Goal: Task Accomplishment & Management: Complete application form

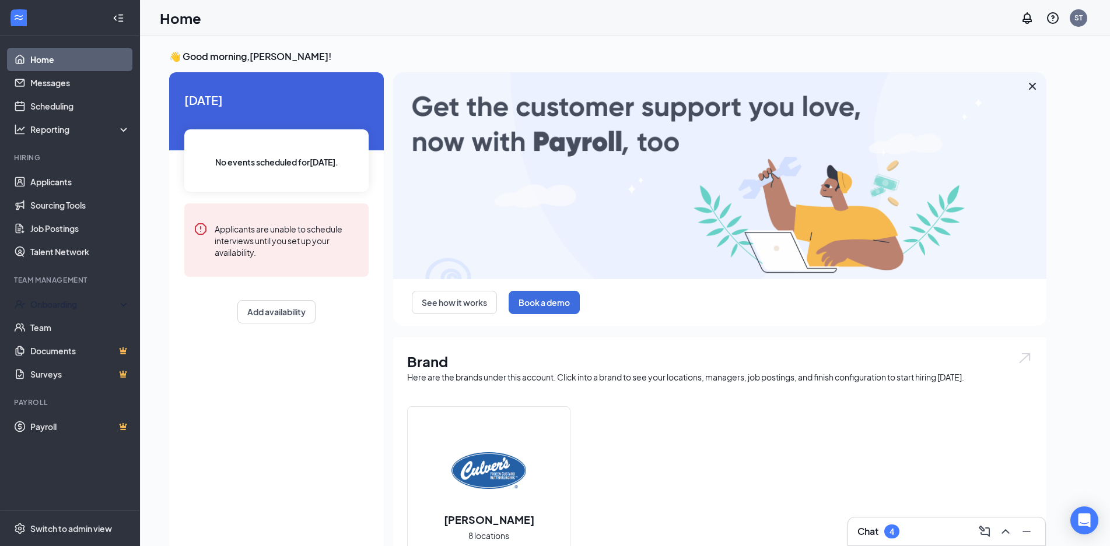
click at [107, 289] on li "Team Management Onboarding Team Documents Surveys" at bounding box center [69, 330] width 139 height 111
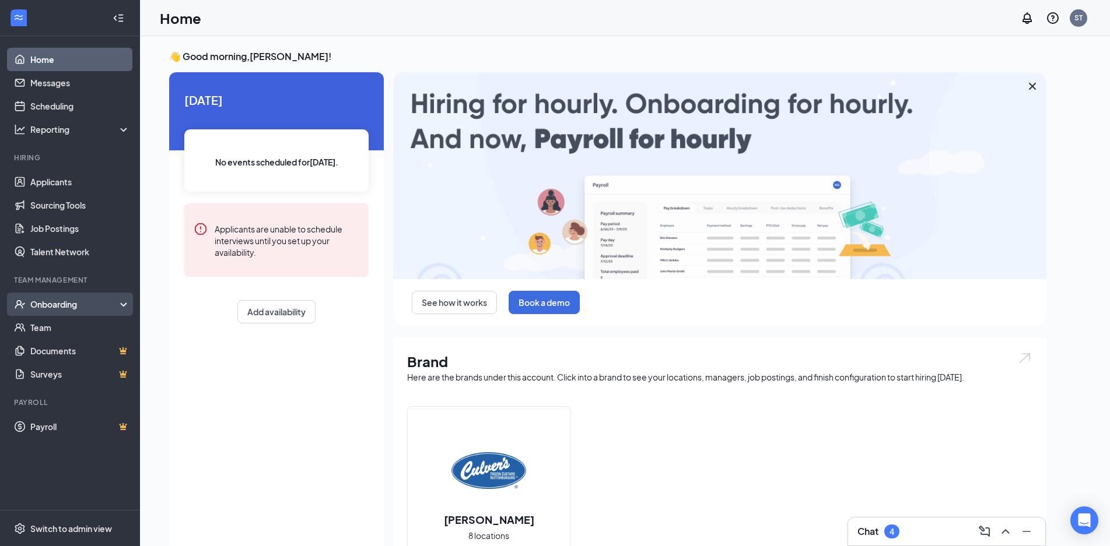
click at [107, 300] on div "Onboarding" at bounding box center [75, 305] width 90 height 12
click at [87, 327] on link "Overview" at bounding box center [80, 327] width 100 height 23
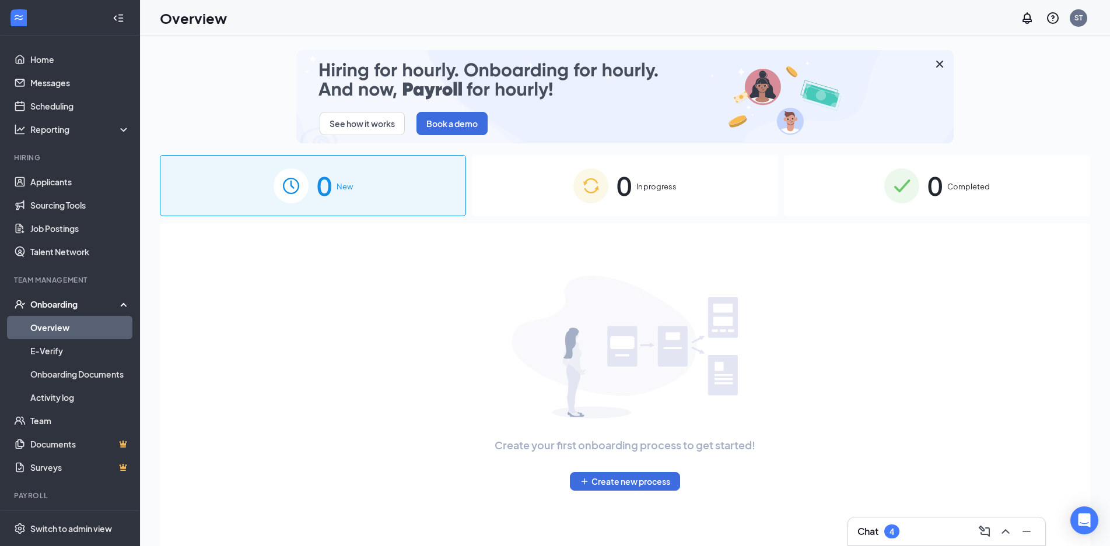
click at [613, 192] on div "0 In progress" at bounding box center [625, 185] width 306 height 61
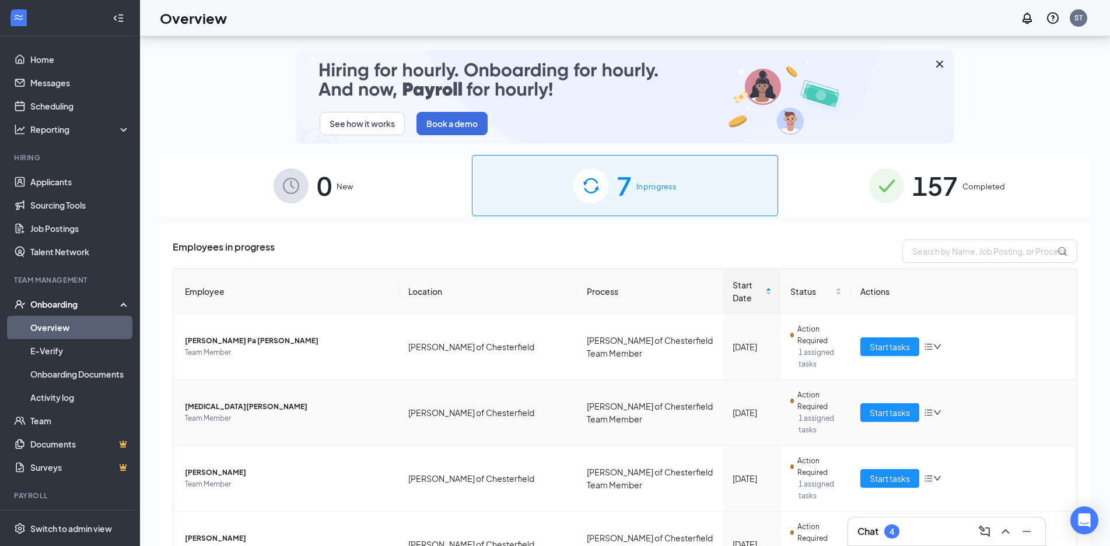
scroll to position [52, 0]
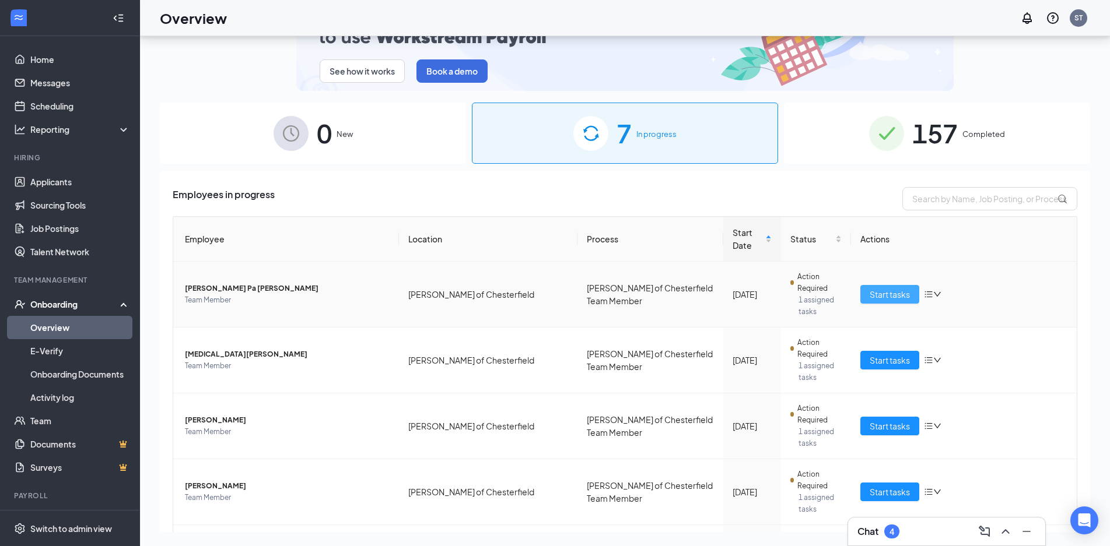
click at [875, 288] on span "Start tasks" at bounding box center [889, 294] width 40 height 13
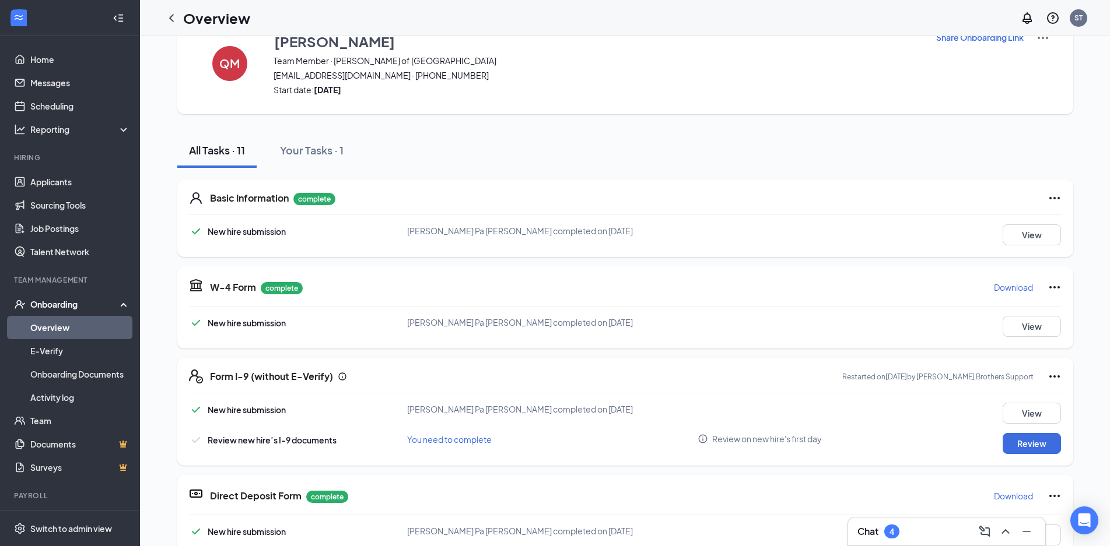
scroll to position [58, 0]
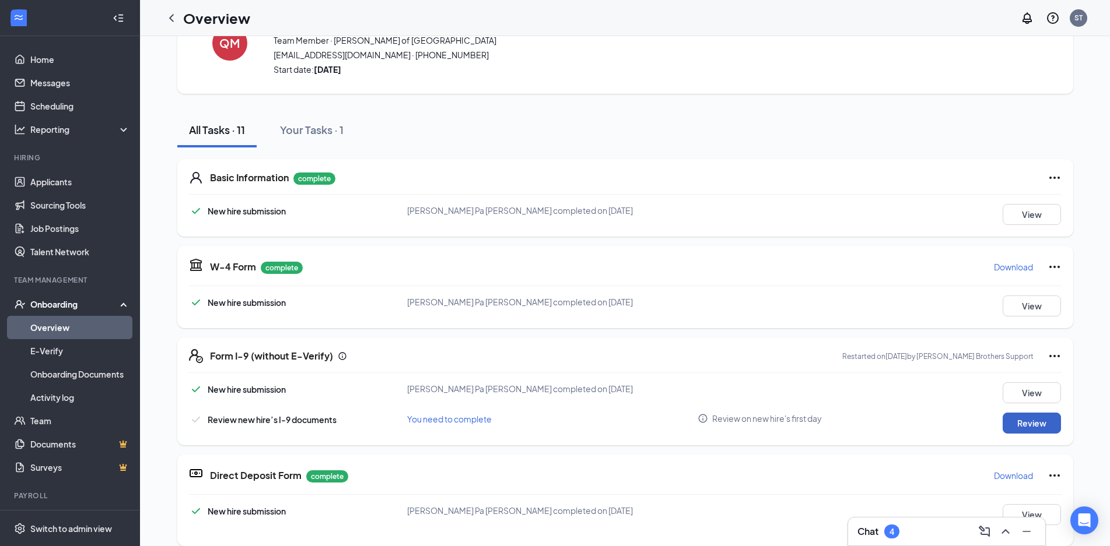
click at [1042, 420] on button "Review" at bounding box center [1031, 423] width 58 height 21
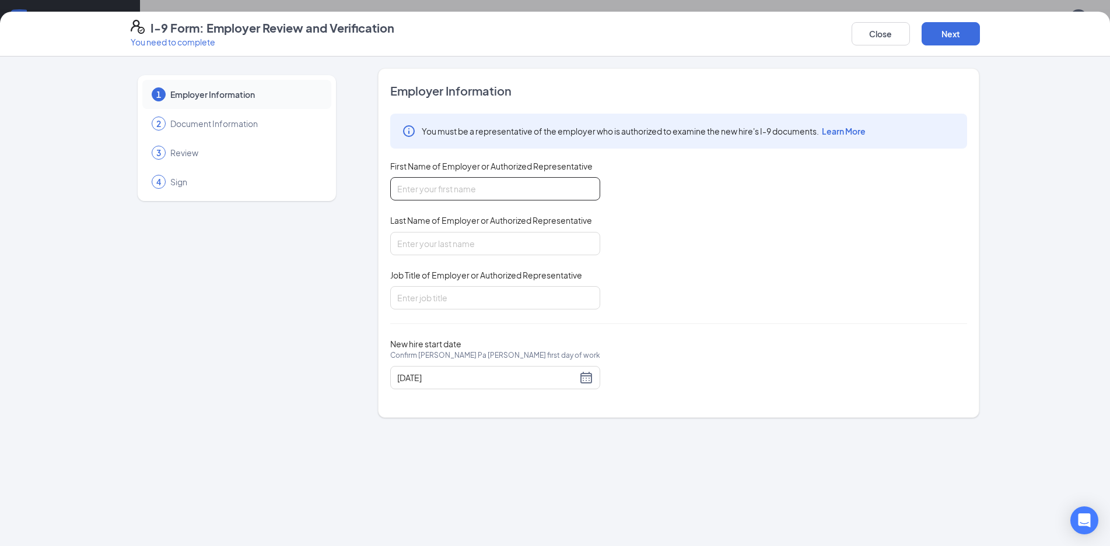
click at [567, 197] on input "First Name of Employer or Authorized Representative" at bounding box center [495, 188] width 210 height 23
type input "[PERSON_NAME]"
click at [543, 238] on input "Last Name of Employer or Authorized Representative" at bounding box center [495, 243] width 210 height 23
type input "[PERSON_NAME]"
click at [478, 306] on input "Job Title of Employer or Authorized Representative" at bounding box center [495, 297] width 210 height 23
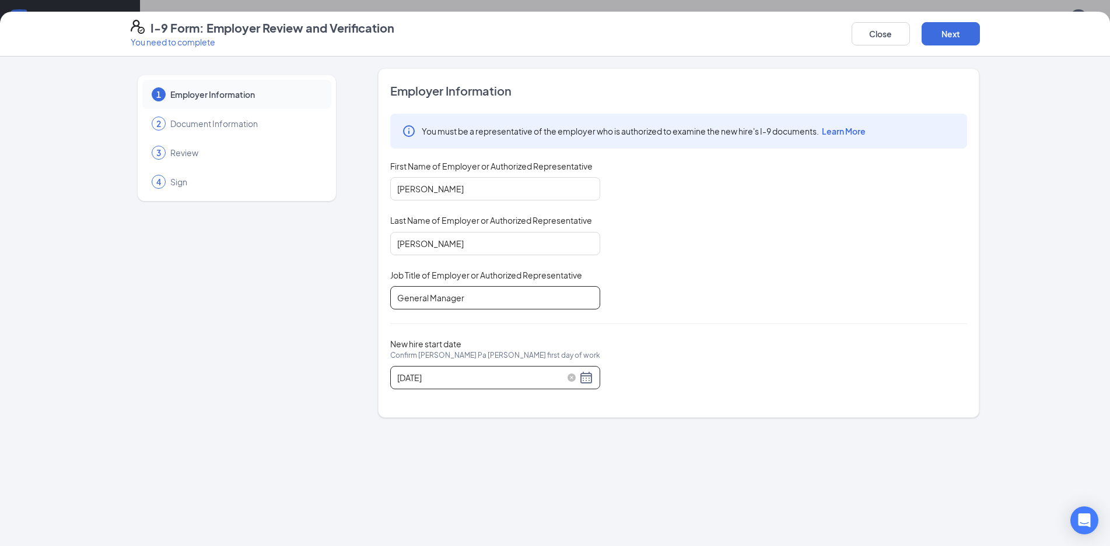
type input "General Manager"
click at [585, 378] on div "[DATE]" at bounding box center [495, 378] width 196 height 14
type input "[DATE]"
click at [758, 290] on div "You must be a representative of the employer who is authorized to examine the n…" at bounding box center [678, 212] width 577 height 196
click at [952, 43] on button "Next" at bounding box center [950, 33] width 58 height 23
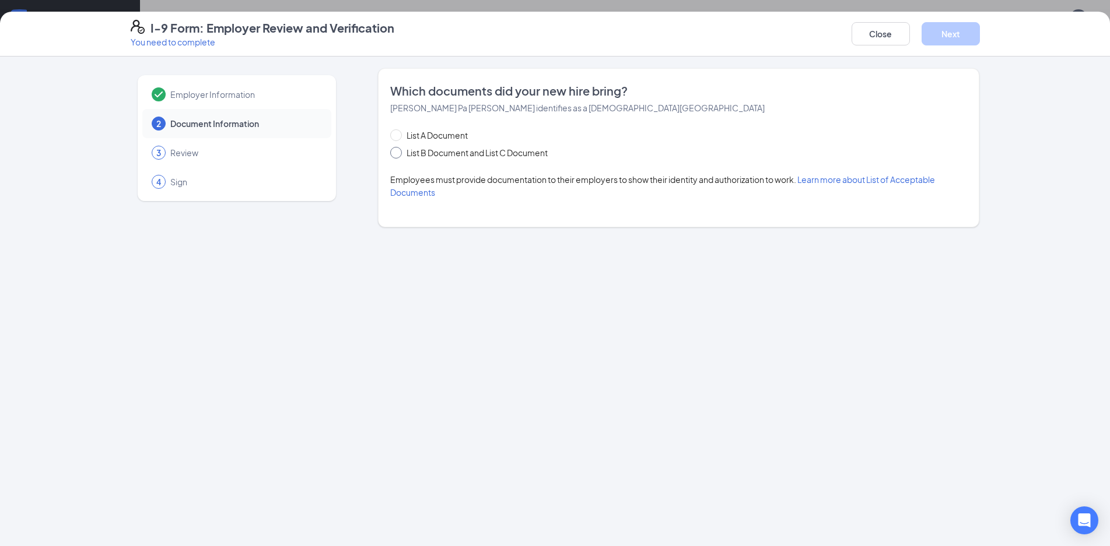
click at [548, 153] on span "List B Document and List C Document" at bounding box center [477, 152] width 150 height 13
click at [398, 153] on input "List B Document and List C Document" at bounding box center [394, 151] width 8 height 8
radio input "true"
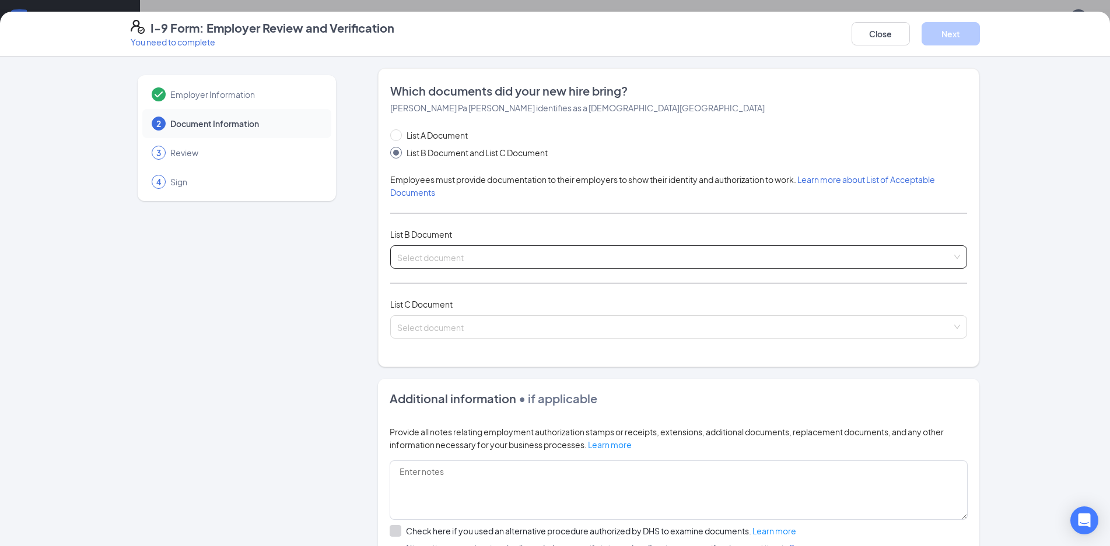
click at [493, 255] on input "search" at bounding box center [674, 254] width 555 height 17
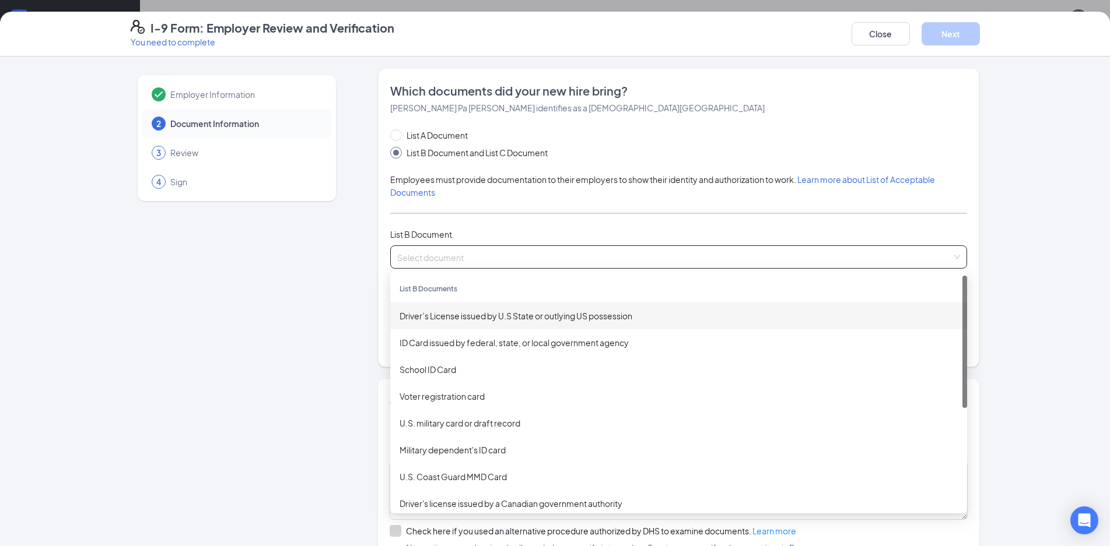
click at [455, 320] on div "Driver’s License issued by U.S State or outlying US possession" at bounding box center [678, 316] width 558 height 13
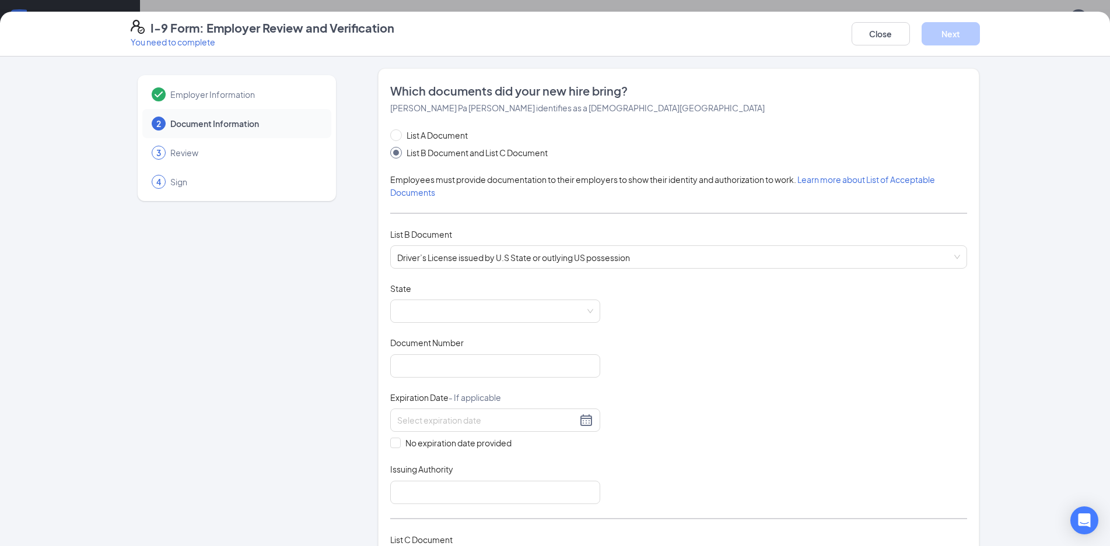
click at [520, 270] on div "List A Document List B Document and List C Document Employees must provide docu…" at bounding box center [678, 358] width 577 height 459
click at [524, 255] on span "Driver’s License issued by U.S State or outlying US possession" at bounding box center [678, 257] width 563 height 22
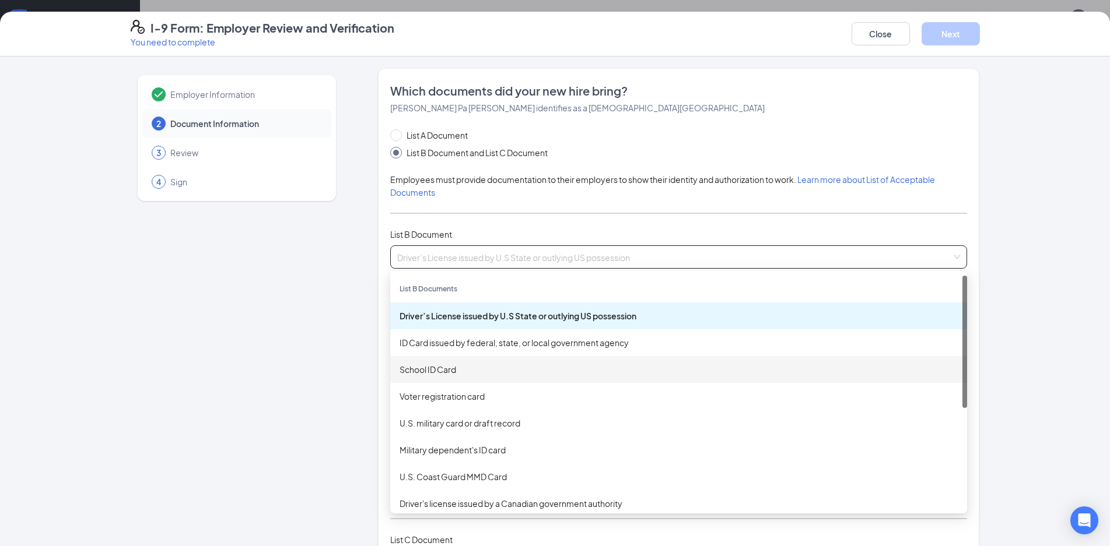
click at [468, 370] on div "School ID Card" at bounding box center [678, 369] width 558 height 13
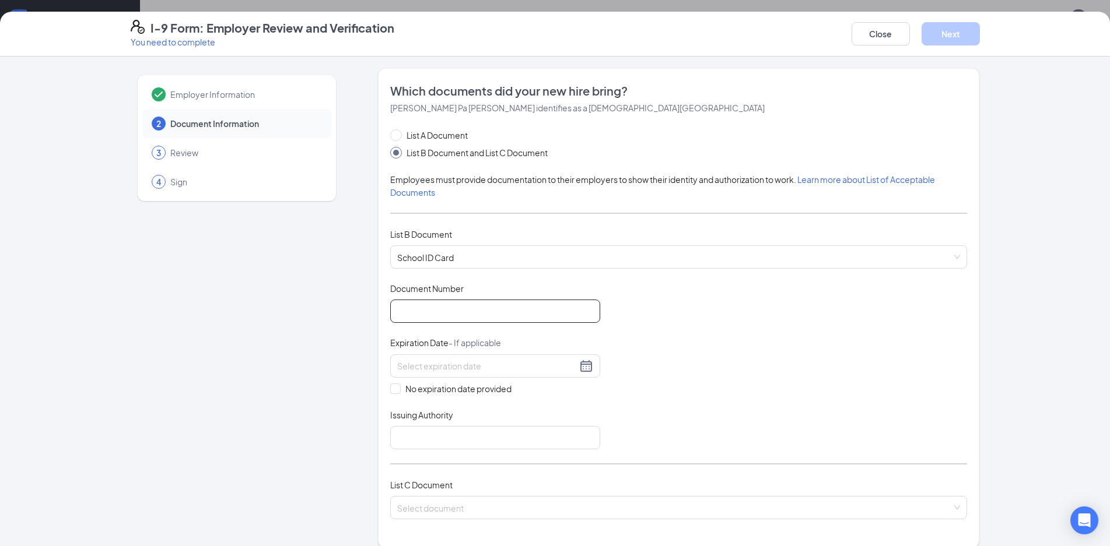
click at [453, 315] on input "Document Number" at bounding box center [495, 311] width 210 height 23
type input "GR0009"
click at [438, 383] on span "No expiration date provided" at bounding box center [458, 389] width 115 height 13
click at [398, 384] on input "No expiration date provided" at bounding box center [394, 388] width 8 height 8
drag, startPoint x: 476, startPoint y: 363, endPoint x: 483, endPoint y: 363, distance: 7.6
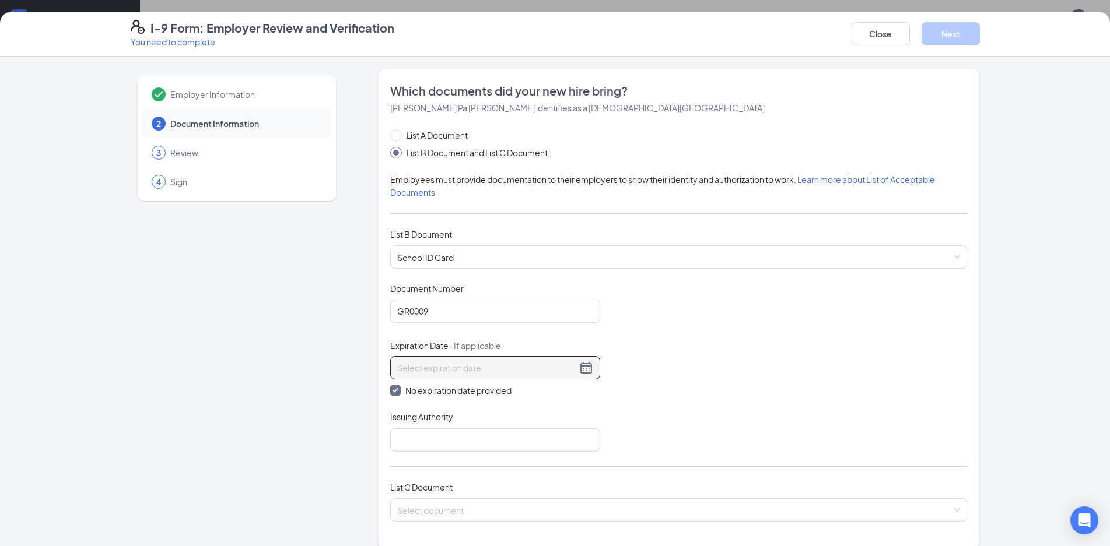
click at [478, 363] on input at bounding box center [487, 368] width 180 height 13
click at [492, 397] on span "No expiration date provided" at bounding box center [458, 390] width 115 height 13
click at [398, 394] on input "No expiration date provided" at bounding box center [394, 389] width 8 height 8
checkbox input "false"
click at [584, 362] on div at bounding box center [495, 366] width 196 height 14
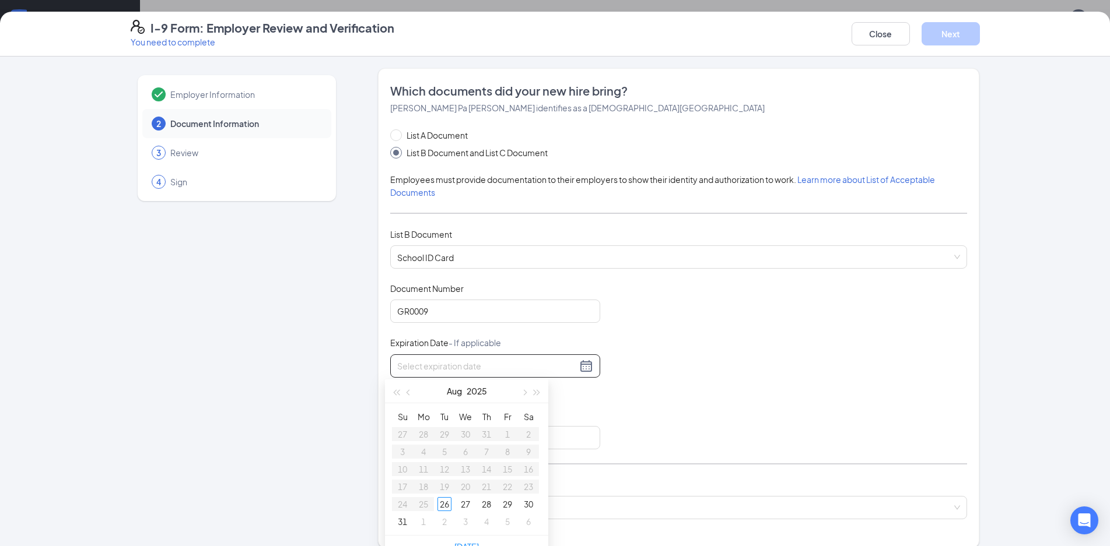
type input "[DATE]"
click at [476, 386] on button "2025" at bounding box center [476, 391] width 20 height 23
click at [471, 501] on div "2026" at bounding box center [466, 500] width 35 height 14
type input "[DATE]"
click at [458, 392] on button "Aug" at bounding box center [454, 391] width 15 height 23
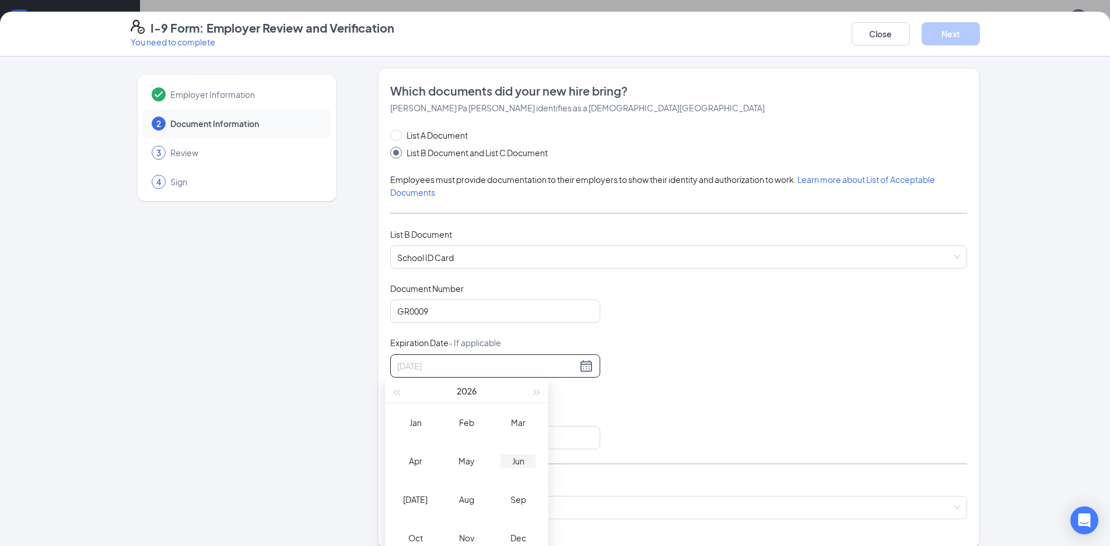
click at [516, 464] on div "Jun" at bounding box center [517, 461] width 35 height 14
type input "[DATE]"
click at [506, 452] on div "12" at bounding box center [507, 452] width 14 height 14
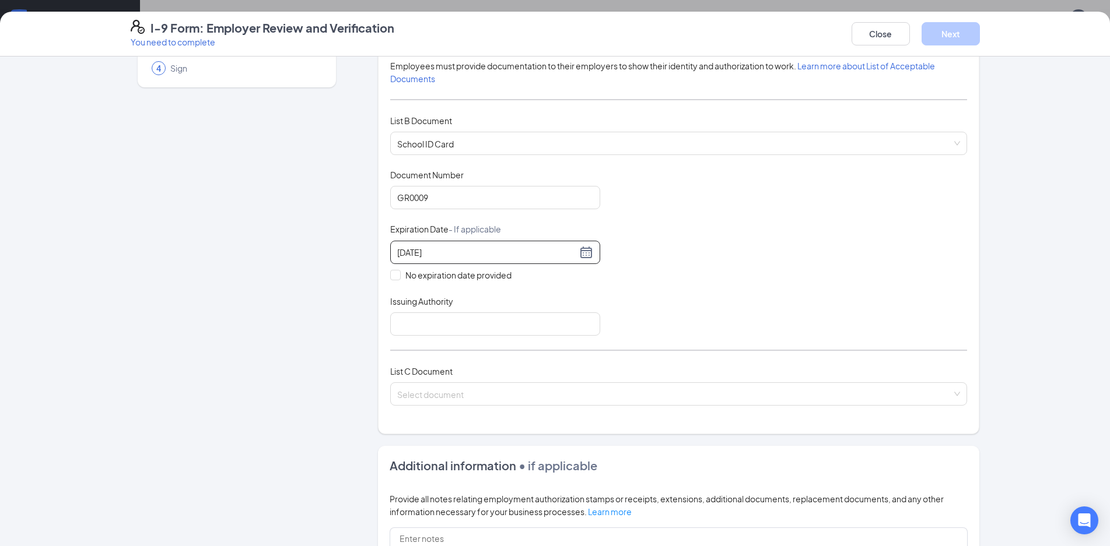
scroll to position [117, 0]
click at [441, 320] on input "Issuing Authority" at bounding box center [495, 321] width 210 height 23
type input "[GEOGRAPHIC_DATA]"
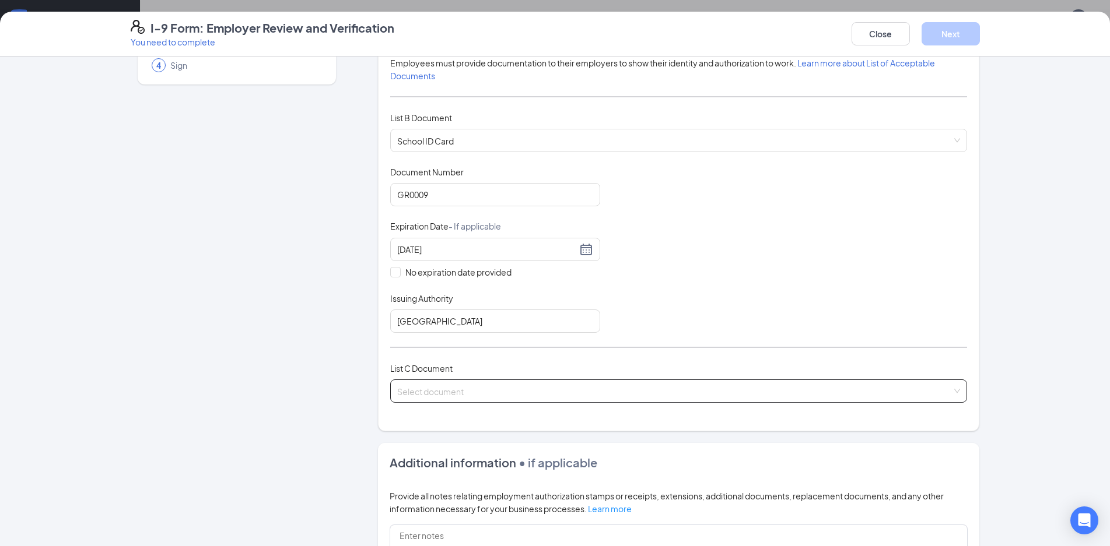
click at [444, 390] on input "search" at bounding box center [674, 388] width 555 height 17
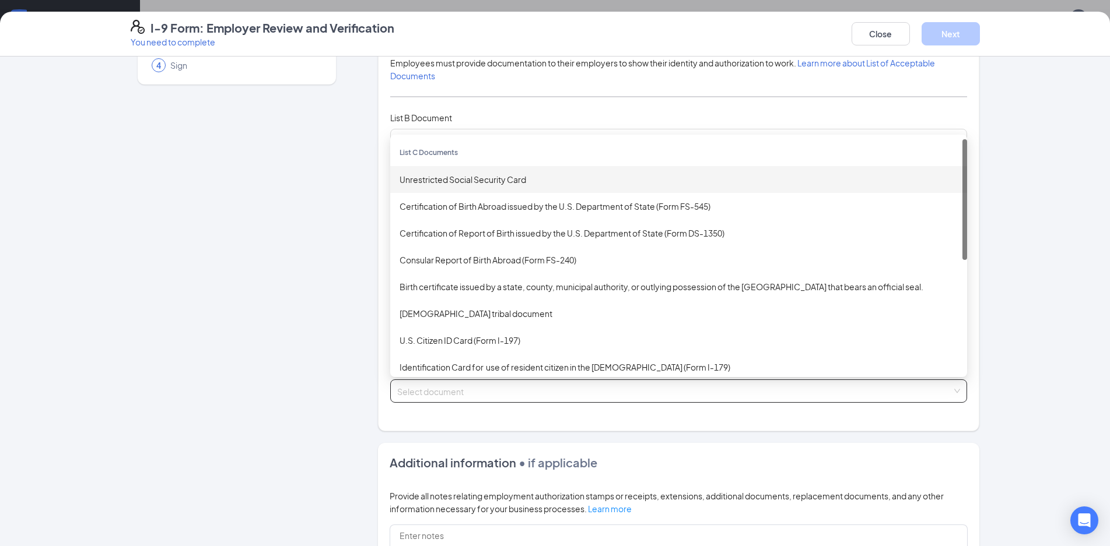
click at [458, 174] on div "Unrestricted Social Security Card" at bounding box center [678, 179] width 558 height 13
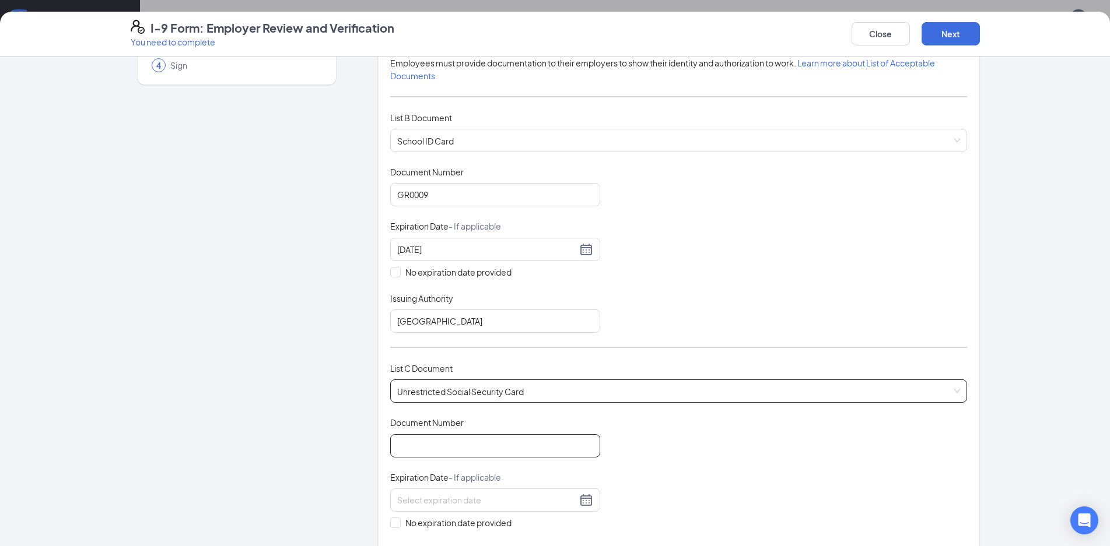
click at [448, 441] on input "Document Number" at bounding box center [495, 445] width 210 height 23
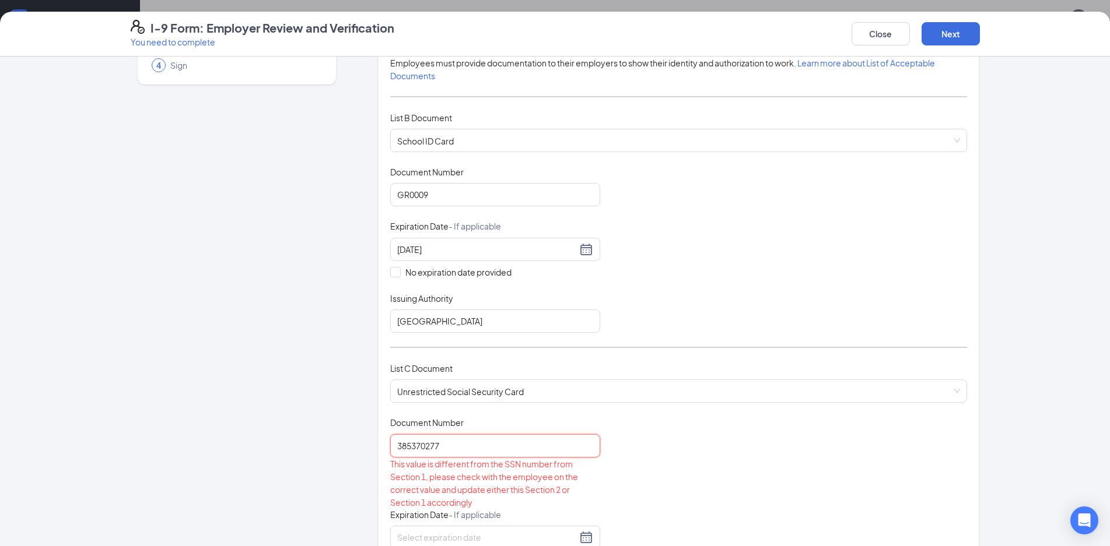
type input "385370277"
click at [604, 426] on div "Document Title Unrestricted Social Security Card Document Number 385370277 This…" at bounding box center [678, 519] width 577 height 204
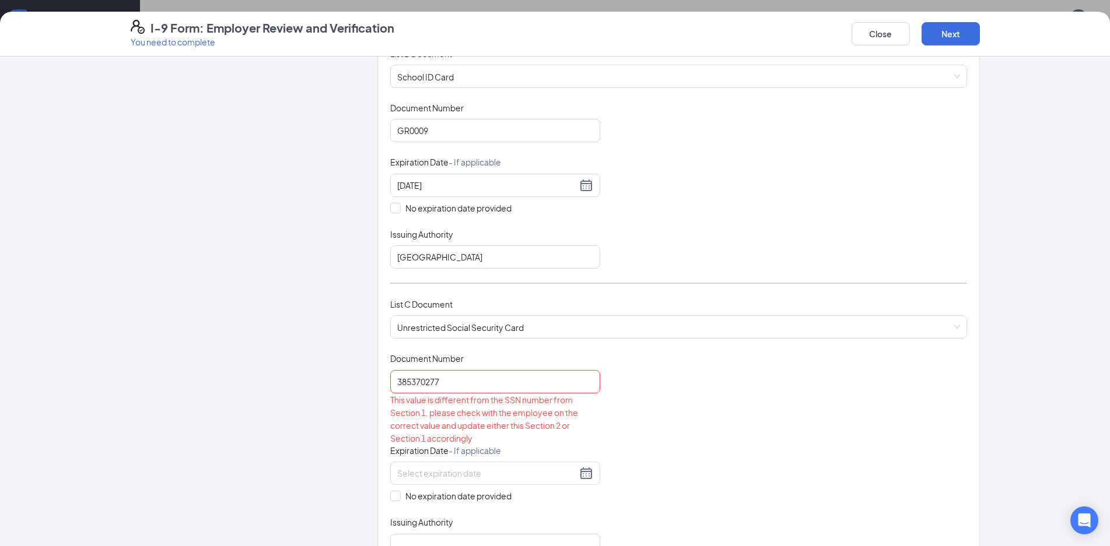
scroll to position [350, 0]
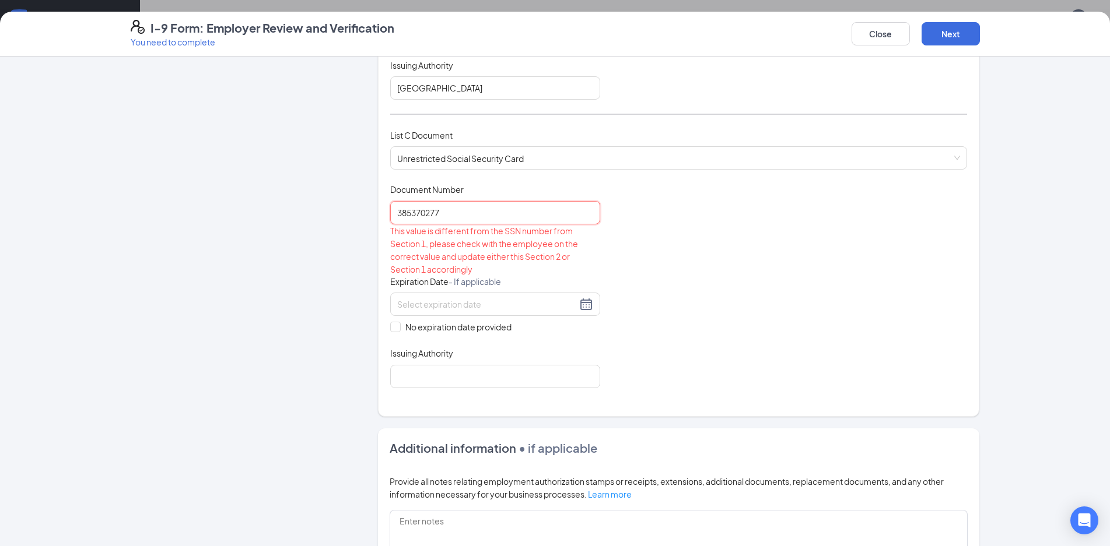
click at [392, 209] on input "385370277" at bounding box center [495, 212] width 210 height 23
click at [675, 310] on div "Document Title Unrestricted Social Security Card Document Number 385370277 This…" at bounding box center [678, 286] width 577 height 204
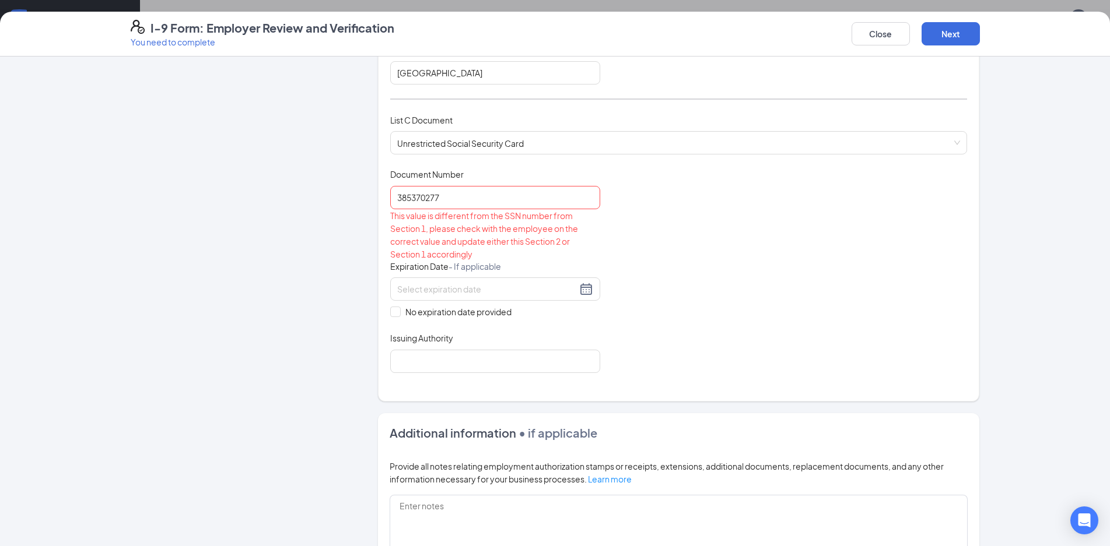
scroll to position [373, 0]
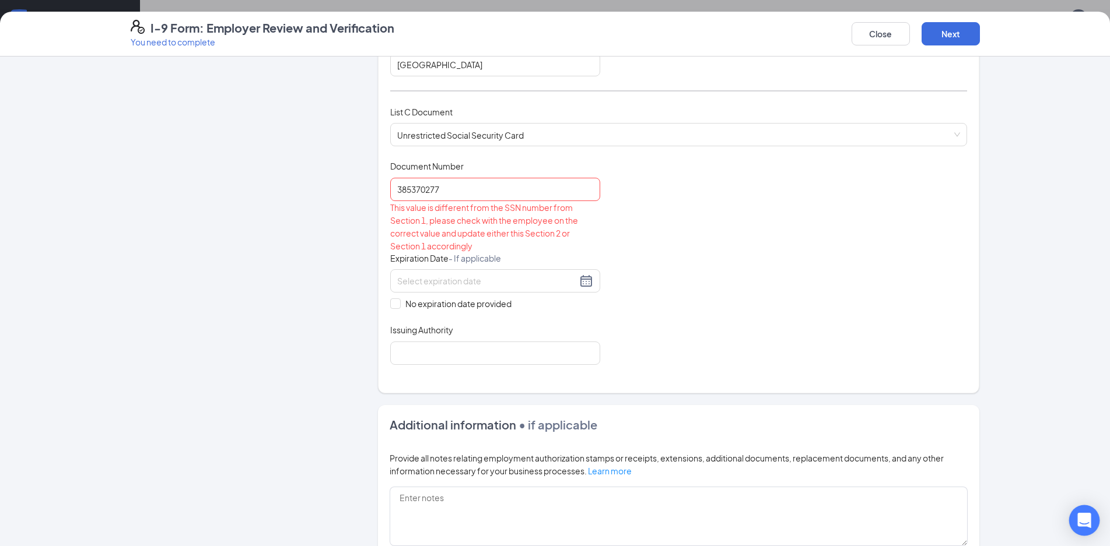
click at [1092, 522] on div "Open Intercom Messenger" at bounding box center [1084, 521] width 31 height 31
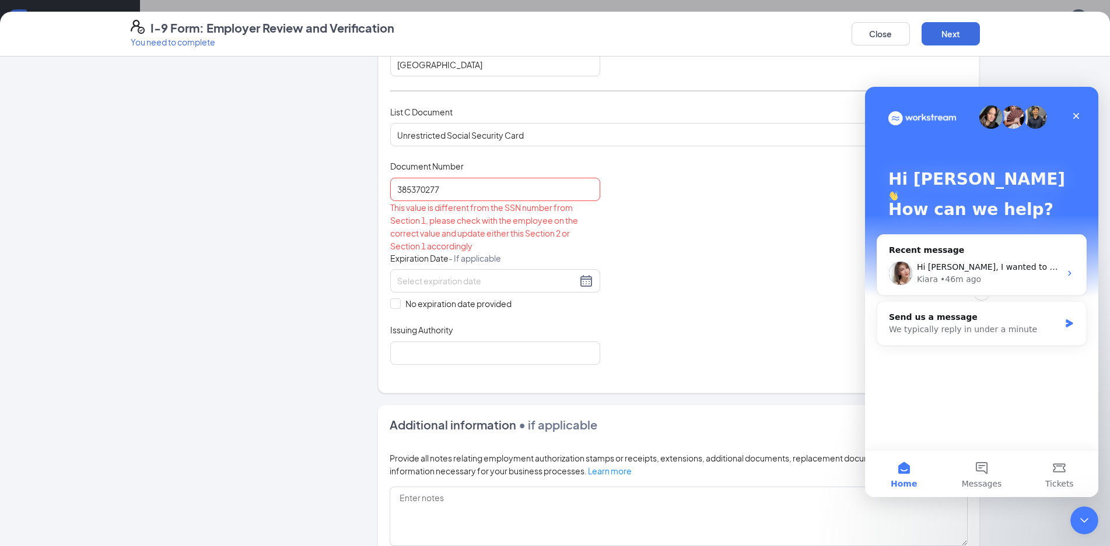
scroll to position [0, 0]
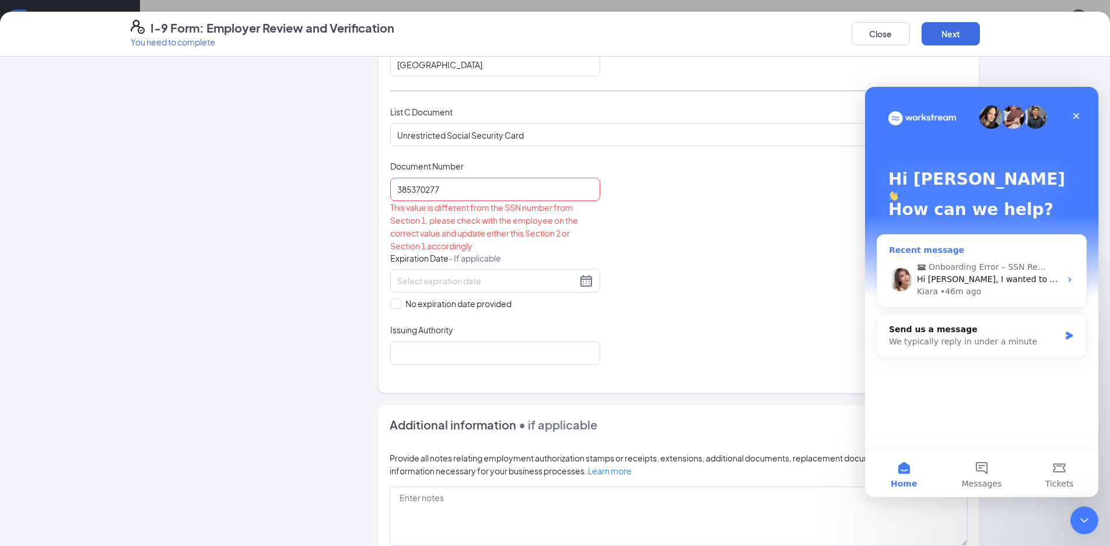
click at [1016, 262] on span "Onboarding Error – SSN Rejection" at bounding box center [987, 267] width 118 height 12
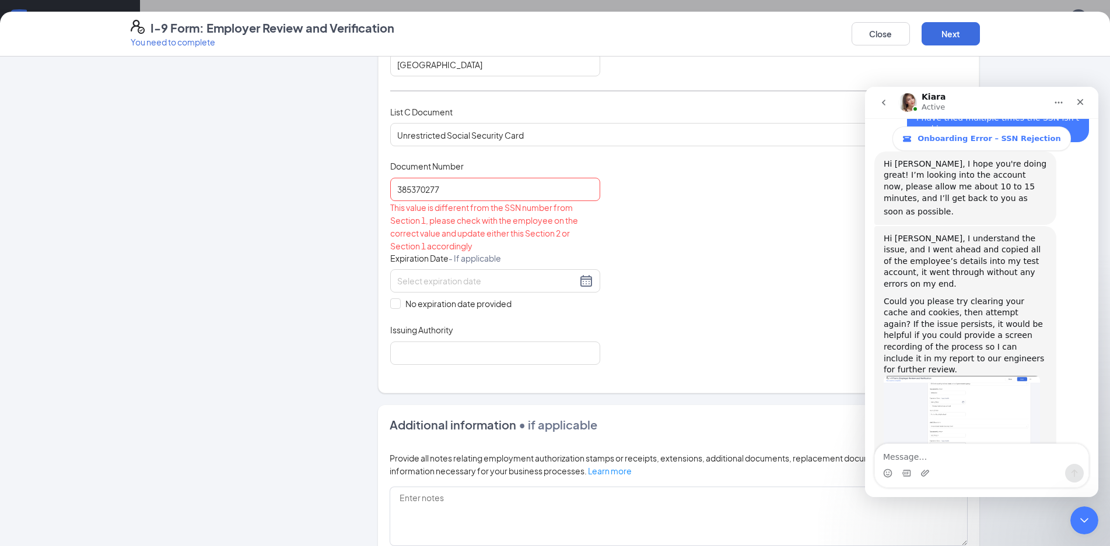
scroll to position [1788, 0]
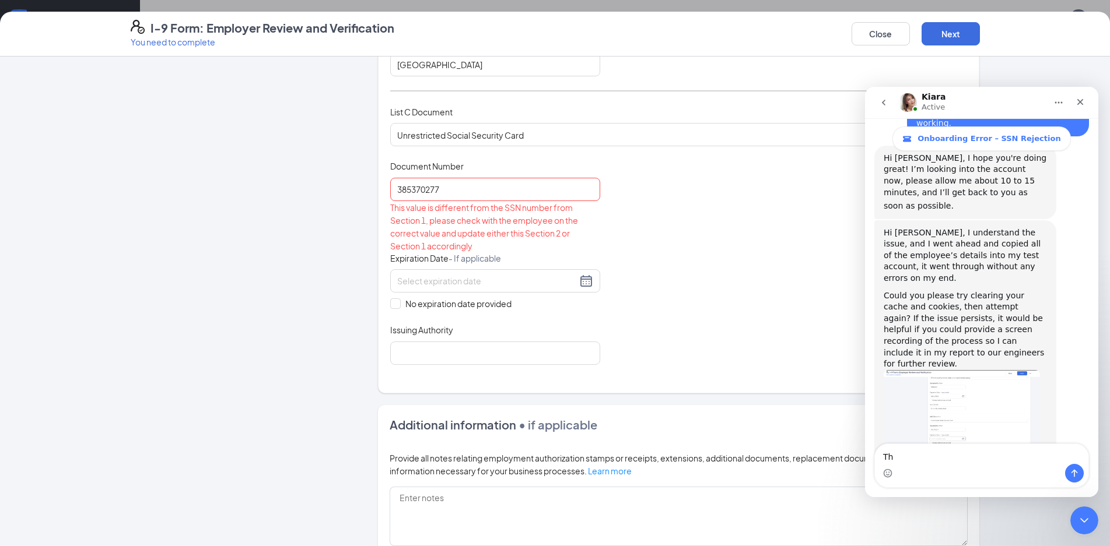
type textarea "T"
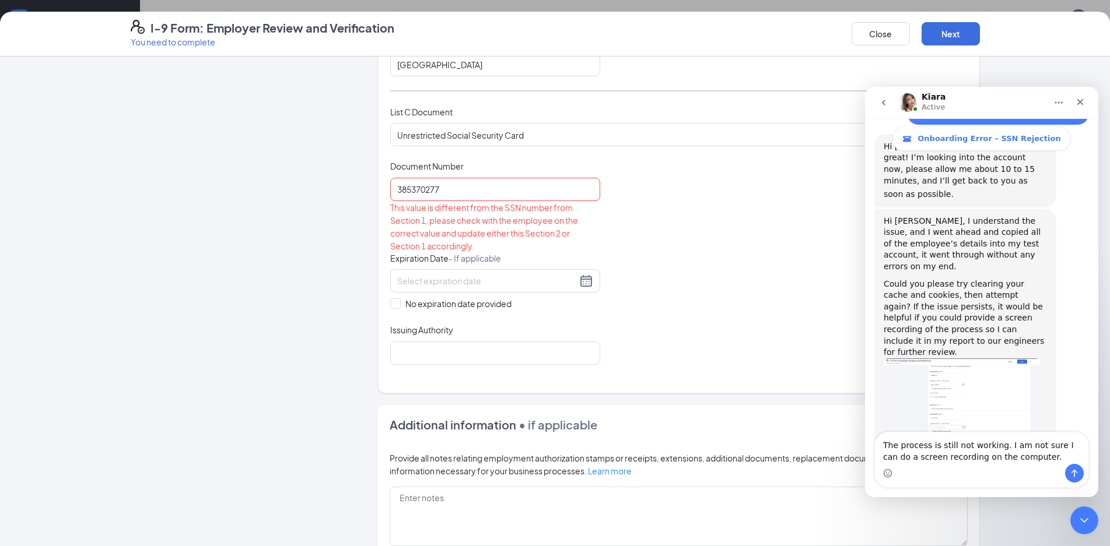
type textarea "The process is still not working. I am not sure I can do a screen recording on …"
click at [1074, 475] on icon "Send a message…" at bounding box center [1073, 473] width 9 height 9
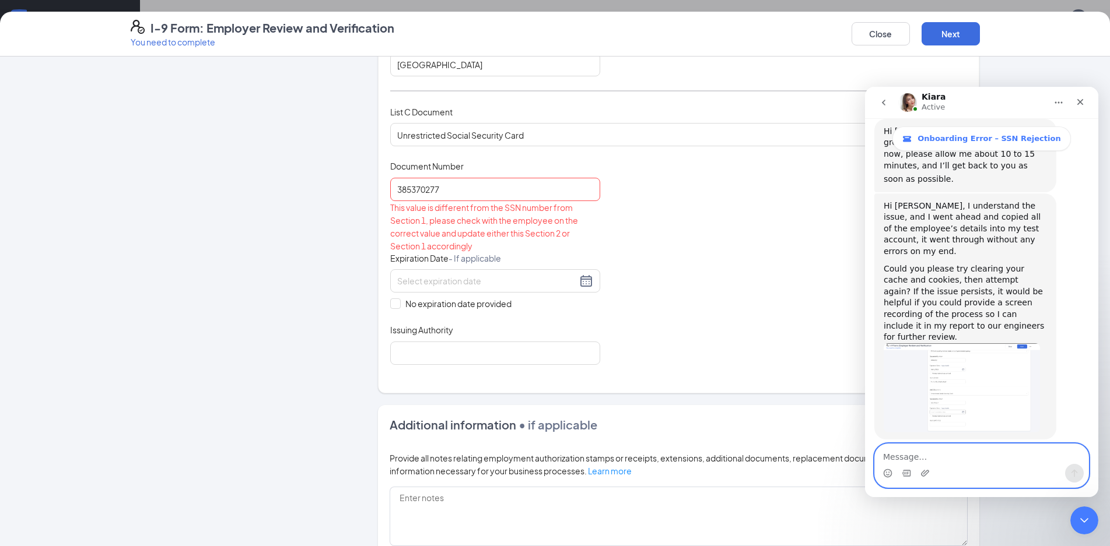
scroll to position [1834, 0]
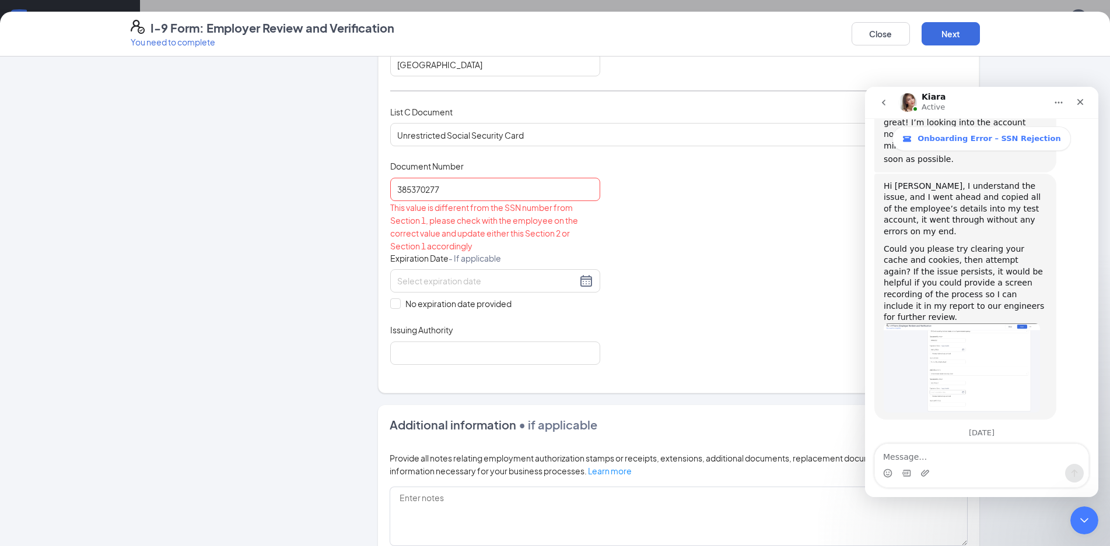
click at [784, 331] on div "Document Title Unrestricted Social Security Card Document Number 385370277 This…" at bounding box center [678, 262] width 577 height 204
click at [1078, 109] on div "Close" at bounding box center [1079, 102] width 21 height 21
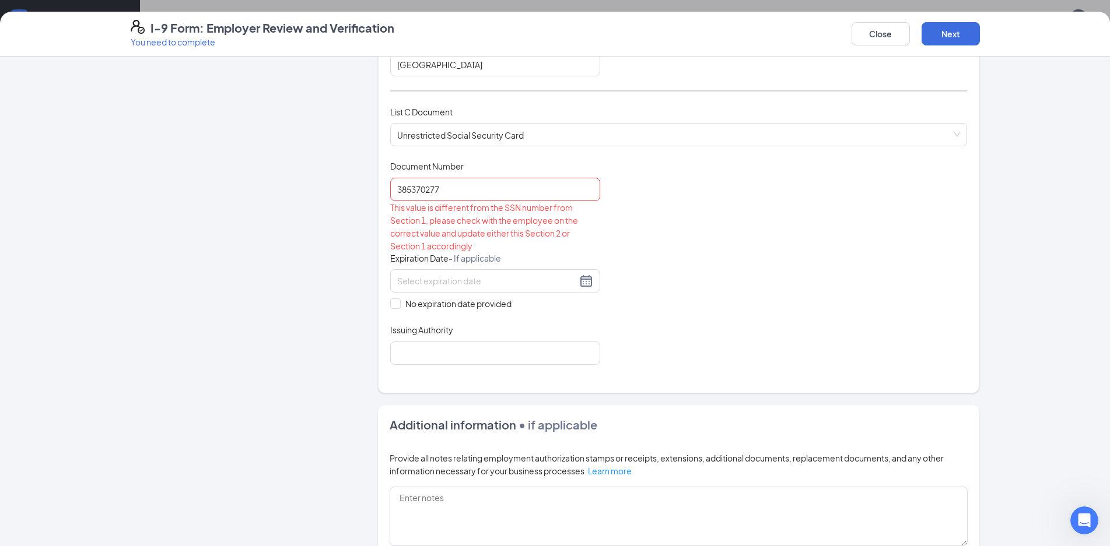
scroll to position [0, 0]
click at [486, 195] on input "385370277" at bounding box center [495, 189] width 210 height 23
click at [419, 189] on input "385370277" at bounding box center [495, 189] width 210 height 23
click at [406, 186] on input "38537-0277" at bounding box center [495, 189] width 210 height 23
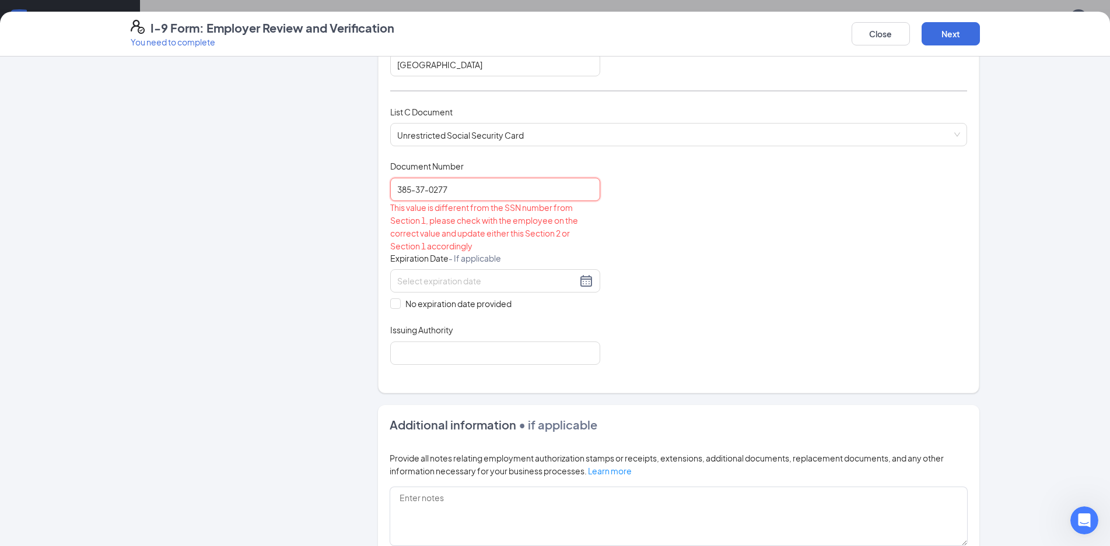
type input "385-37-0277"
click at [477, 217] on div "This value is different from the SSN number from Section 1, please check with t…" at bounding box center [495, 226] width 210 height 51
drag, startPoint x: 449, startPoint y: 185, endPoint x: 392, endPoint y: 193, distance: 57.1
click at [392, 193] on input "385-37-0277" at bounding box center [495, 189] width 210 height 23
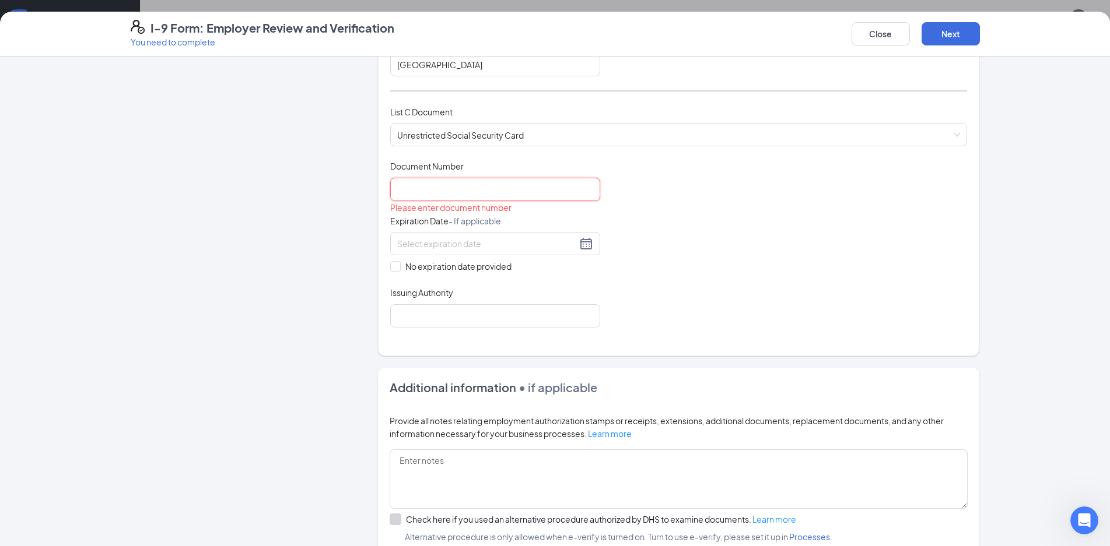
type input "3"
click at [1089, 521] on icon "Open Intercom Messenger" at bounding box center [1082, 519] width 19 height 19
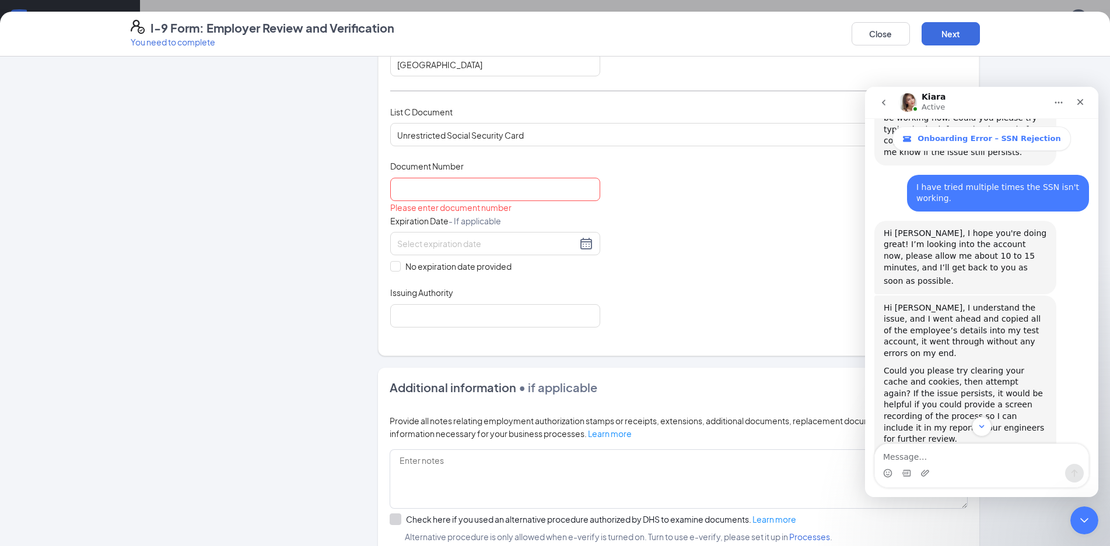
scroll to position [1714, 0]
click at [972, 444] on img "Kiara says…" at bounding box center [961, 488] width 156 height 89
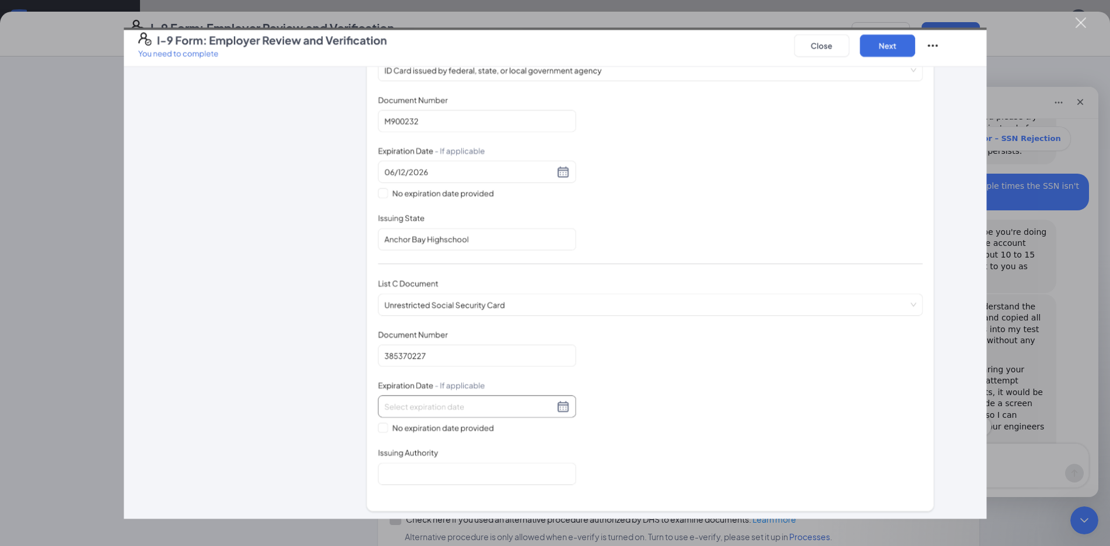
scroll to position [0, 0]
click at [1096, 27] on div "Intercom messenger" at bounding box center [555, 273] width 1110 height 546
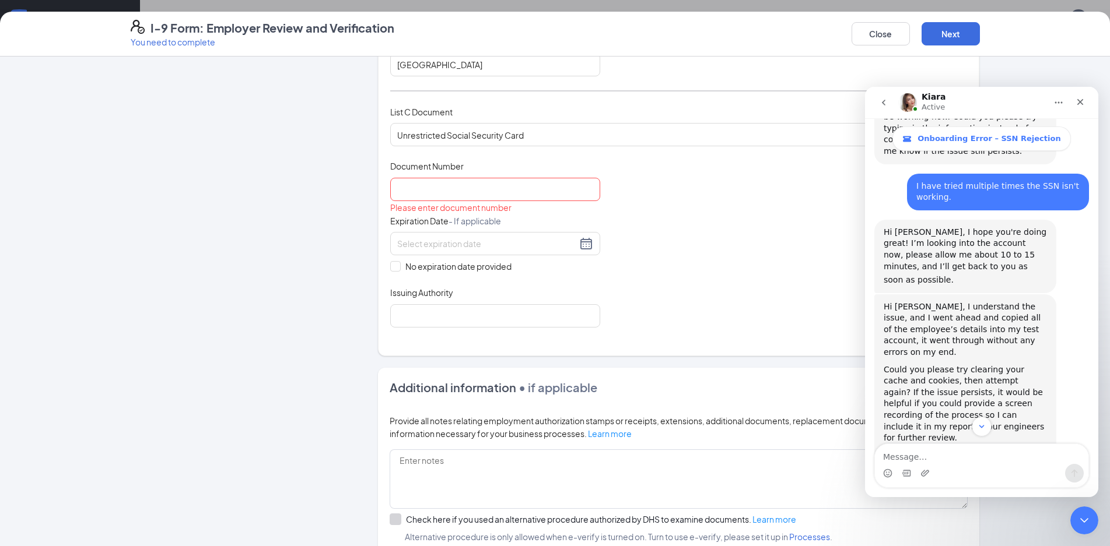
click at [1086, 23] on h2 "I-9 Form: Employer Review and Verification You need to complete Close Next" at bounding box center [555, 34] width 1110 height 28
drag, startPoint x: 558, startPoint y: 183, endPoint x: 305, endPoint y: 199, distance: 253.6
click at [305, 199] on div "Employer Information 2 Document Information 3 Review 4 Sign Which documents did…" at bounding box center [555, 180] width 849 height 971
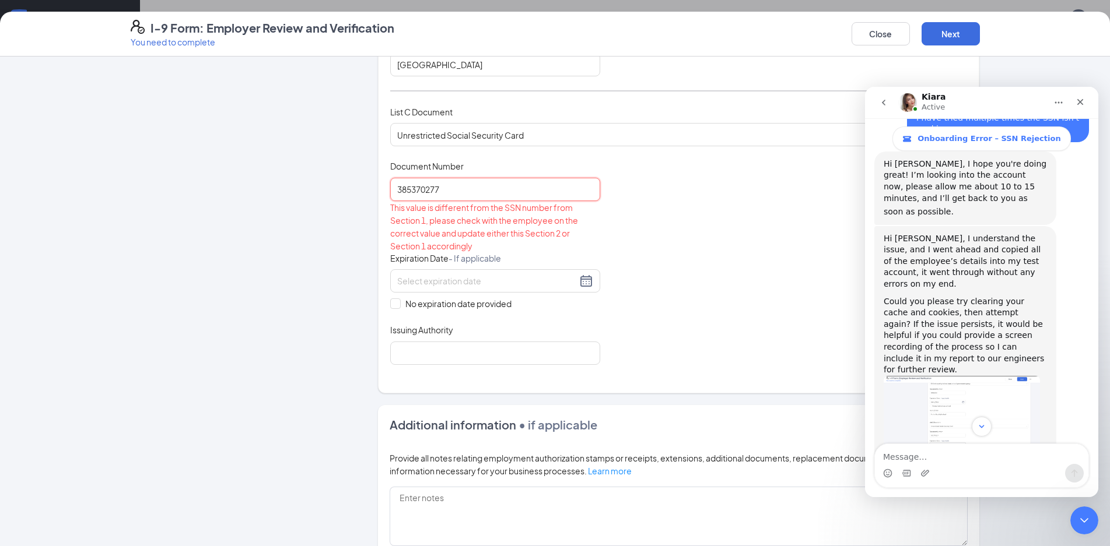
scroll to position [1834, 0]
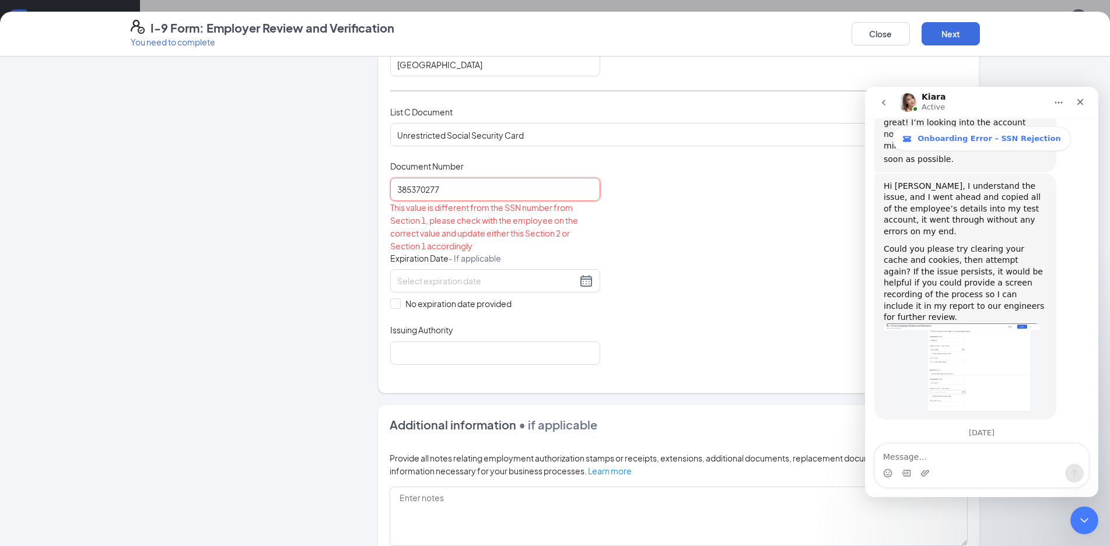
type input "385370277"
click at [654, 315] on div "Document Title Unrestricted Social Security Card Document Number 385370277 This…" at bounding box center [678, 262] width 577 height 204
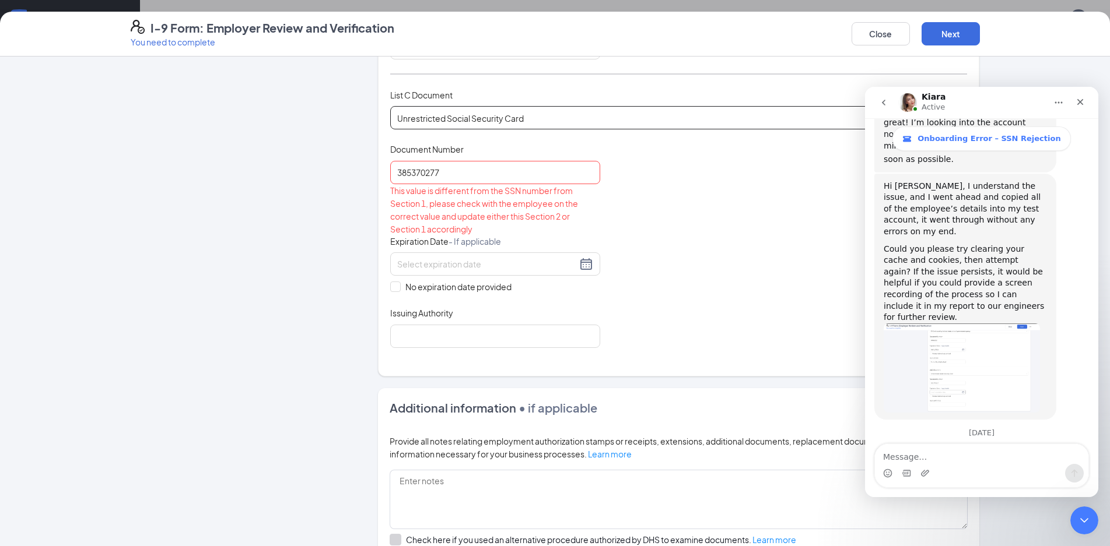
scroll to position [308, 0]
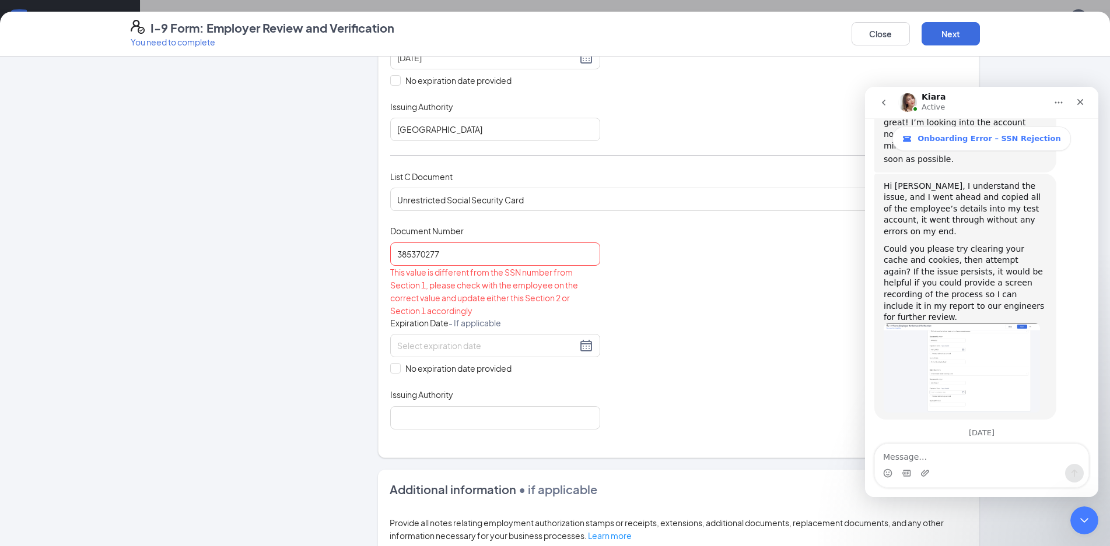
click at [886, 110] on button "go back" at bounding box center [883, 103] width 22 height 22
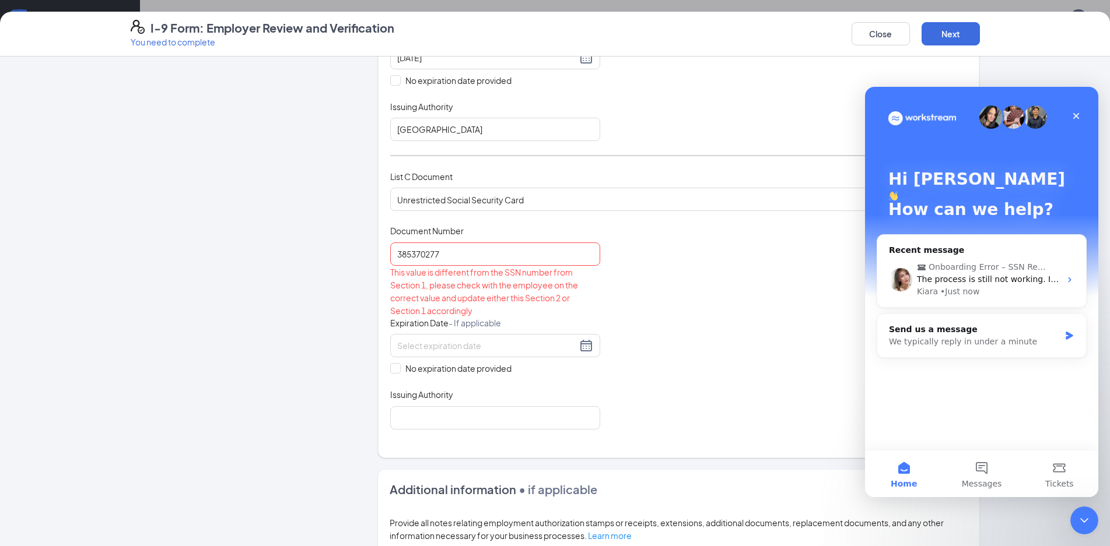
scroll to position [0, 0]
click at [1079, 117] on icon "Close" at bounding box center [1075, 115] width 9 height 9
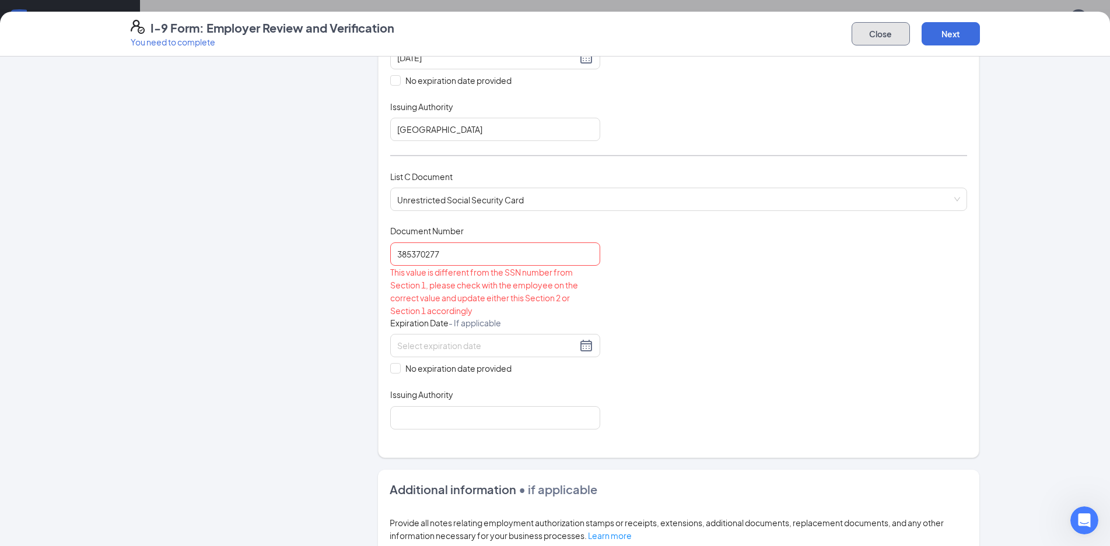
click at [886, 38] on button "Close" at bounding box center [880, 33] width 58 height 23
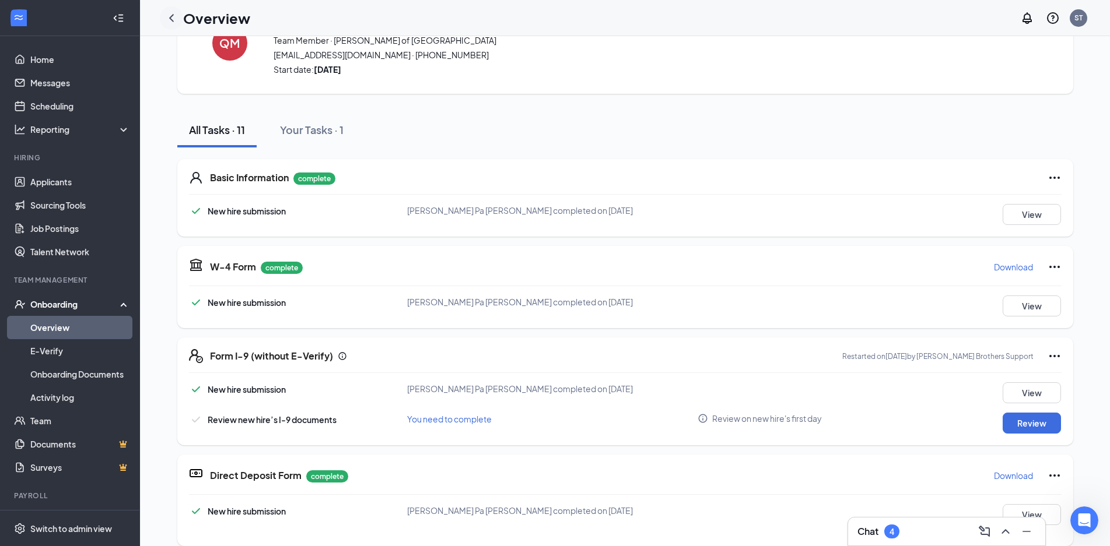
click at [174, 20] on icon "ChevronLeft" at bounding box center [171, 18] width 14 height 14
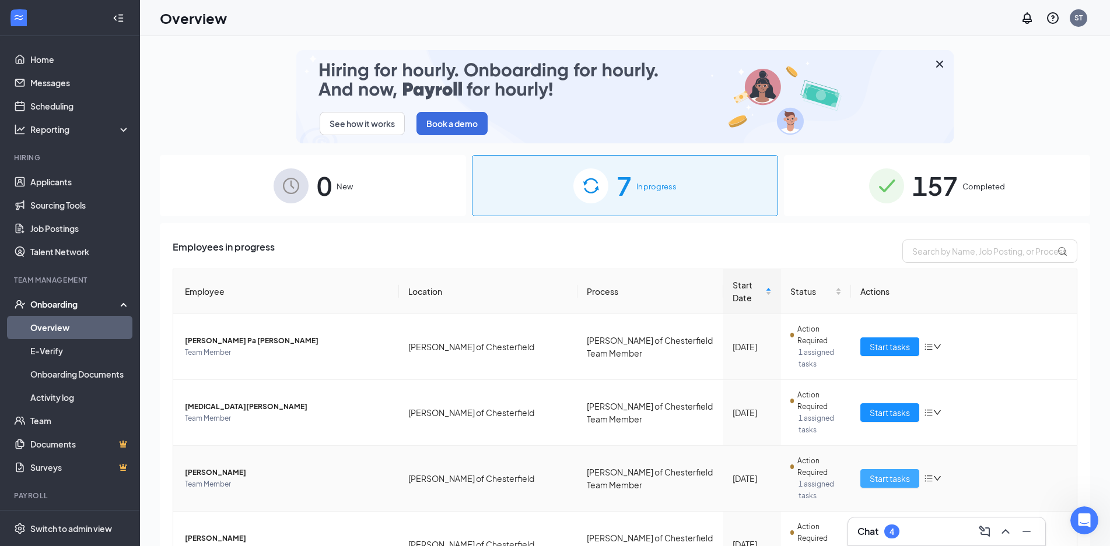
click at [873, 472] on span "Start tasks" at bounding box center [889, 478] width 40 height 13
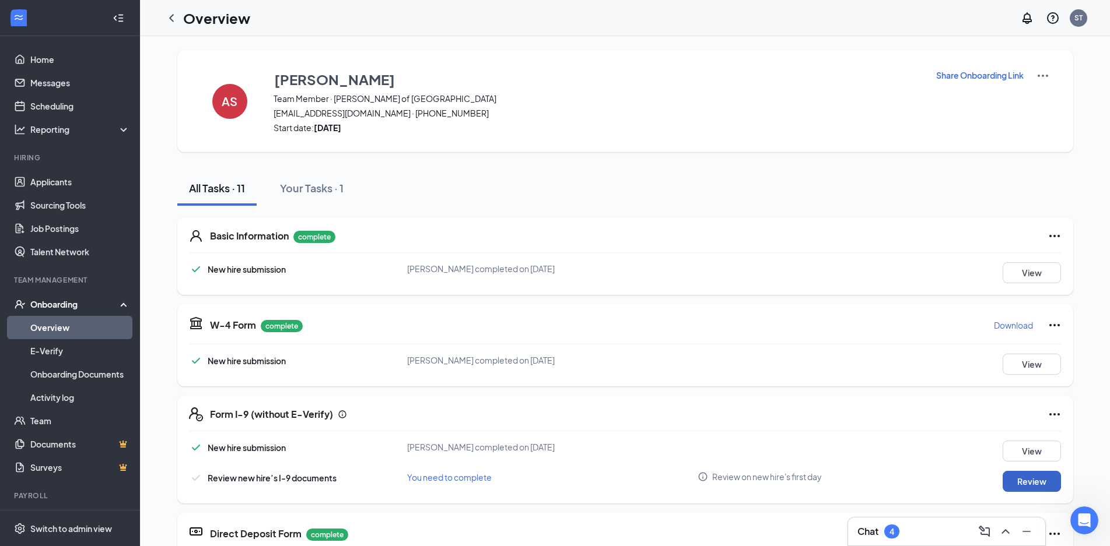
click at [1040, 482] on button "Review" at bounding box center [1031, 481] width 58 height 21
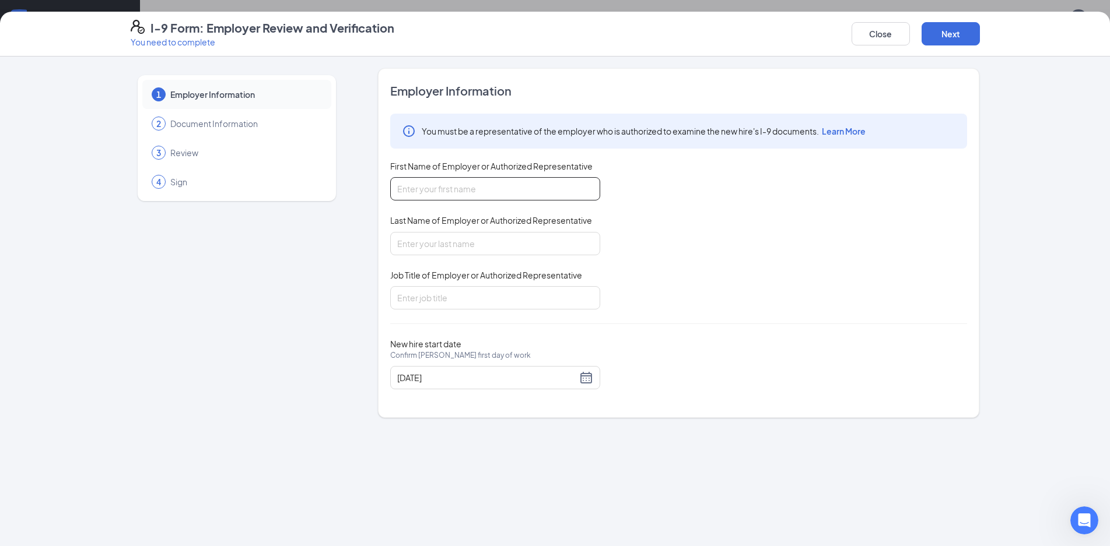
click at [459, 195] on input "First Name of Employer or Authorized Representative" at bounding box center [495, 188] width 210 height 23
type input "[PERSON_NAME]"
click at [450, 243] on input "Last Name of Employer or Authorized Representative" at bounding box center [495, 243] width 210 height 23
type input "[PERSON_NAME]"
click at [448, 291] on input "Job Title of Employer or Authorized Representative" at bounding box center [495, 297] width 210 height 23
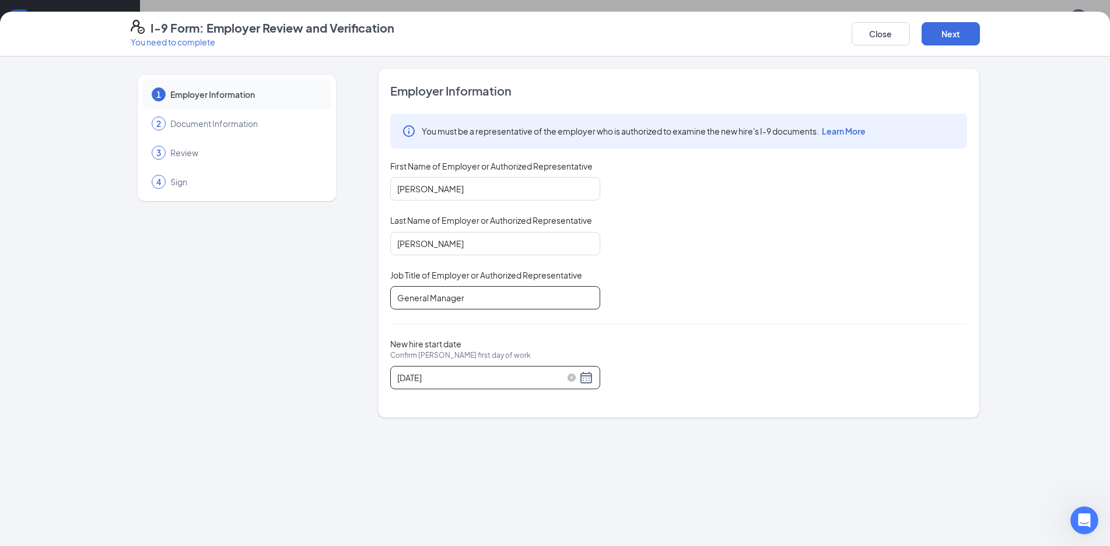
type input "General Manager"
click at [585, 379] on div "[DATE]" at bounding box center [495, 378] width 196 height 14
type input "[DATE]"
click at [448, 514] on div "26" at bounding box center [450, 517] width 14 height 14
click at [953, 36] on button "Next" at bounding box center [950, 33] width 58 height 23
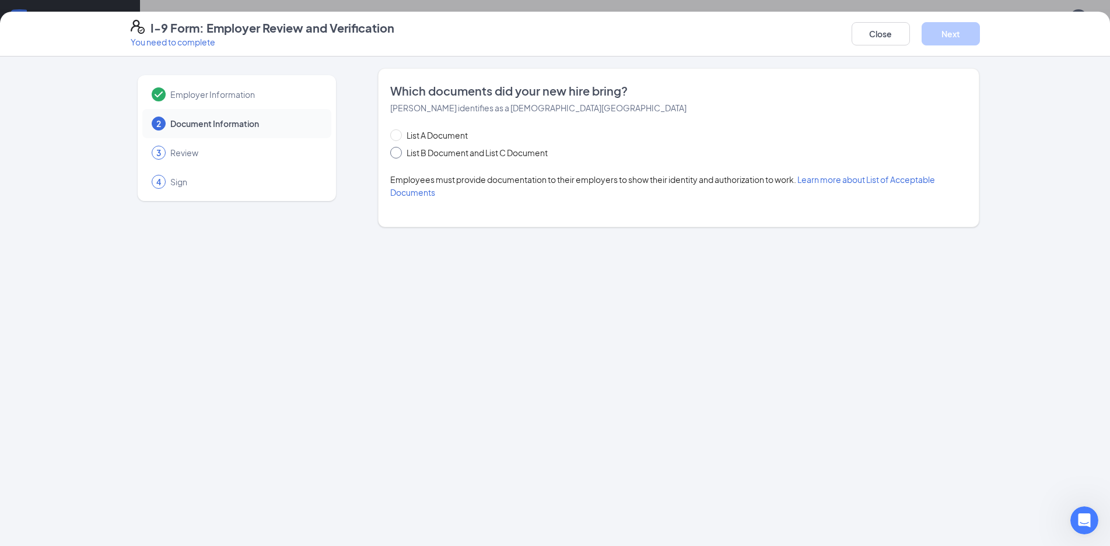
click at [492, 150] on span "List B Document and List C Document" at bounding box center [477, 152] width 150 height 13
click at [398, 150] on input "List B Document and List C Document" at bounding box center [394, 151] width 8 height 8
radio input "true"
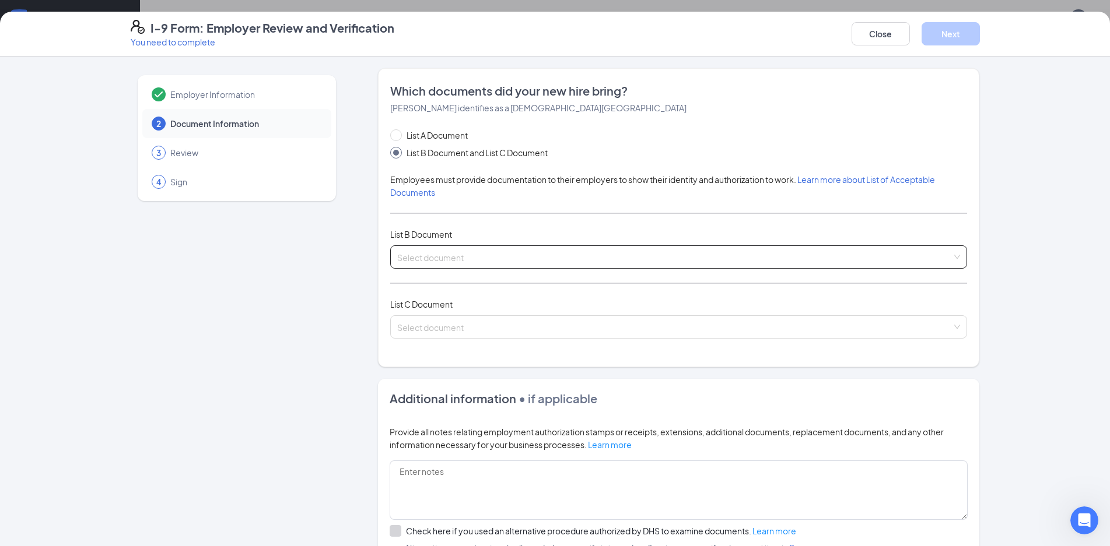
click at [462, 252] on input "search" at bounding box center [674, 254] width 555 height 17
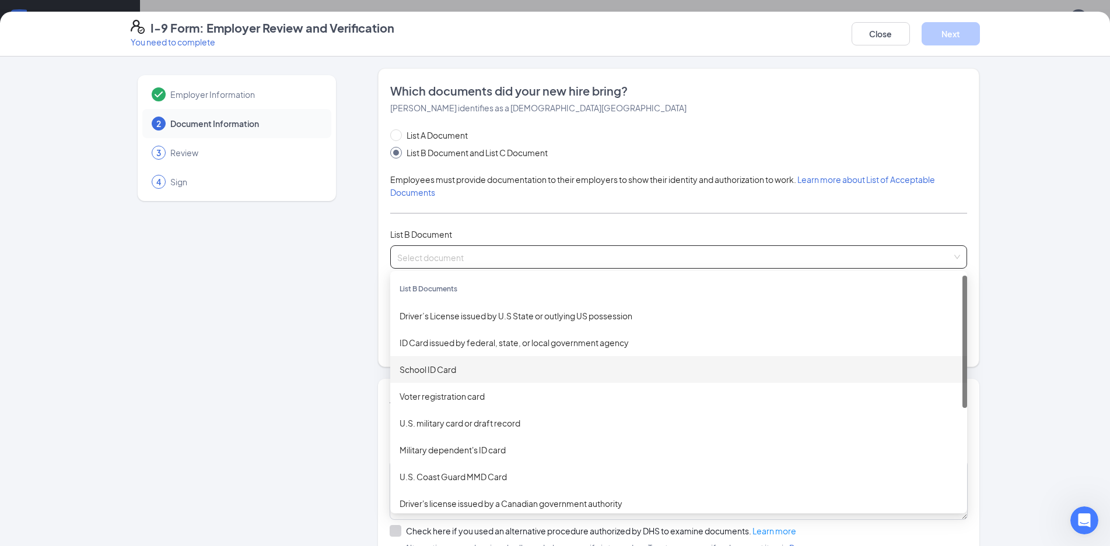
click at [357, 363] on div "Employer Information 2 Document Information 3 Review 4 Sign Which documents did…" at bounding box center [555, 372] width 849 height 609
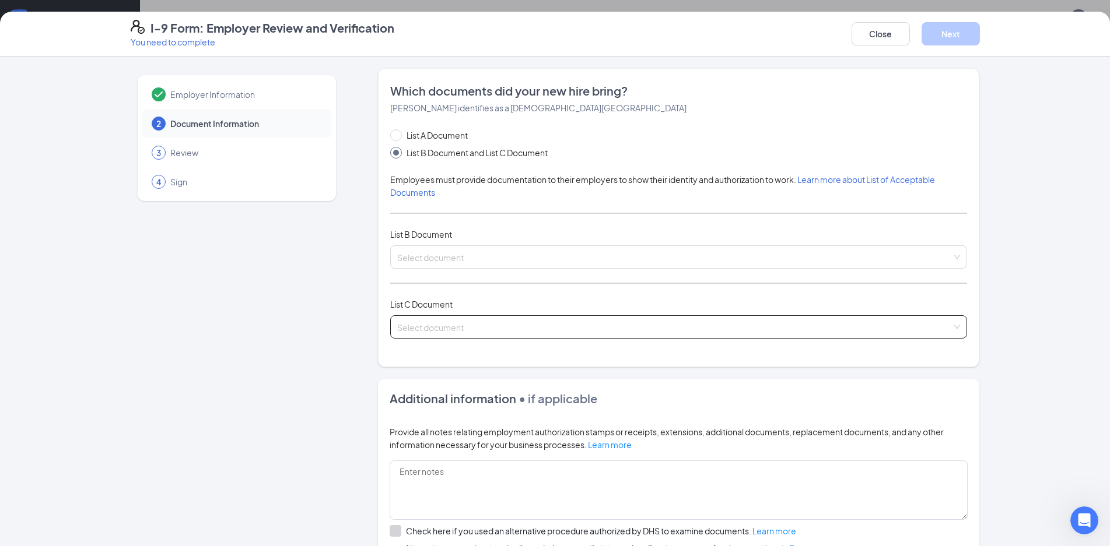
click at [454, 334] on span at bounding box center [674, 327] width 555 height 22
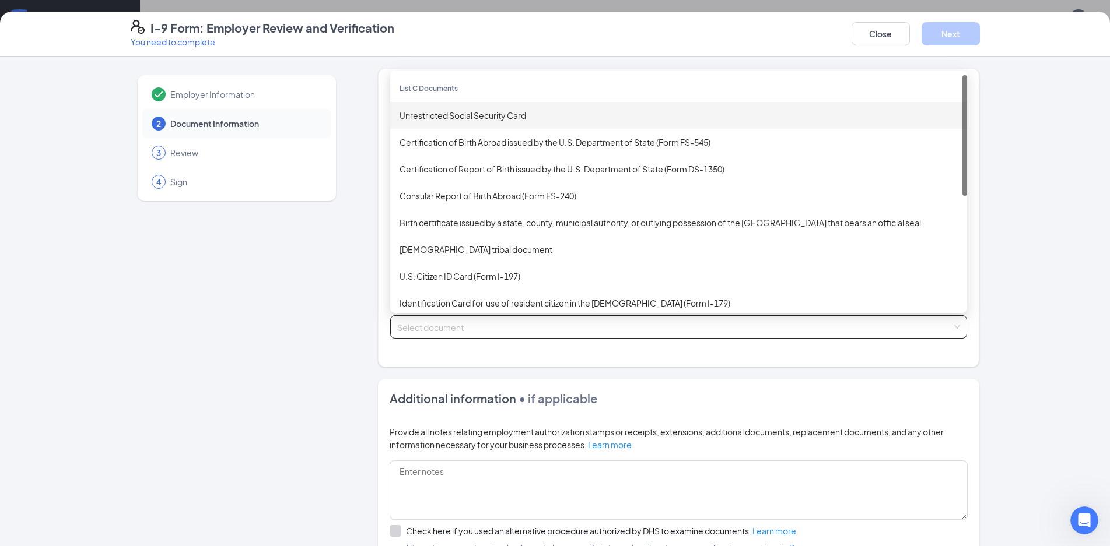
click at [479, 115] on div "Unrestricted Social Security Card" at bounding box center [678, 115] width 558 height 13
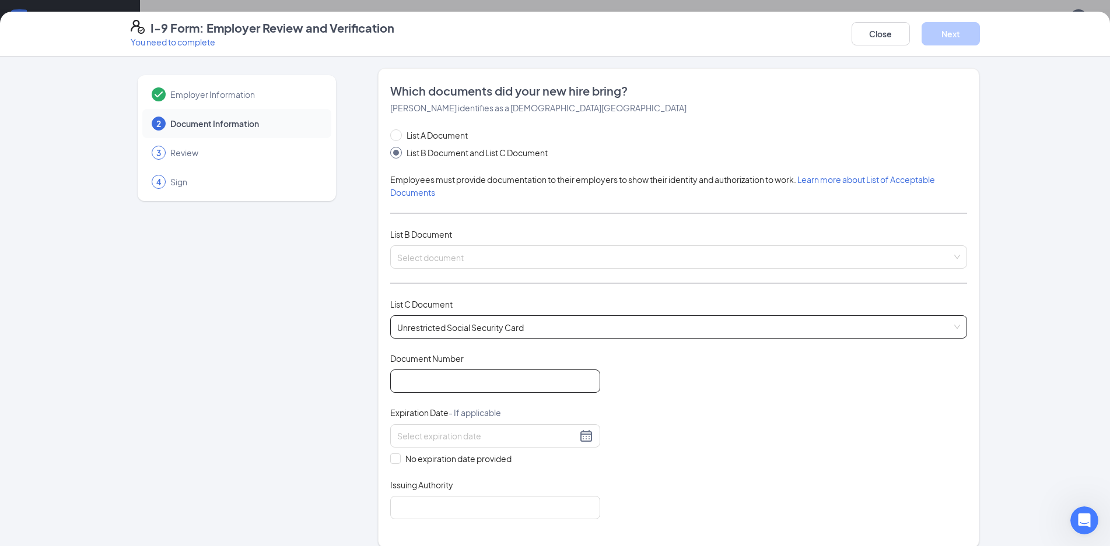
scroll to position [58, 0]
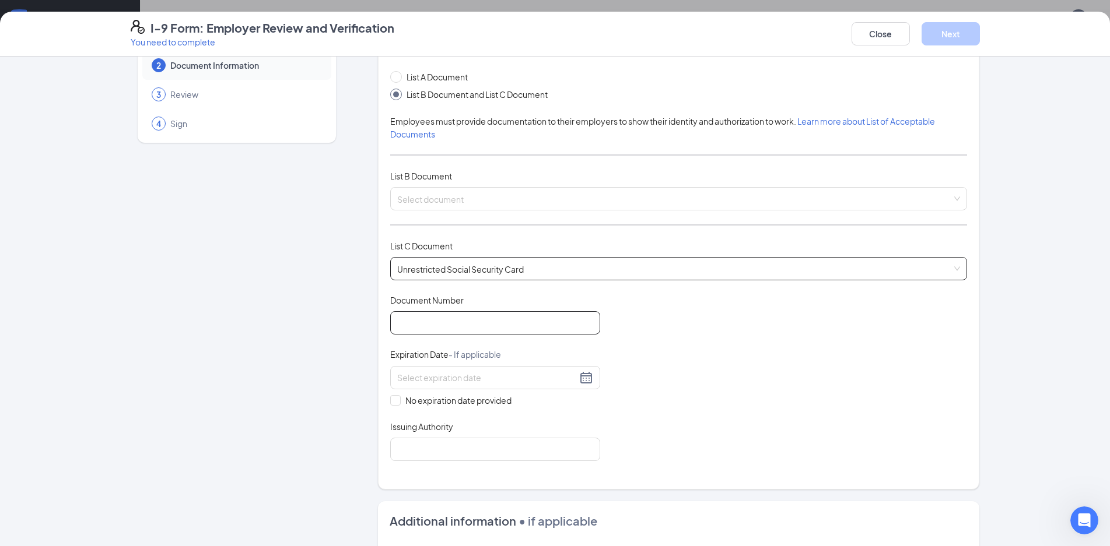
click at [451, 328] on input "Document Number" at bounding box center [495, 322] width 210 height 23
type input "366153040"
click at [494, 202] on input "search" at bounding box center [674, 196] width 555 height 17
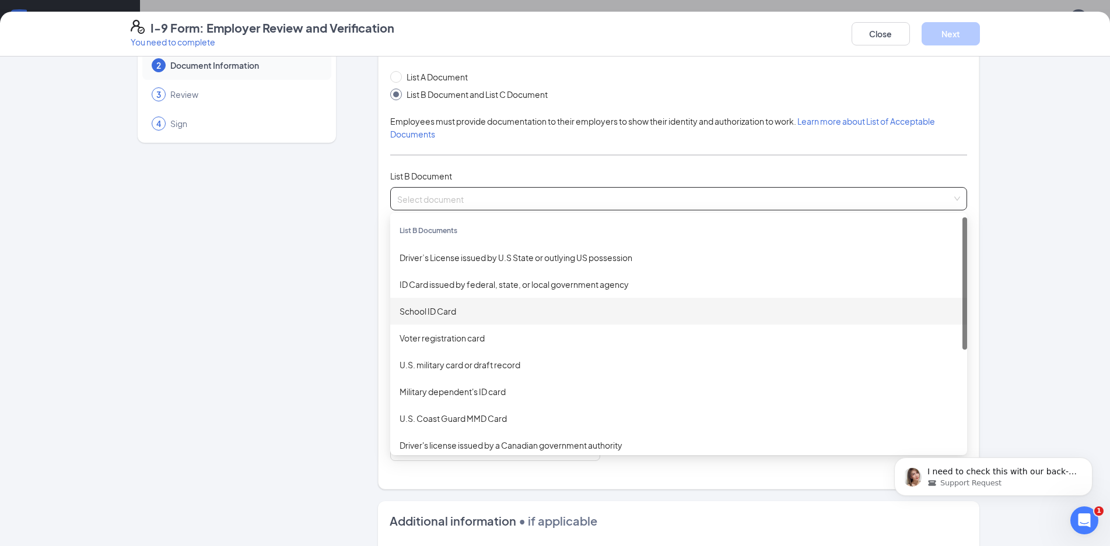
scroll to position [0, 0]
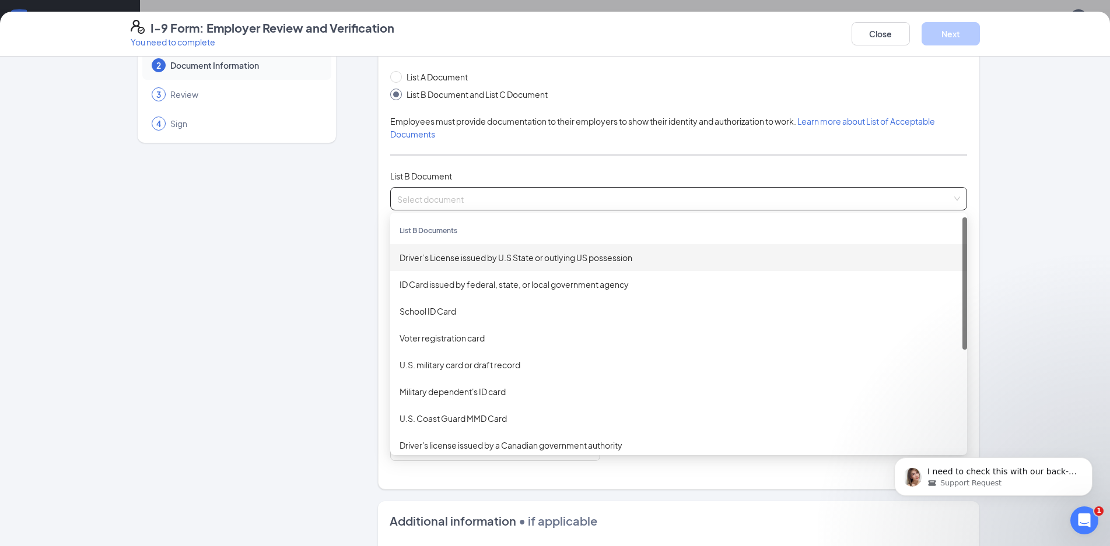
click at [462, 254] on div "Driver’s License issued by U.S State or outlying US possession" at bounding box center [678, 257] width 558 height 13
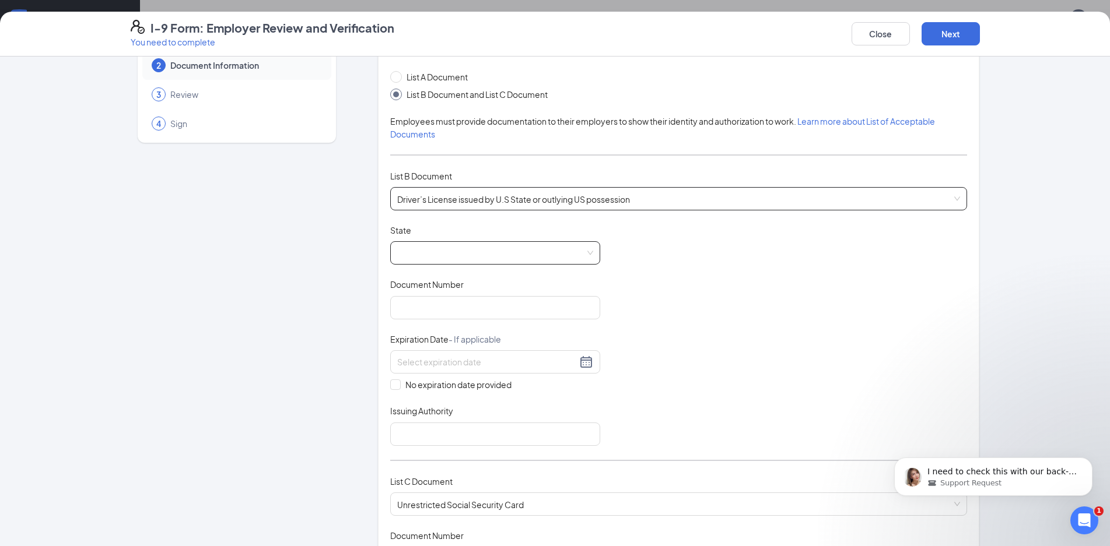
click at [440, 252] on span at bounding box center [495, 253] width 196 height 22
click at [430, 344] on div "[US_STATE]" at bounding box center [494, 345] width 191 height 13
click at [441, 312] on input "Document Number" at bounding box center [495, 307] width 210 height 23
type input "S353066108689"
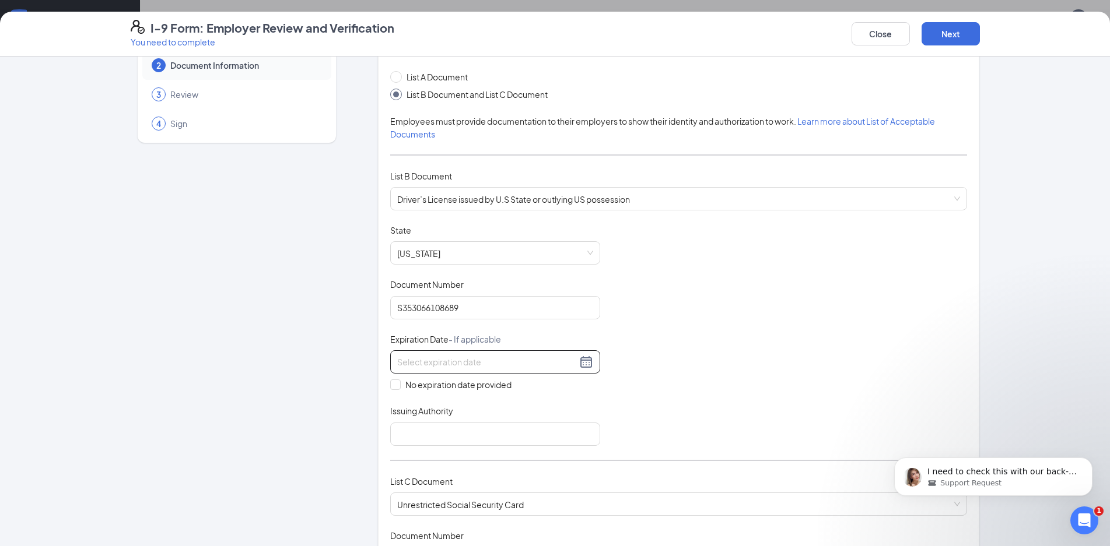
click at [542, 364] on input at bounding box center [487, 362] width 180 height 13
type input "[DATE]"
click at [472, 429] on input "Issuing Authority" at bounding box center [495, 434] width 210 height 23
type input "[US_STATE]"
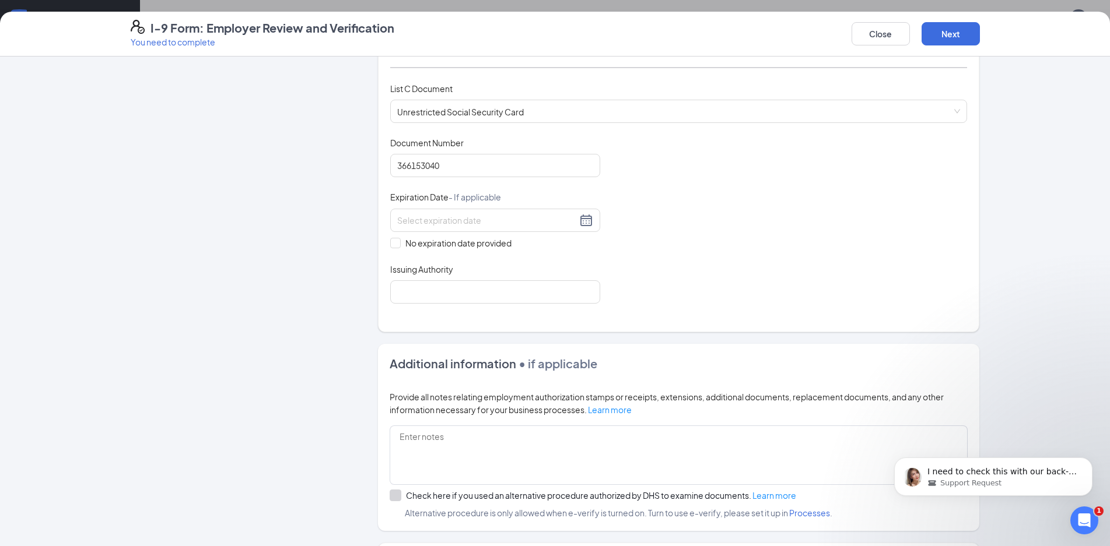
scroll to position [466, 0]
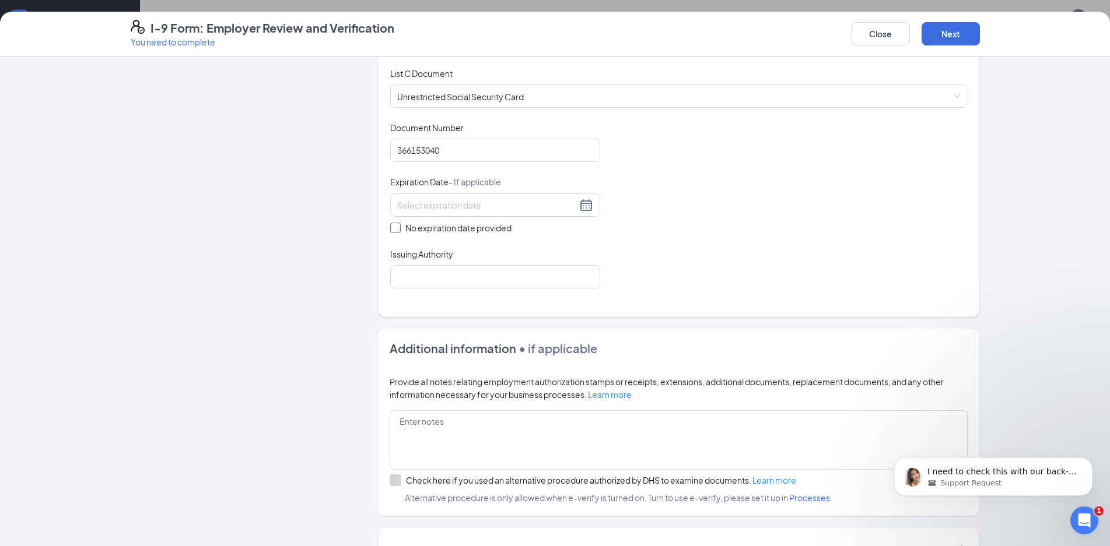
click at [459, 226] on span "No expiration date provided" at bounding box center [458, 228] width 115 height 13
click at [398, 226] on input "No expiration date provided" at bounding box center [394, 227] width 8 height 8
checkbox input "true"
click at [452, 283] on input "Issuing Authority" at bounding box center [495, 279] width 210 height 23
type input "Social Security Administration"
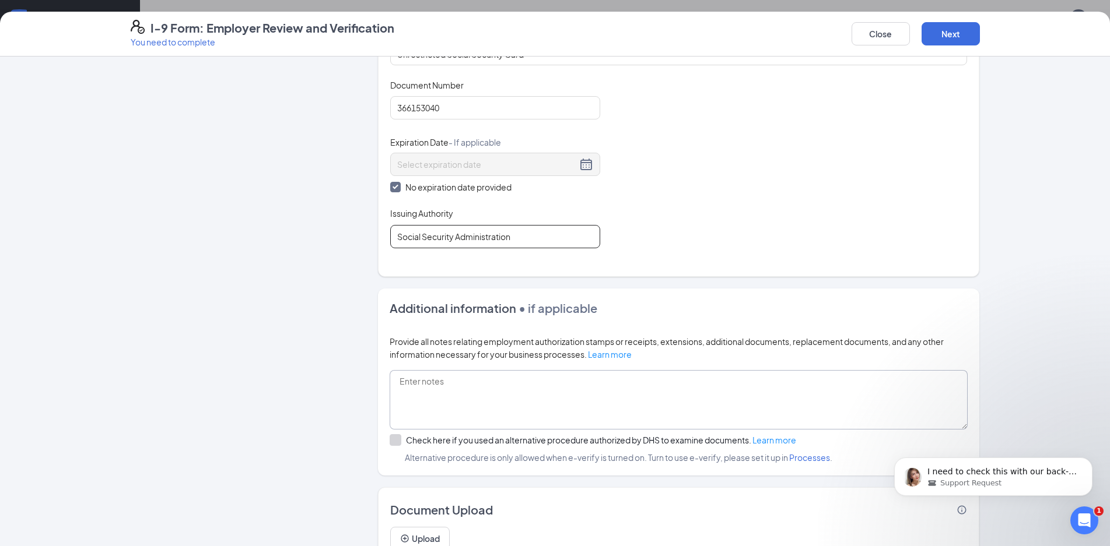
scroll to position [561, 0]
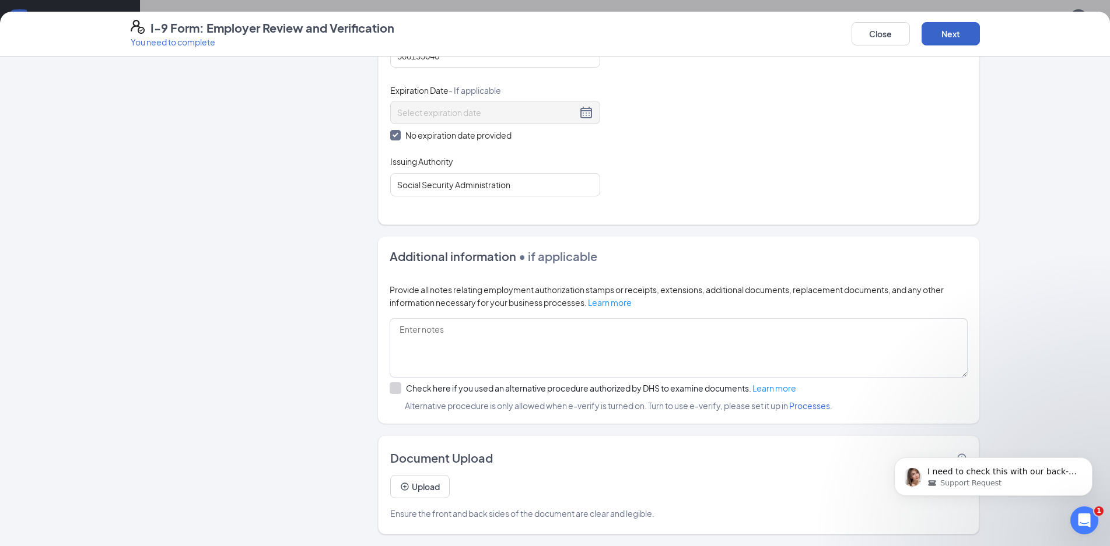
click at [948, 44] on button "Next" at bounding box center [950, 33] width 58 height 23
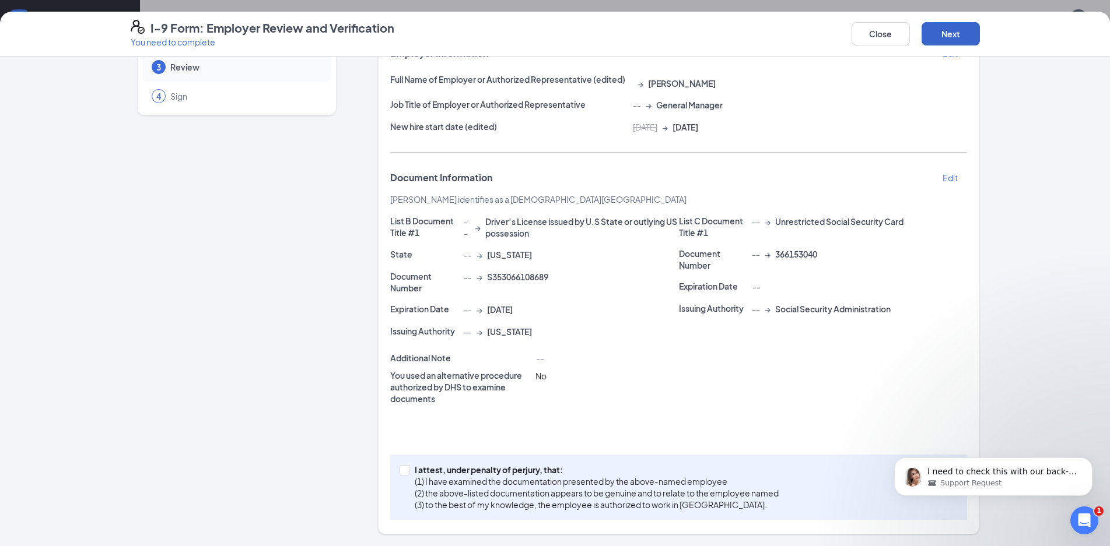
scroll to position [86, 0]
click at [958, 28] on button "Next" at bounding box center [950, 33] width 58 height 23
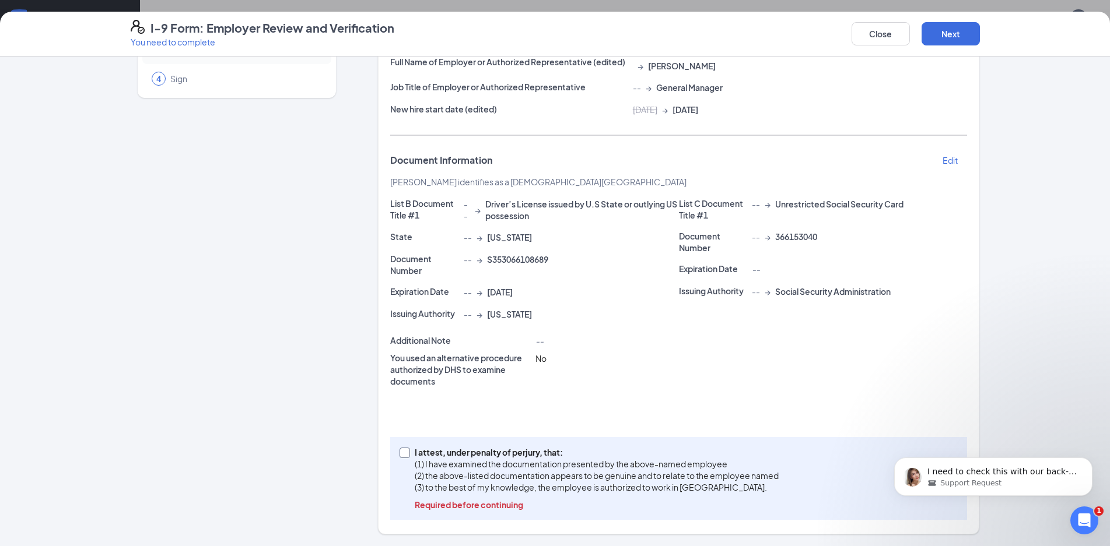
drag, startPoint x: 515, startPoint y: 441, endPoint x: 512, endPoint y: 450, distance: 9.8
click at [513, 450] on div "I attest, under penalty of [PERSON_NAME], that: (1) I have examined the documen…" at bounding box center [678, 478] width 577 height 83
click at [513, 451] on p "I attest, under penalty of perjury, that:" at bounding box center [597, 453] width 364 height 12
click at [408, 451] on input "I attest, under penalty of [PERSON_NAME], that: (1) I have examined the documen…" at bounding box center [403, 452] width 8 height 8
checkbox input "true"
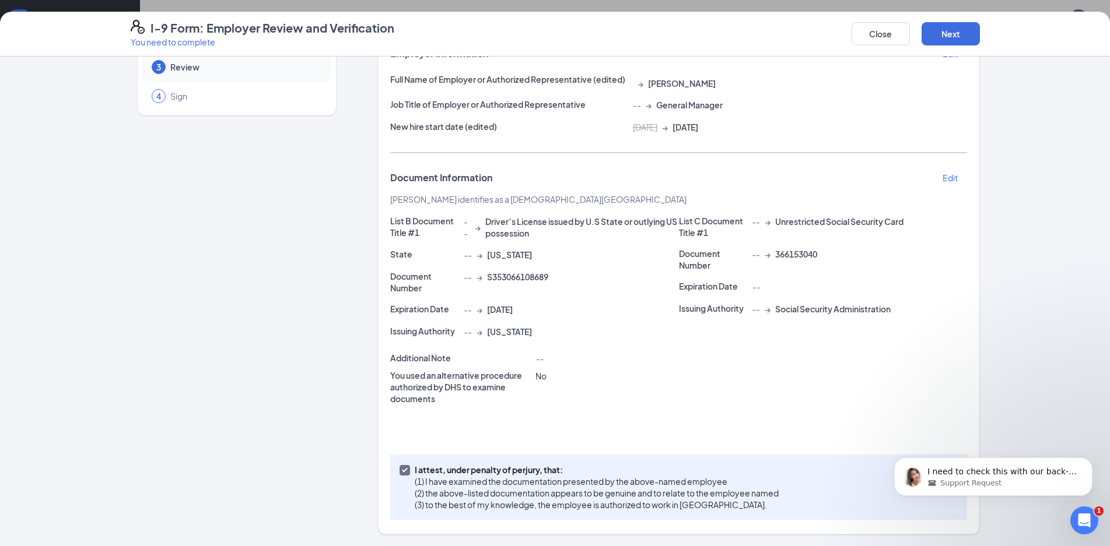
scroll to position [86, 0]
click at [964, 38] on button "Next" at bounding box center [950, 33] width 58 height 23
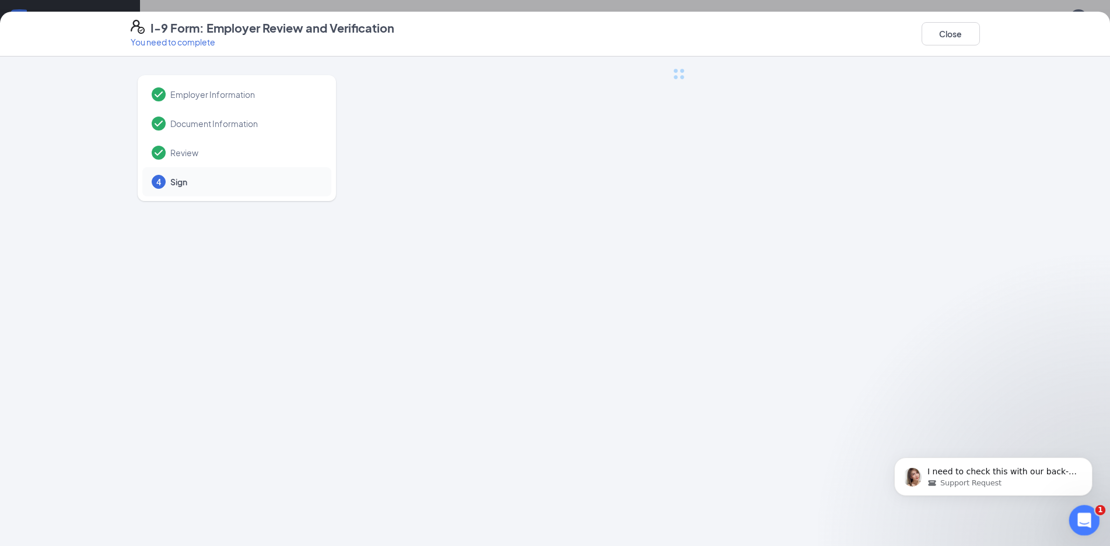
click at [1088, 523] on div "Open Intercom Messenger" at bounding box center [1082, 519] width 38 height 38
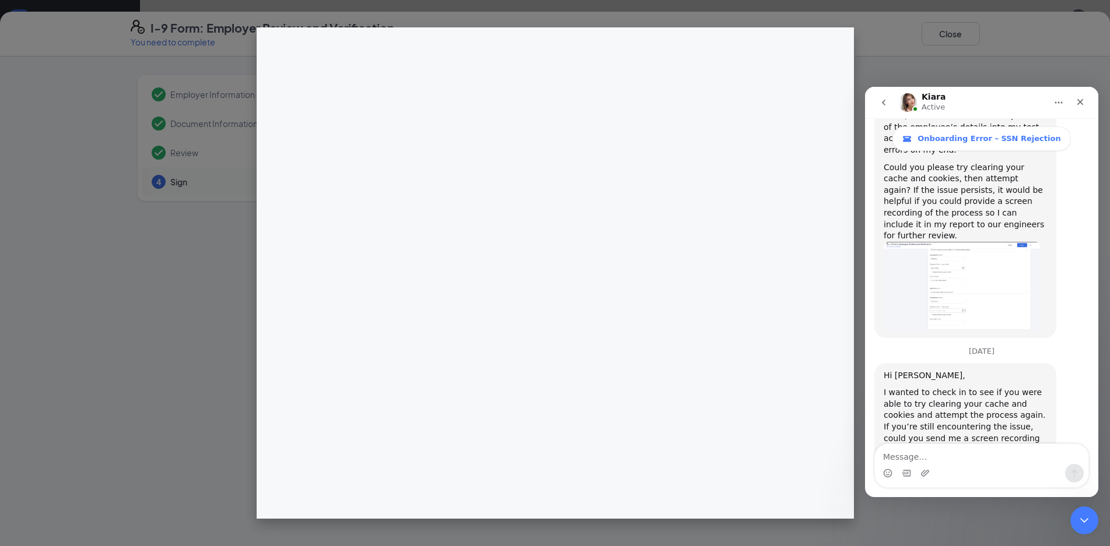
scroll to position [1923, 0]
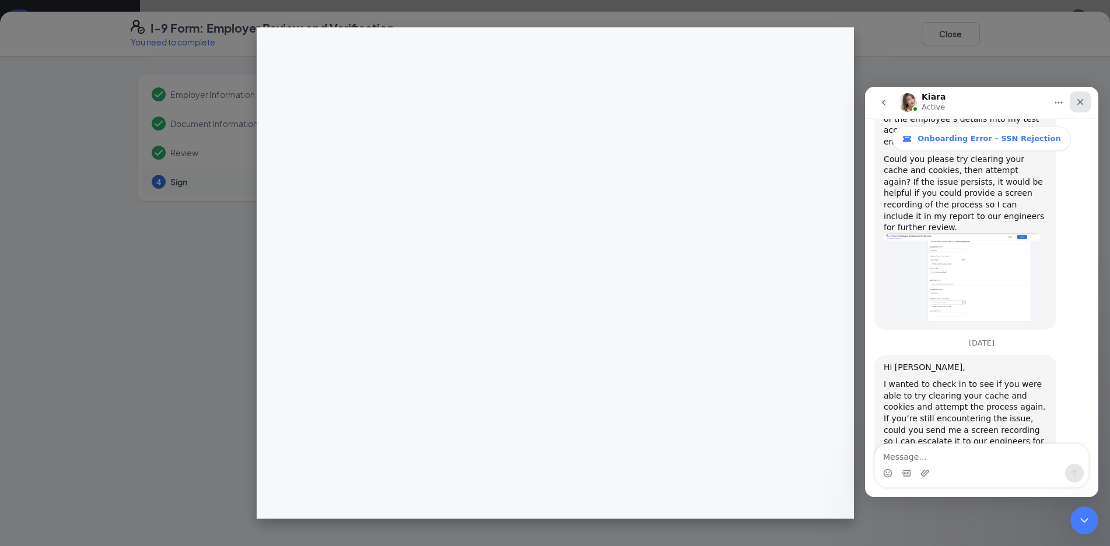
click at [1083, 104] on icon "Close" at bounding box center [1079, 101] width 9 height 9
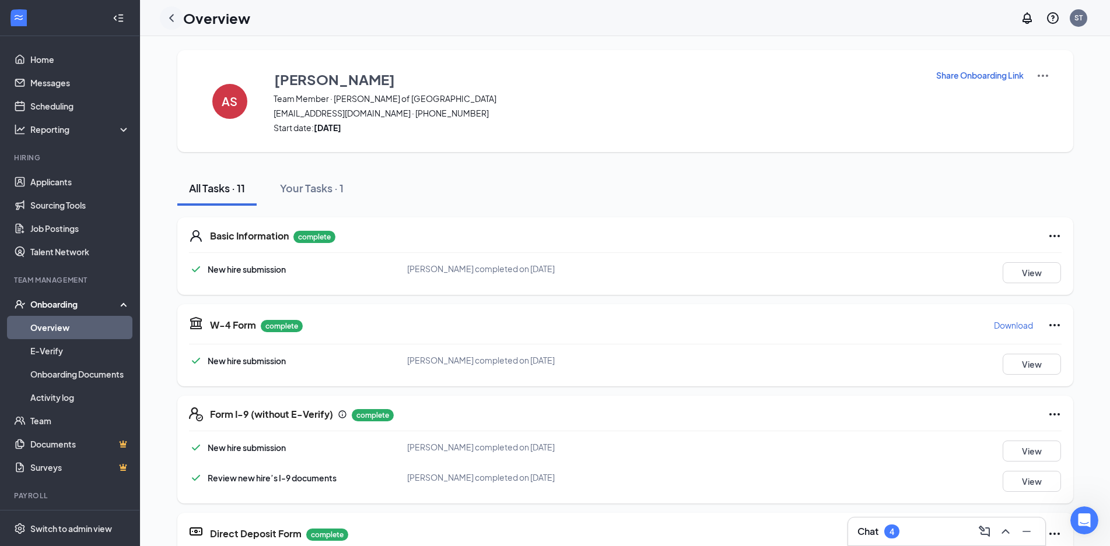
click at [178, 23] on div at bounding box center [171, 17] width 23 height 23
click at [173, 19] on icon "ChevronLeft" at bounding box center [171, 18] width 14 height 14
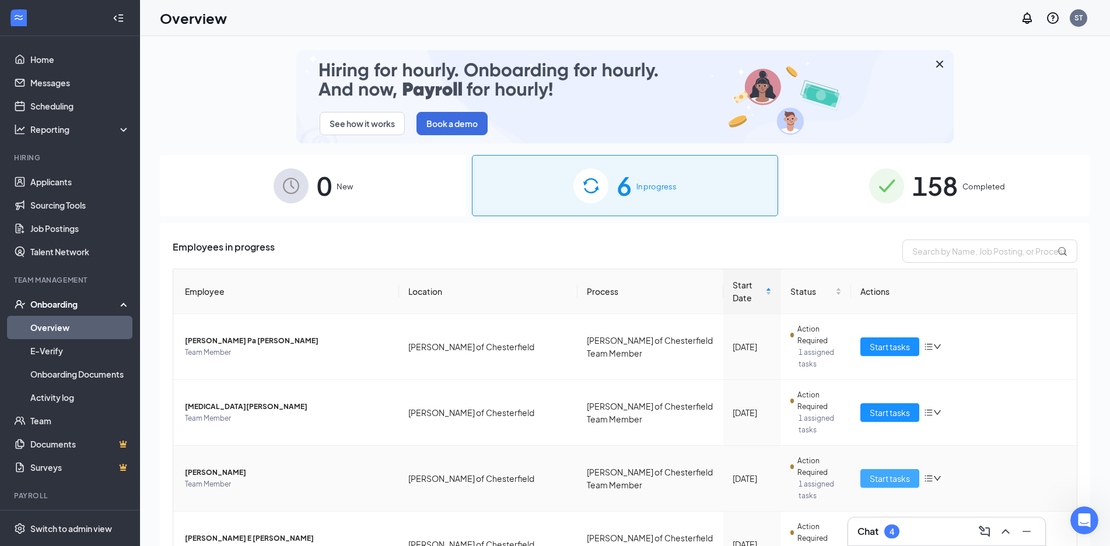
click at [882, 472] on span "Start tasks" at bounding box center [889, 478] width 40 height 13
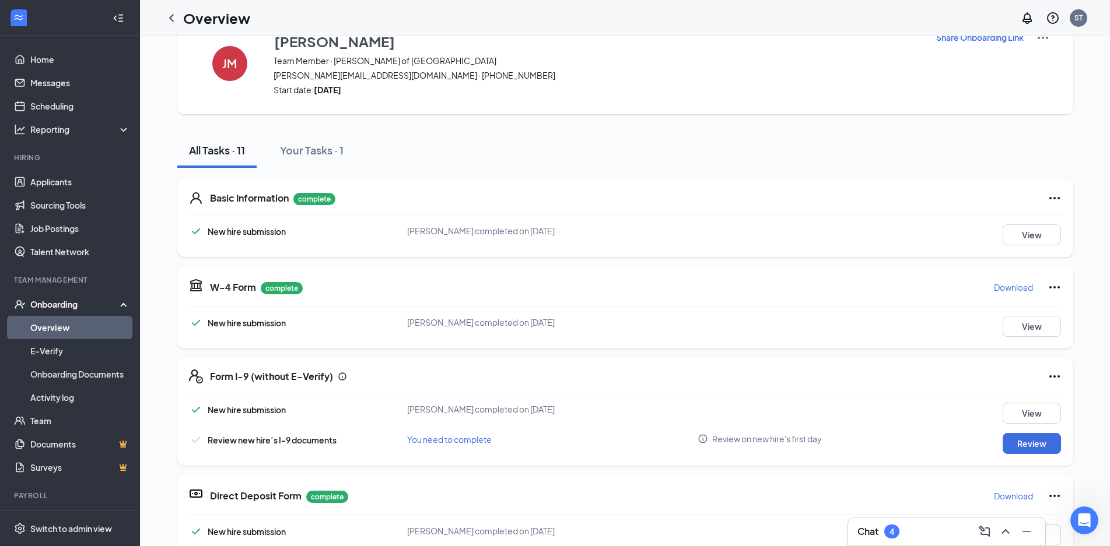
scroll to position [58, 0]
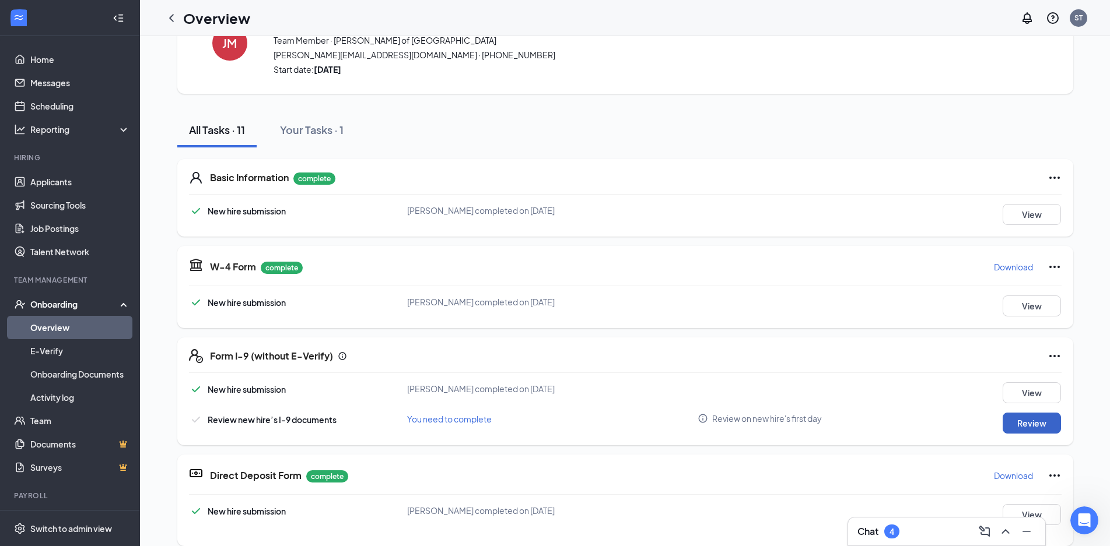
click at [1047, 424] on button "Review" at bounding box center [1031, 423] width 58 height 21
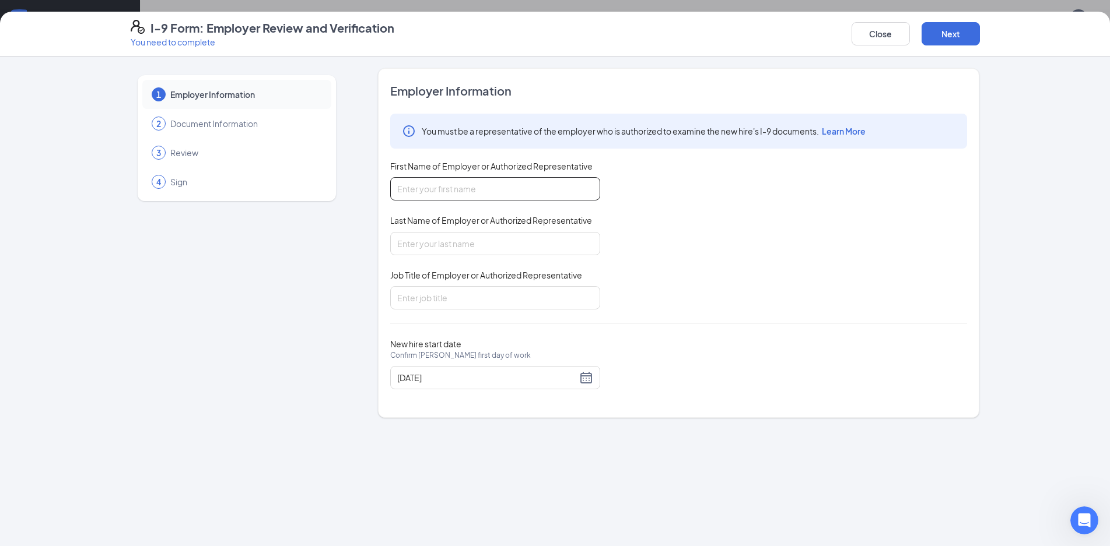
click at [486, 195] on input "First Name of Employer or Authorized Representative" at bounding box center [495, 188] width 210 height 23
type input "[PERSON_NAME]"
click at [430, 234] on input "Last Name of Employer or Authorized Representative" at bounding box center [495, 243] width 210 height 23
type input "[PERSON_NAME]"
click at [461, 298] on input "Job Title of Employer or Authorized Representative" at bounding box center [495, 297] width 210 height 23
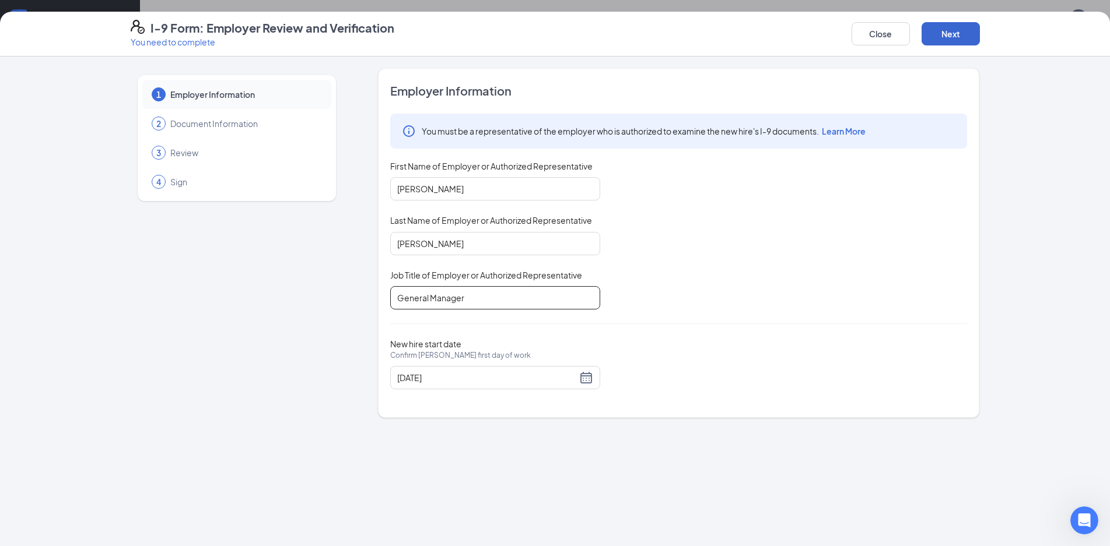
type input "General Manager"
click at [949, 42] on button "Next" at bounding box center [950, 33] width 58 height 23
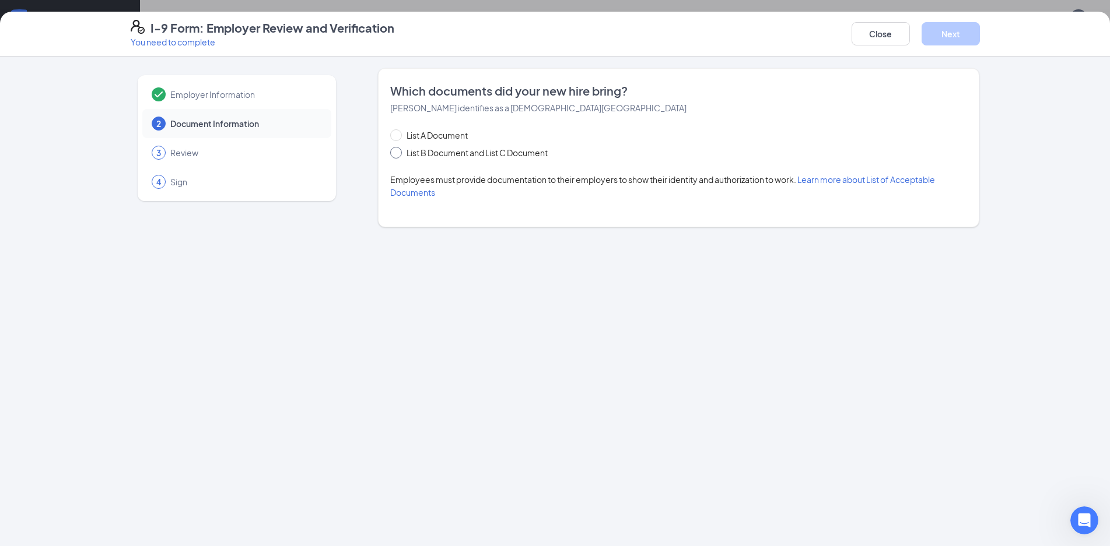
click at [452, 150] on span "List B Document and List C Document" at bounding box center [477, 152] width 150 height 13
click at [398, 150] on input "List B Document and List C Document" at bounding box center [394, 151] width 8 height 8
radio input "true"
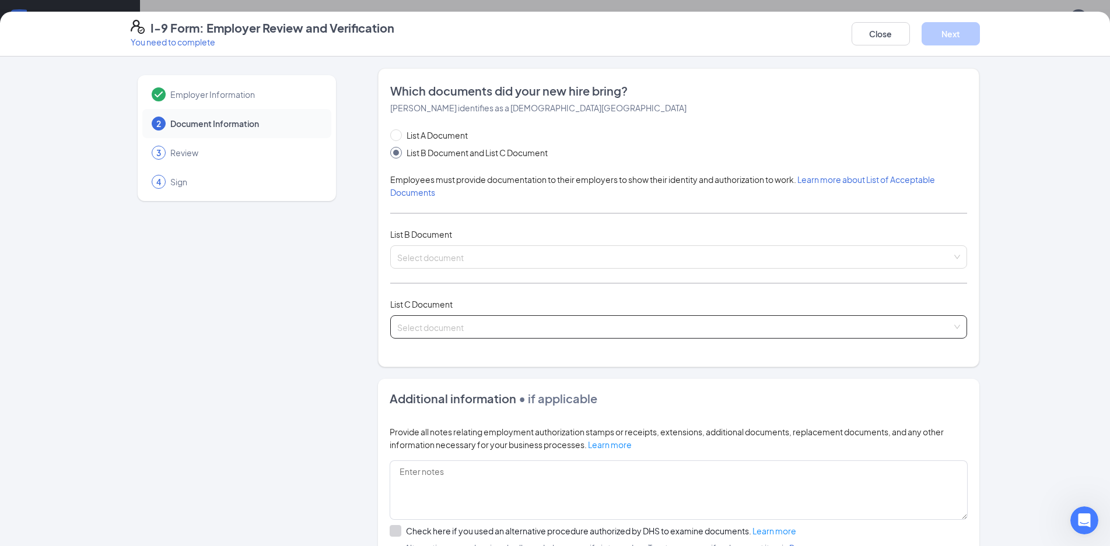
click at [457, 321] on input "search" at bounding box center [674, 324] width 555 height 17
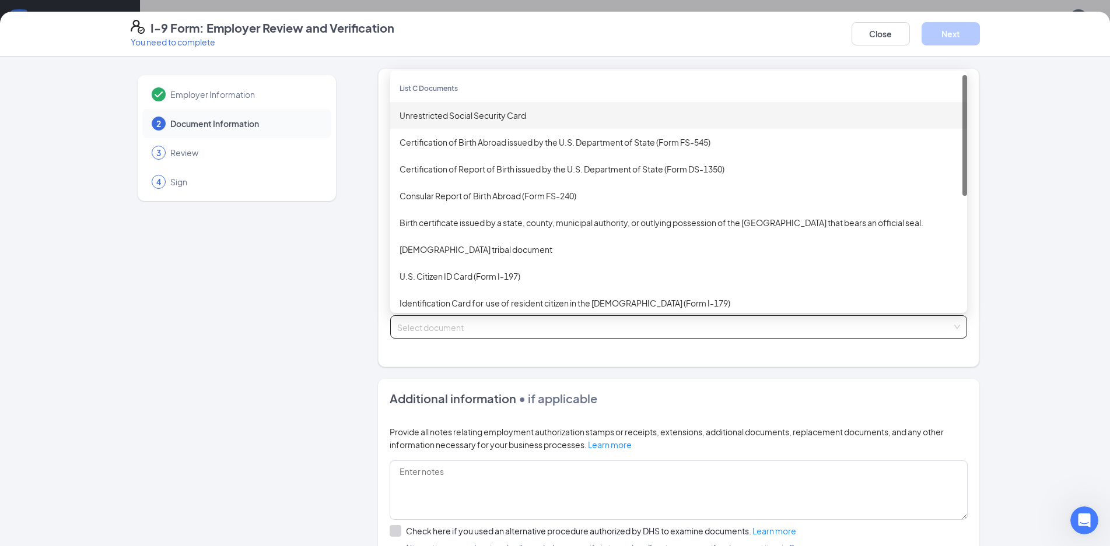
click at [475, 125] on div "Unrestricted Social Security Card" at bounding box center [678, 115] width 577 height 27
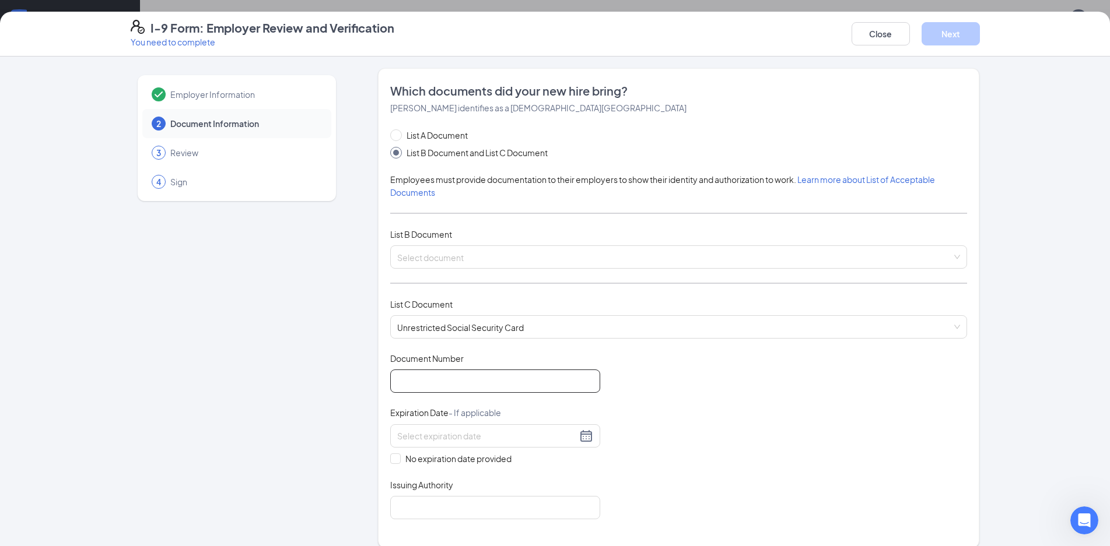
click at [524, 387] on input "Document Number" at bounding box center [495, 381] width 210 height 23
type input "376373235"
click at [478, 461] on span "No expiration date provided" at bounding box center [458, 459] width 115 height 13
click at [398, 461] on input "No expiration date provided" at bounding box center [394, 458] width 8 height 8
checkbox input "true"
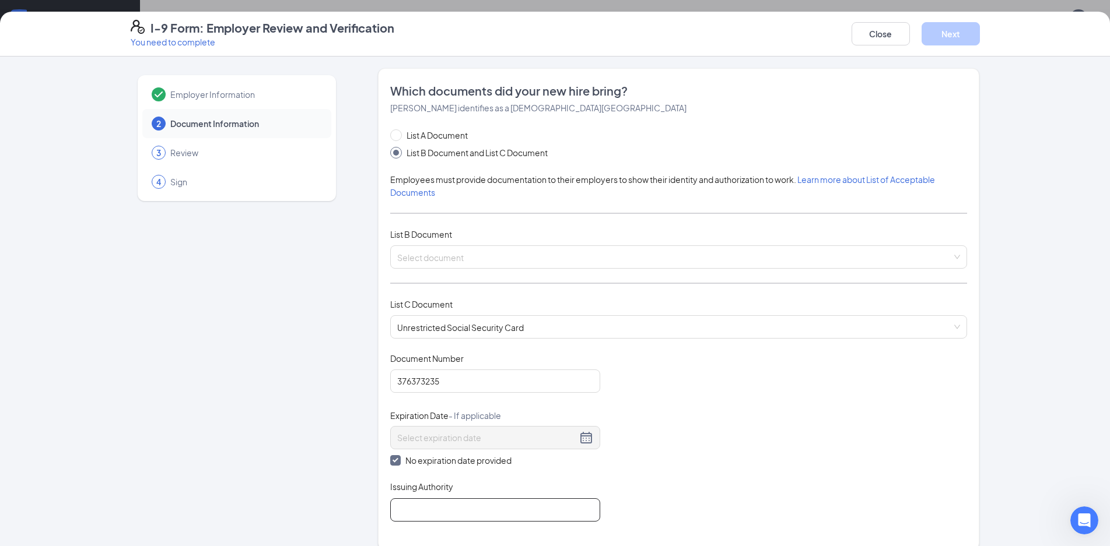
click at [479, 518] on input "Issuing Authority" at bounding box center [495, 510] width 210 height 23
type input "Social Security Administration"
click at [487, 255] on input "search" at bounding box center [674, 254] width 555 height 17
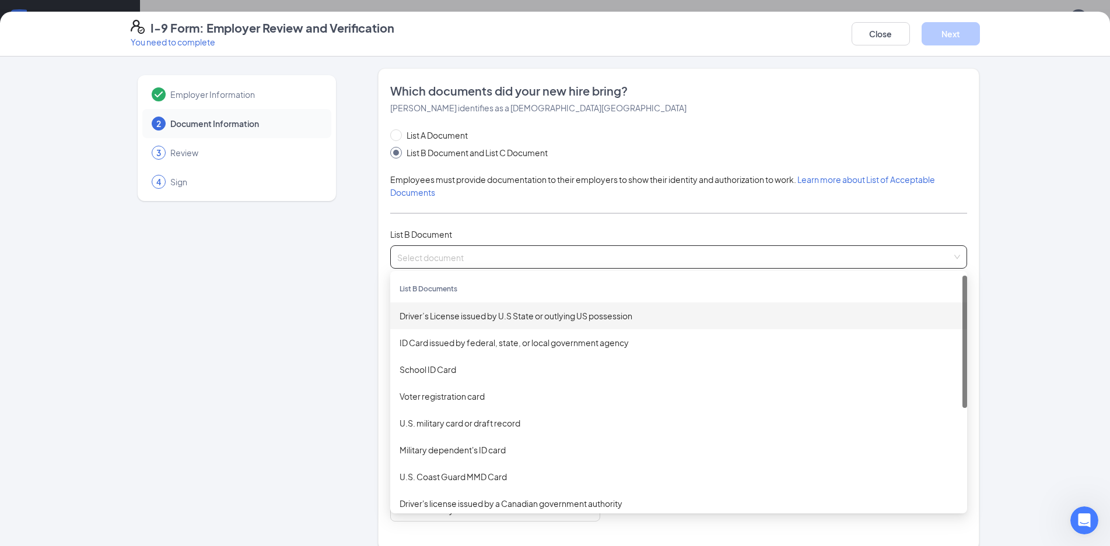
click at [461, 317] on div "Driver’s License issued by U.S State or outlying US possession" at bounding box center [678, 316] width 558 height 13
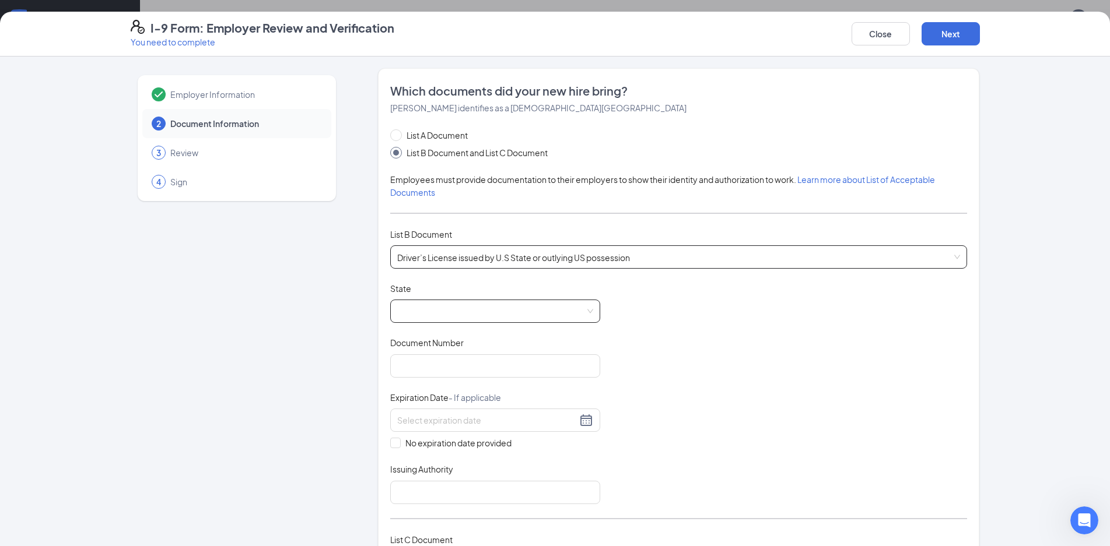
click at [458, 308] on span at bounding box center [495, 311] width 196 height 22
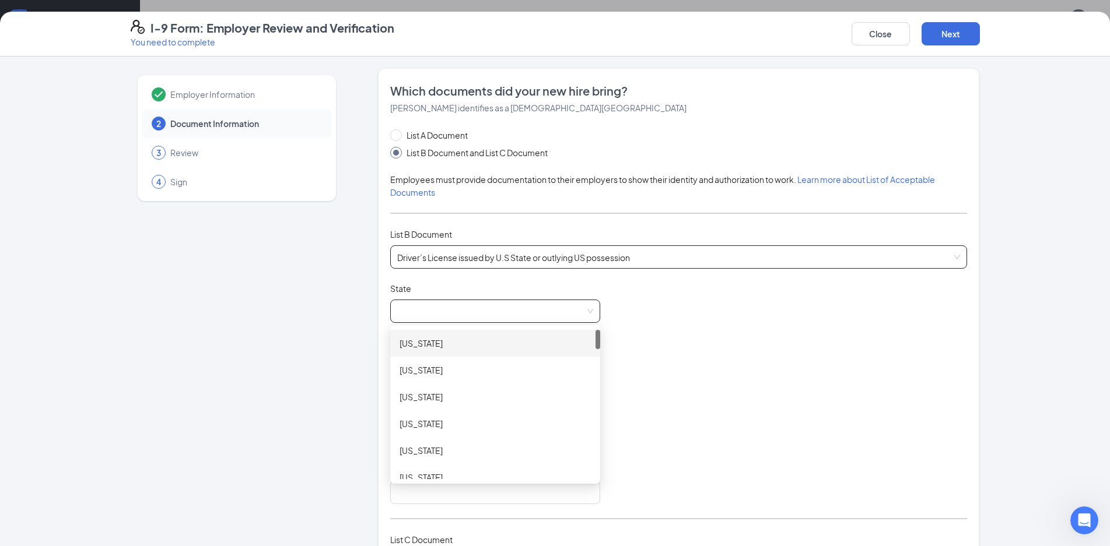
click at [501, 255] on span "Driver’s License issued by U.S State or outlying US possession" at bounding box center [678, 257] width 563 height 22
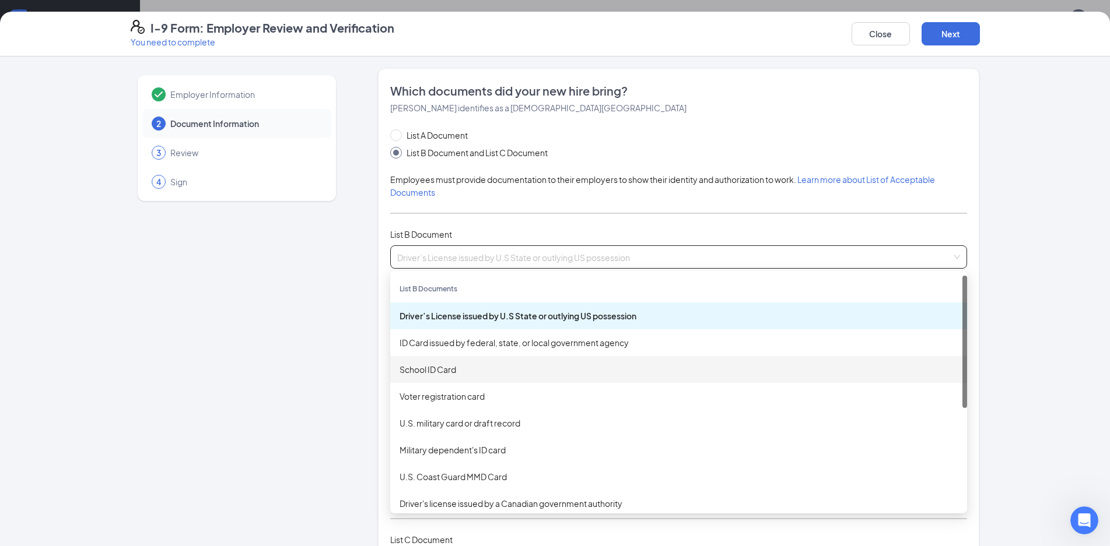
click at [457, 366] on div "School ID Card" at bounding box center [678, 369] width 558 height 13
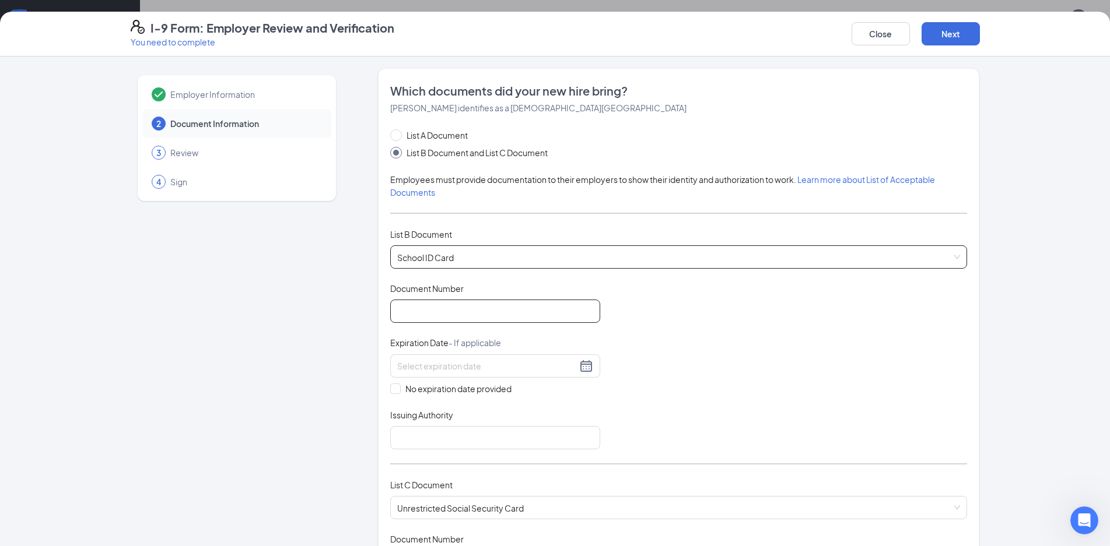
click at [457, 307] on input "Document Number" at bounding box center [495, 311] width 210 height 23
type input "1800007080"
click at [484, 384] on span "No expiration date provided" at bounding box center [458, 389] width 115 height 13
click at [398, 384] on input "No expiration date provided" at bounding box center [394, 388] width 8 height 8
checkbox input "true"
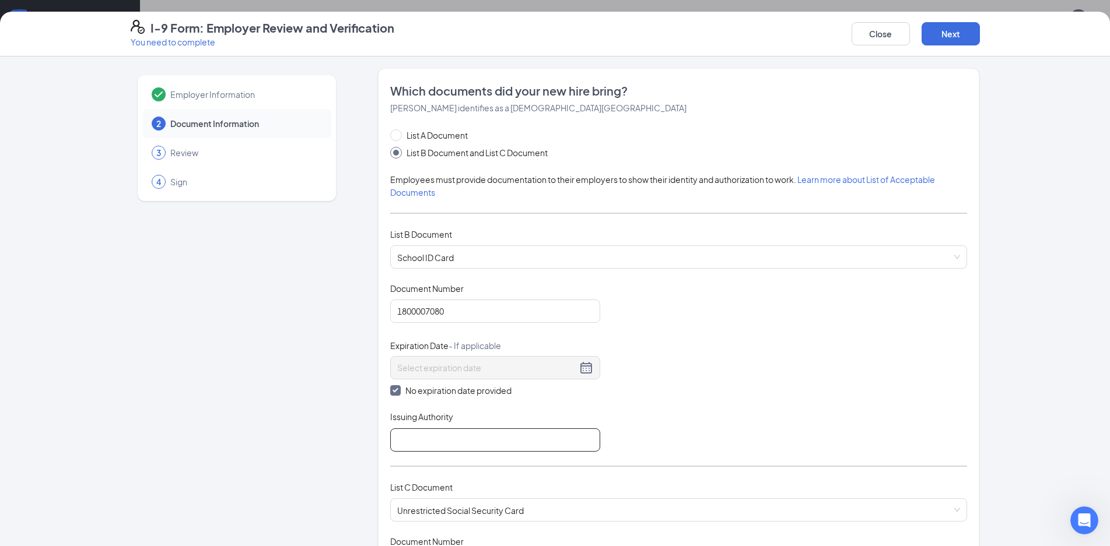
click at [471, 434] on input "Issuing Authority" at bounding box center [495, 440] width 210 height 23
type input "[PERSON_NAME][GEOGRAPHIC_DATA]"
click at [593, 399] on div "Document Title School ID Card Document Number 1800007080 Expiration Date - If a…" at bounding box center [678, 367] width 577 height 169
click at [943, 41] on button "Next" at bounding box center [950, 33] width 58 height 23
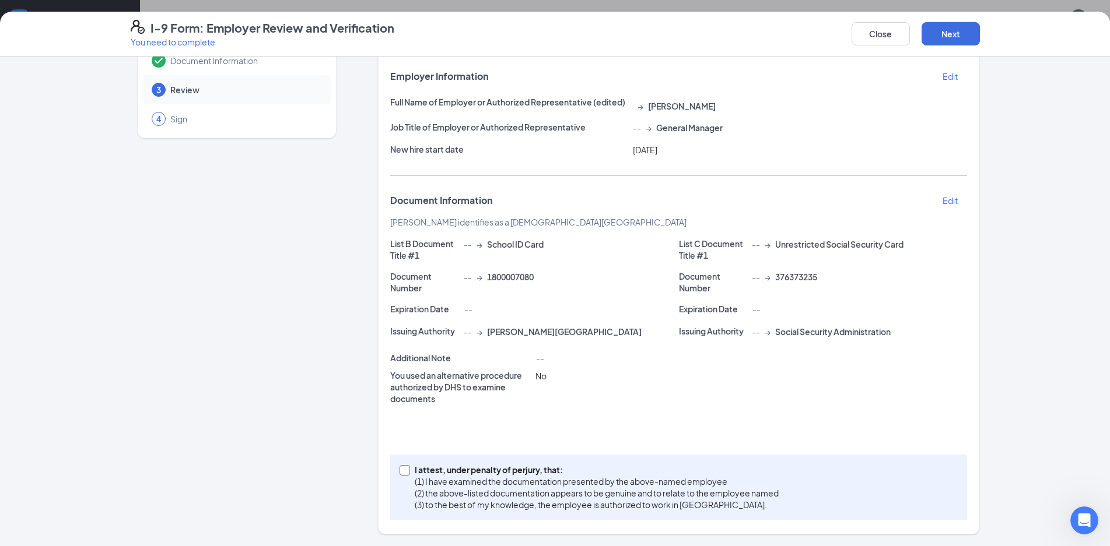
click at [609, 476] on p "(1) I have examined the documentation presented by the above-named employee" at bounding box center [597, 482] width 364 height 12
click at [408, 473] on input "I attest, under penalty of [PERSON_NAME], that: (1) I have examined the documen…" at bounding box center [403, 469] width 8 height 8
checkbox input "true"
click at [949, 23] on button "Next" at bounding box center [950, 33] width 58 height 23
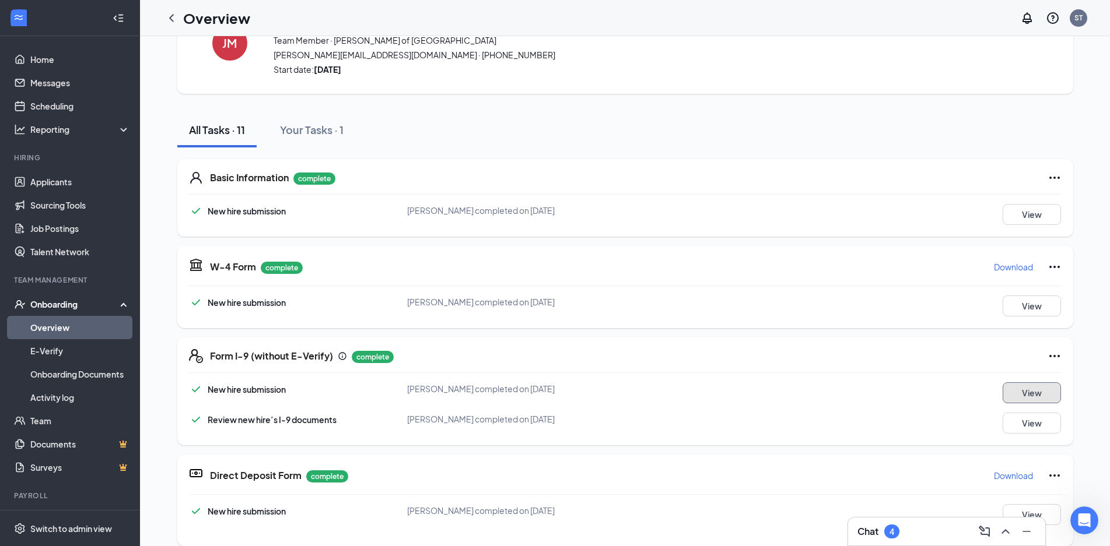
click at [1026, 397] on button "View" at bounding box center [1031, 393] width 58 height 21
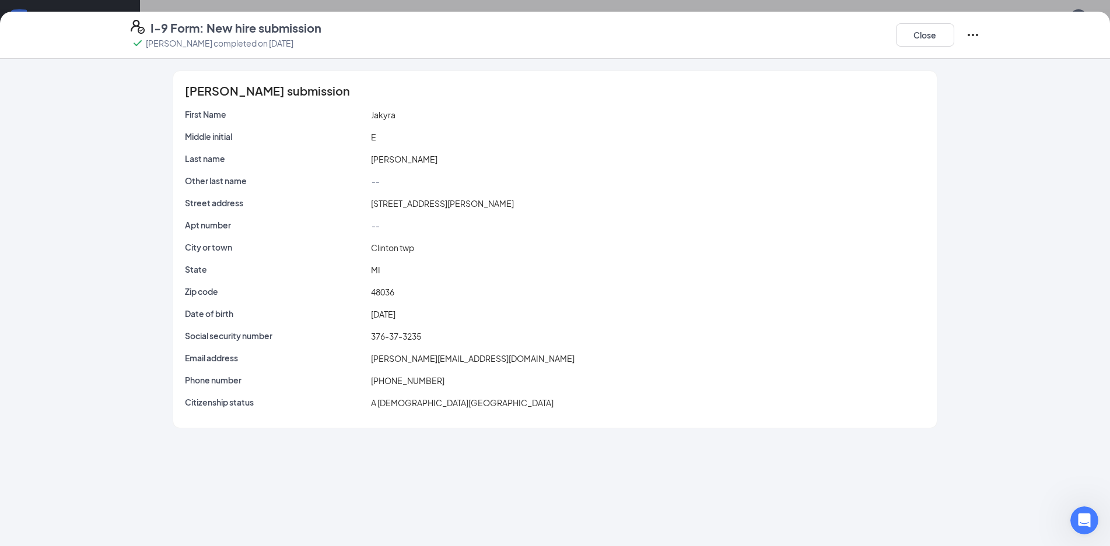
scroll to position [117, 0]
click at [943, 43] on button "Close" at bounding box center [925, 34] width 58 height 23
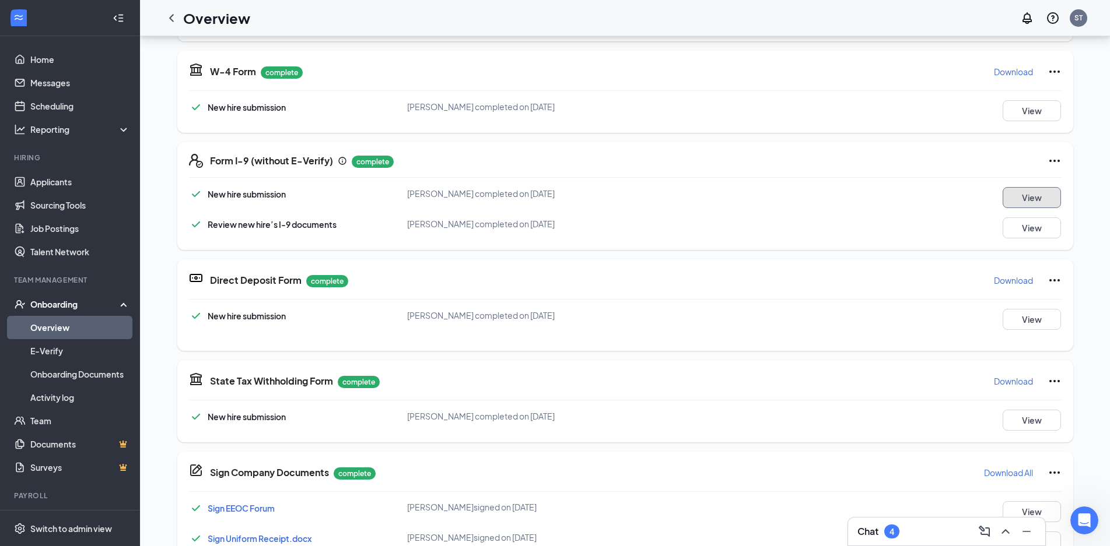
scroll to position [175, 0]
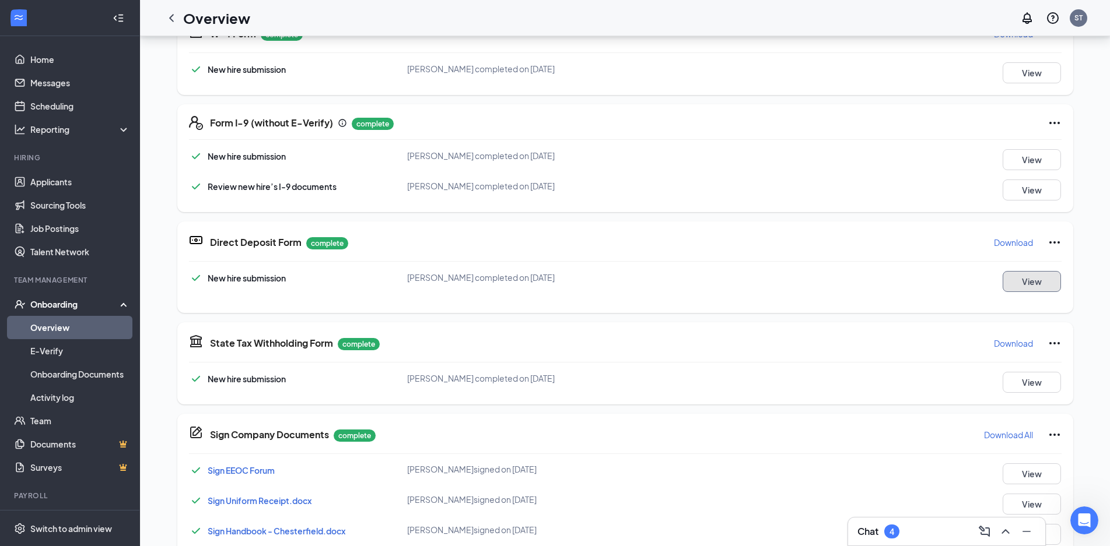
click at [1054, 283] on button "View" at bounding box center [1031, 281] width 58 height 21
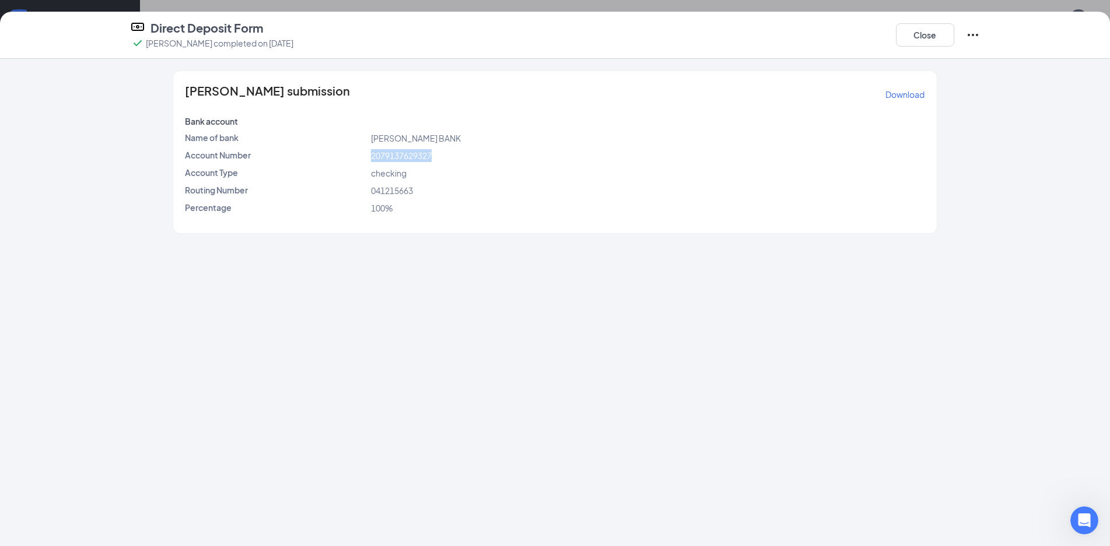
drag, startPoint x: 371, startPoint y: 155, endPoint x: 436, endPoint y: 160, distance: 64.4
click at [436, 160] on div "2079137629327" at bounding box center [648, 155] width 558 height 13
copy span "2079137629327"
drag, startPoint x: 370, startPoint y: 190, endPoint x: 420, endPoint y: 194, distance: 50.3
click at [420, 194] on div "041215663" at bounding box center [648, 190] width 558 height 13
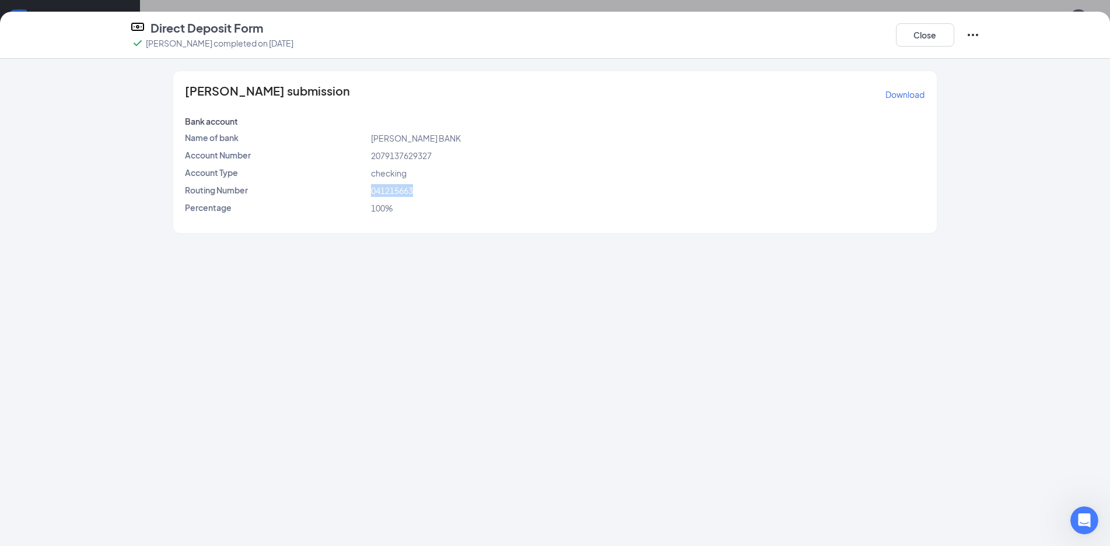
copy span "041215663"
click at [903, 30] on button "Close" at bounding box center [925, 34] width 58 height 23
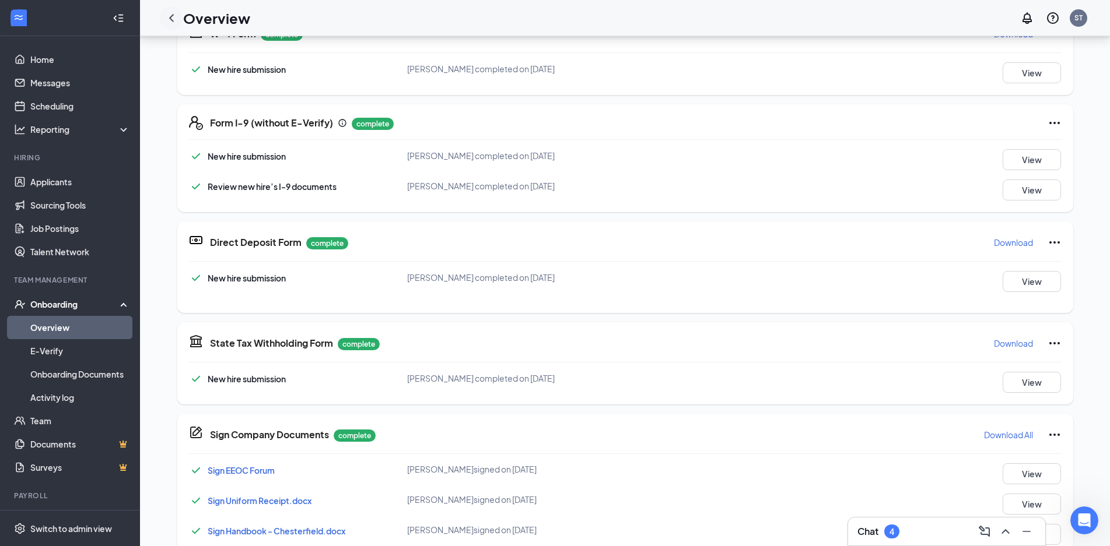
click at [171, 14] on icon "ChevronLeft" at bounding box center [171, 18] width 14 height 14
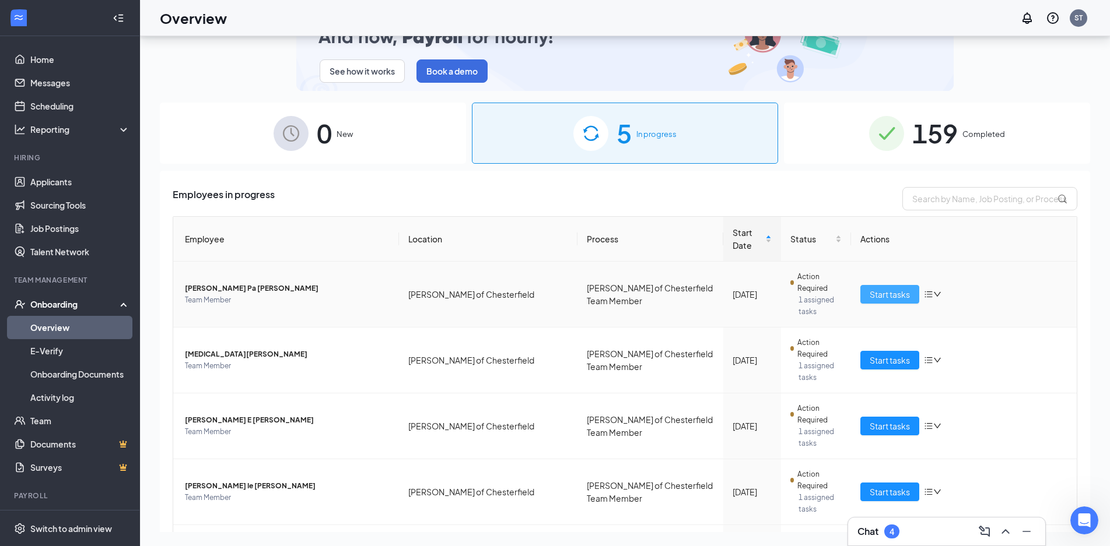
click at [878, 288] on span "Start tasks" at bounding box center [889, 294] width 40 height 13
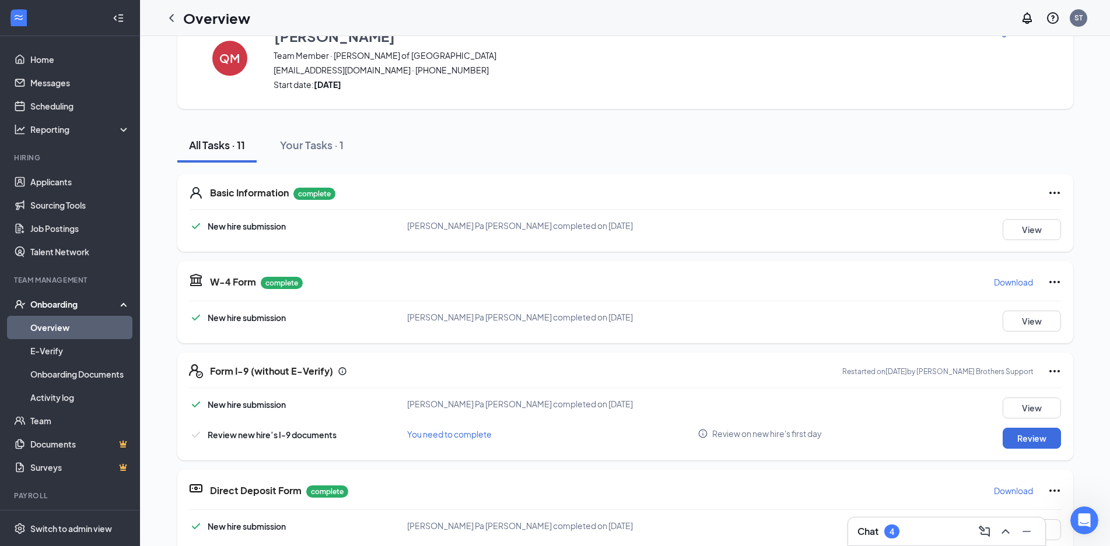
scroll to position [117, 0]
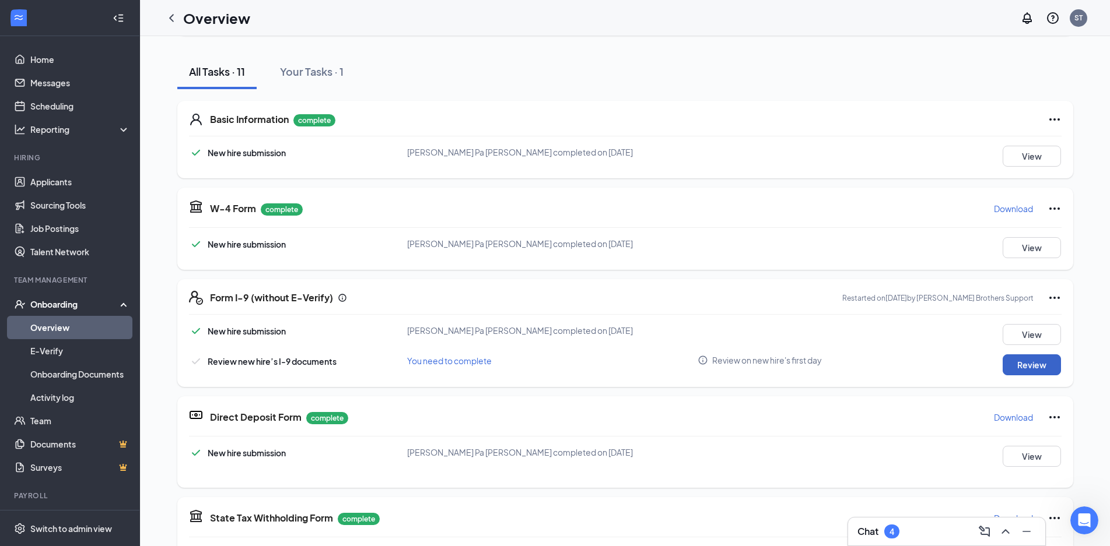
click at [1037, 362] on button "Review" at bounding box center [1031, 365] width 58 height 21
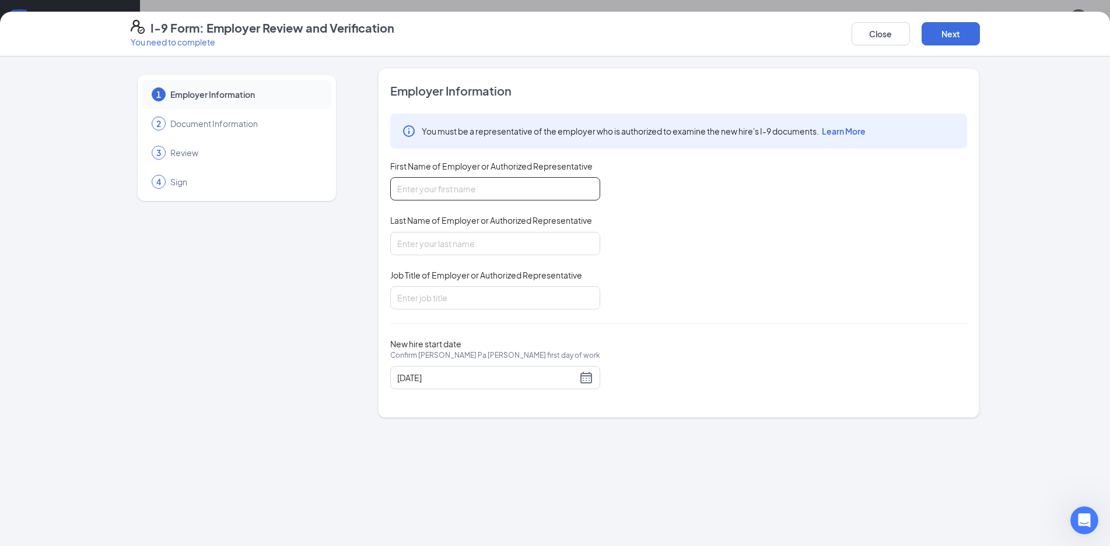
click at [543, 182] on input "First Name of Employer or Authorized Representative" at bounding box center [495, 188] width 210 height 23
type input "[PERSON_NAME]"
click at [499, 240] on input "Last Name of Employer or Authorized Representative" at bounding box center [495, 243] width 210 height 23
type input "[PERSON_NAME]"
drag, startPoint x: 464, startPoint y: 303, endPoint x: 478, endPoint y: 296, distance: 15.6
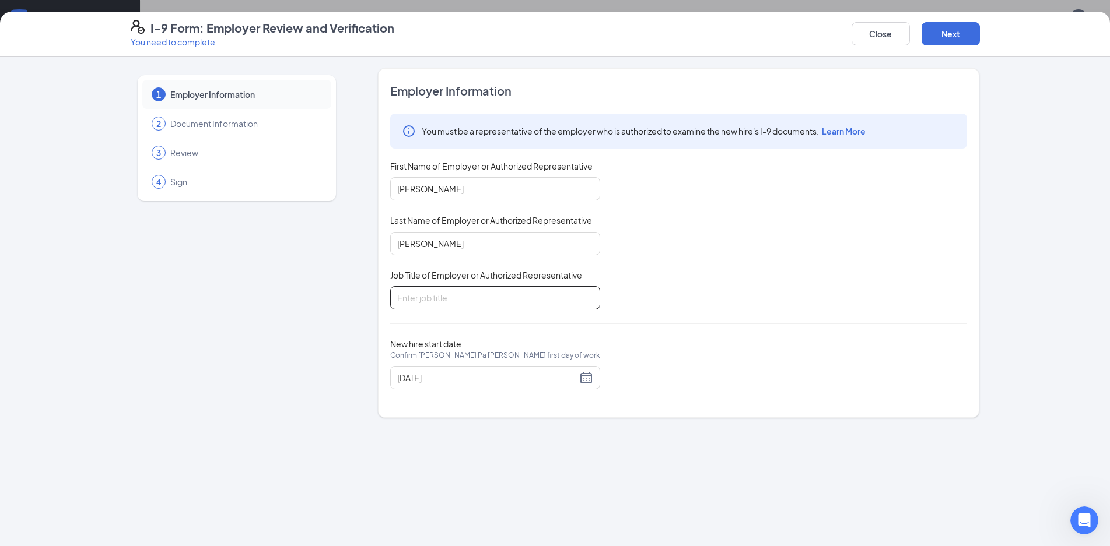
click at [464, 302] on input "Job Title of Employer or Authorized Representative" at bounding box center [495, 297] width 210 height 23
type input "General Manager"
click at [589, 371] on div "[DATE]" at bounding box center [495, 378] width 196 height 14
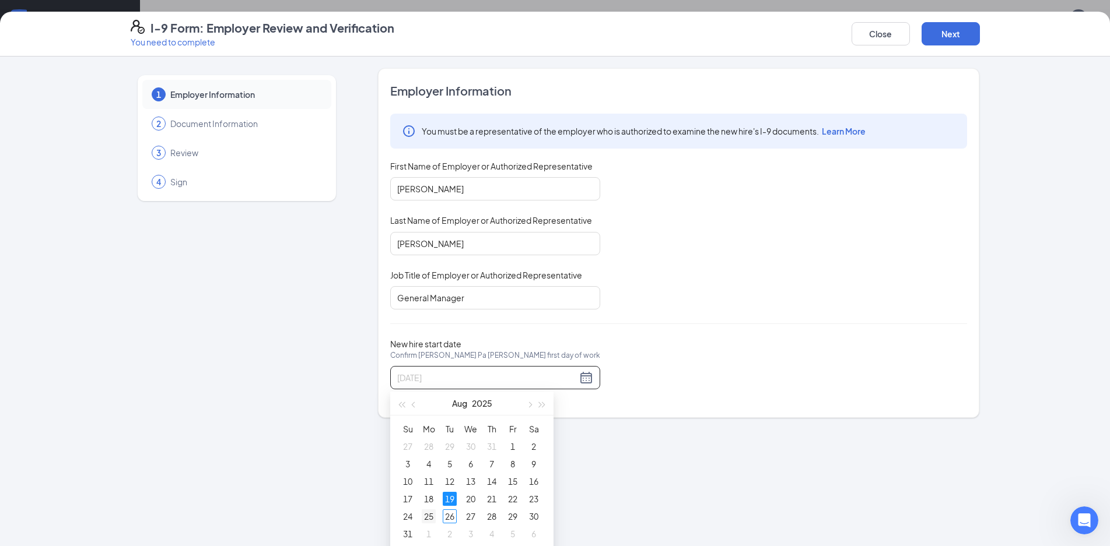
click at [433, 518] on div "25" at bounding box center [429, 517] width 14 height 14
type input "[DATE]"
drag, startPoint x: 790, startPoint y: 142, endPoint x: 811, endPoint y: 134, distance: 22.5
drag, startPoint x: 811, startPoint y: 134, endPoint x: 959, endPoint y: 65, distance: 163.0
click at [959, 65] on div "1 Employer Information 2 Document Information 3 Review 4 Sign Employer Informat…" at bounding box center [555, 302] width 1110 height 490
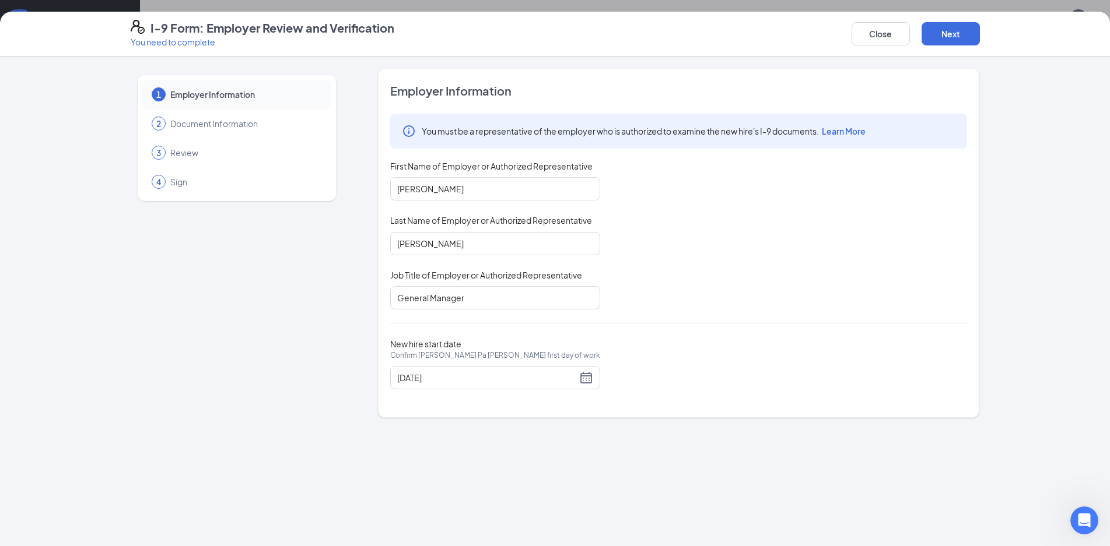
click at [948, 9] on div "I-9 Form: Employer Review and Verification You need to complete Close Next 1 Em…" at bounding box center [555, 273] width 1110 height 546
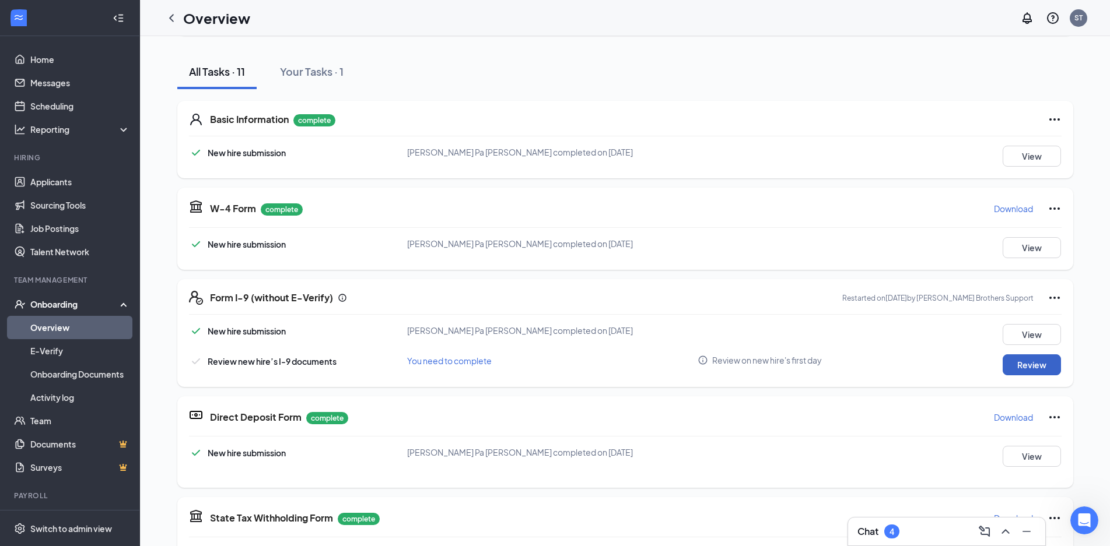
click at [1043, 366] on button "Review" at bounding box center [1031, 365] width 58 height 21
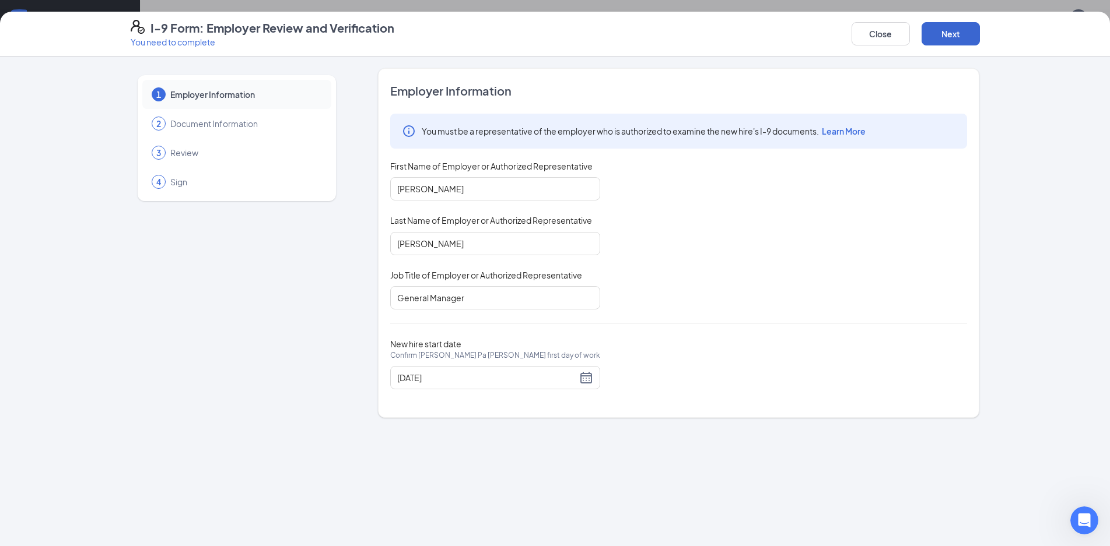
drag, startPoint x: 959, startPoint y: 20, endPoint x: 957, endPoint y: 26, distance: 6.3
click at [957, 24] on div "Close Next" at bounding box center [915, 34] width 128 height 28
click at [955, 31] on button "Next" at bounding box center [950, 33] width 58 height 23
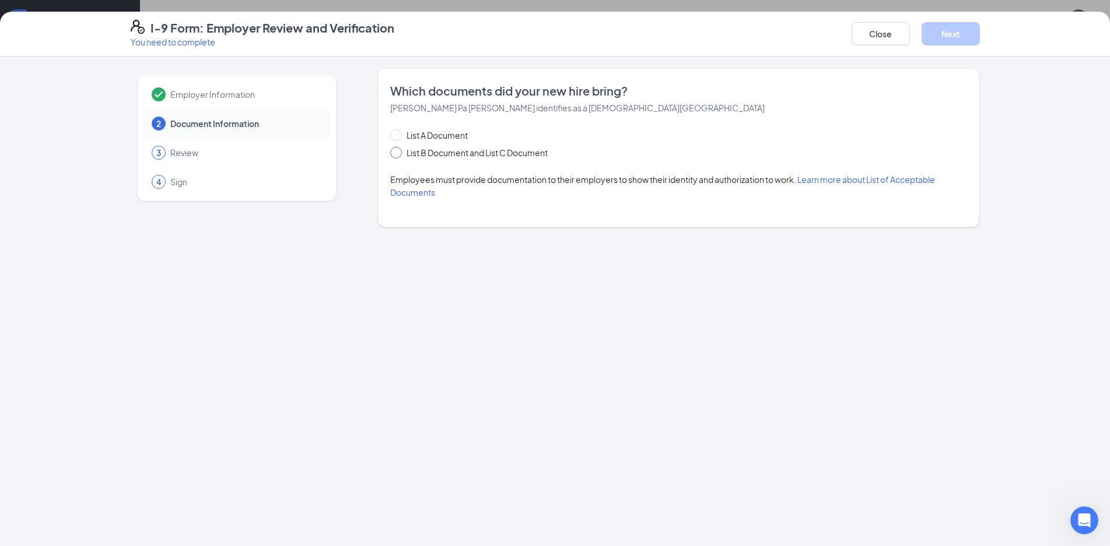
click at [479, 151] on span "List B Document and List C Document" at bounding box center [477, 152] width 150 height 13
click at [398, 151] on input "List B Document and List C Document" at bounding box center [394, 151] width 8 height 8
radio input "true"
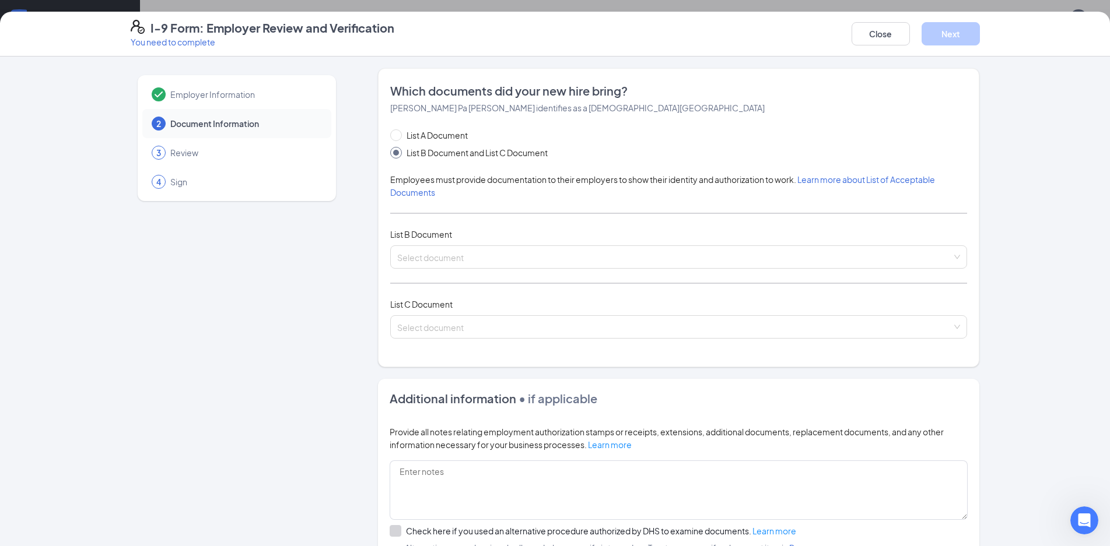
click at [483, 244] on div "List A Document List B Document and List C Document Employees must provide docu…" at bounding box center [678, 241] width 577 height 224
click at [489, 256] on input "search" at bounding box center [674, 254] width 555 height 17
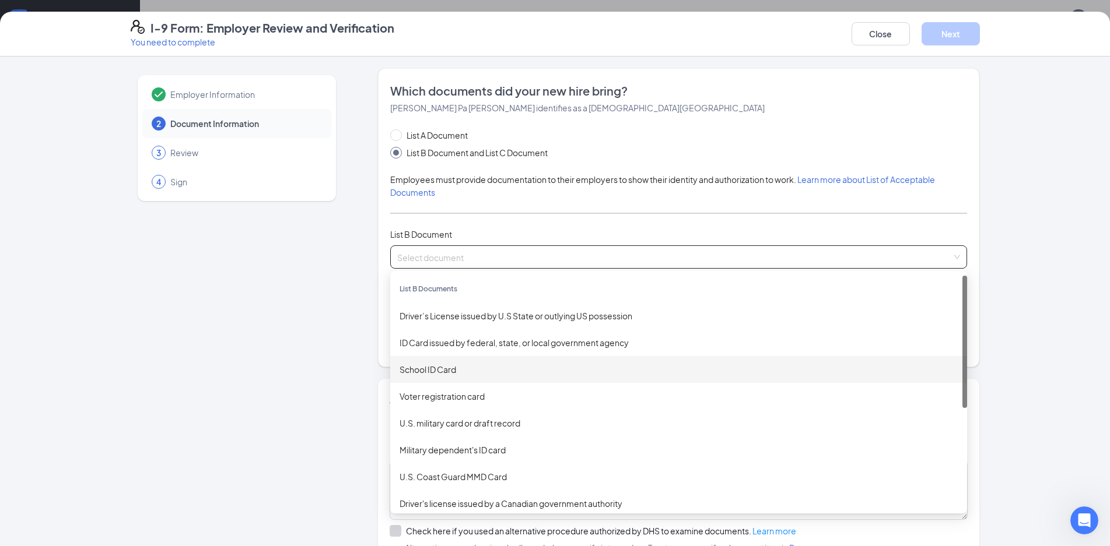
click at [437, 364] on div "School ID Card" at bounding box center [678, 369] width 558 height 13
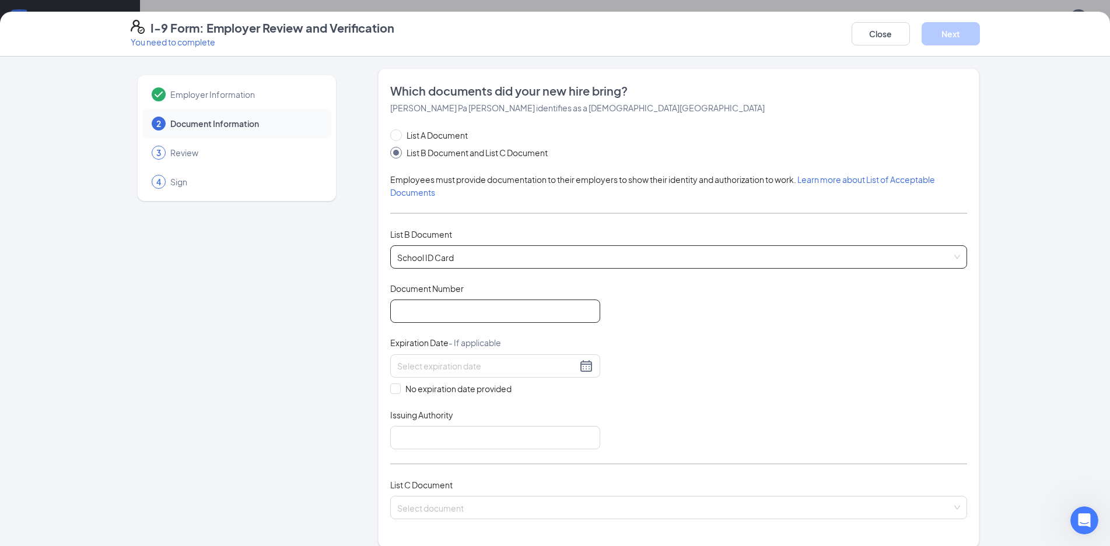
click at [450, 322] on input "Document Number" at bounding box center [495, 311] width 210 height 23
type input "GR0009"
click at [467, 381] on div "No expiration date provided" at bounding box center [495, 375] width 210 height 41
click at [463, 387] on span "No expiration date provided" at bounding box center [458, 389] width 115 height 13
click at [398, 387] on input "No expiration date provided" at bounding box center [394, 388] width 8 height 8
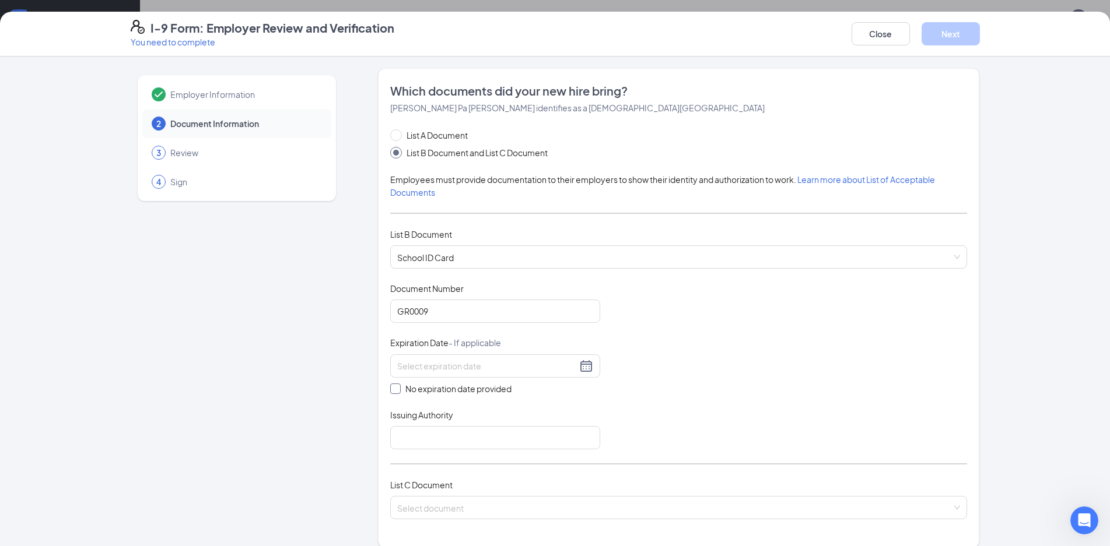
checkbox input "true"
click at [465, 448] on input "Issuing Authority" at bounding box center [495, 440] width 210 height 23
type input "[GEOGRAPHIC_DATA]"
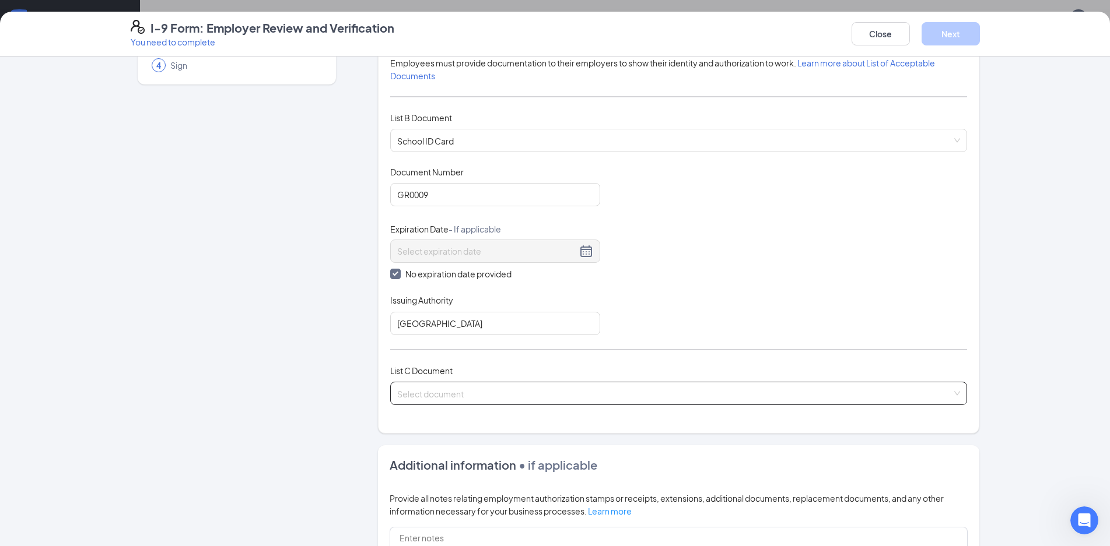
click at [518, 390] on input "search" at bounding box center [674, 391] width 555 height 17
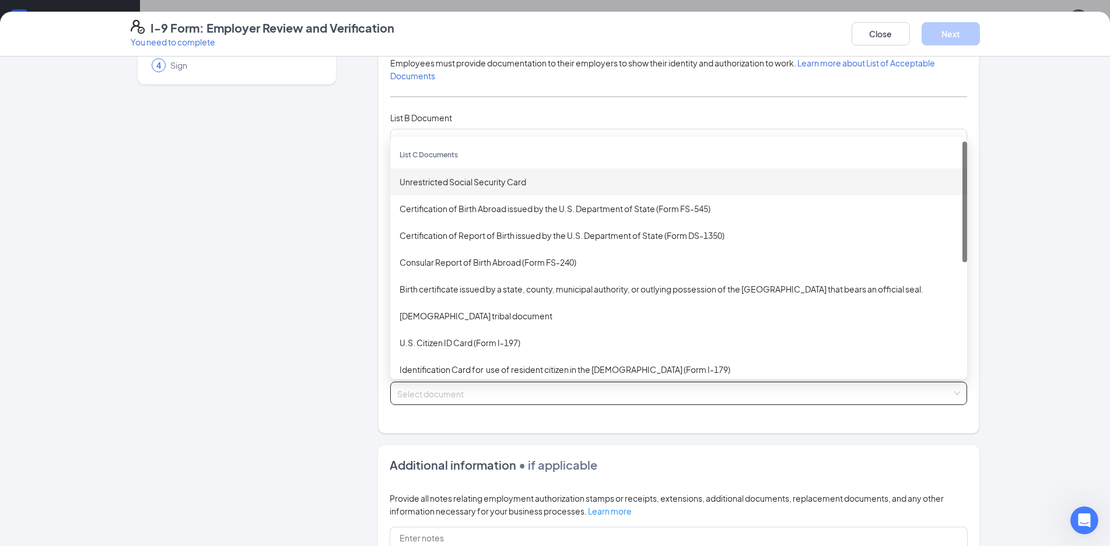
click at [492, 176] on div "Unrestricted Social Security Card" at bounding box center [678, 182] width 558 height 13
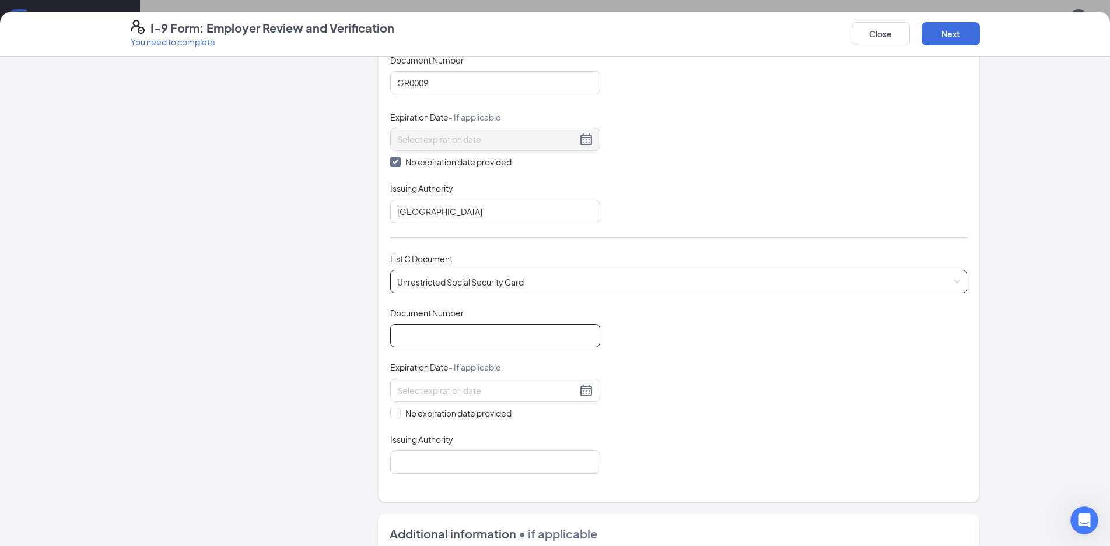
scroll to position [233, 0]
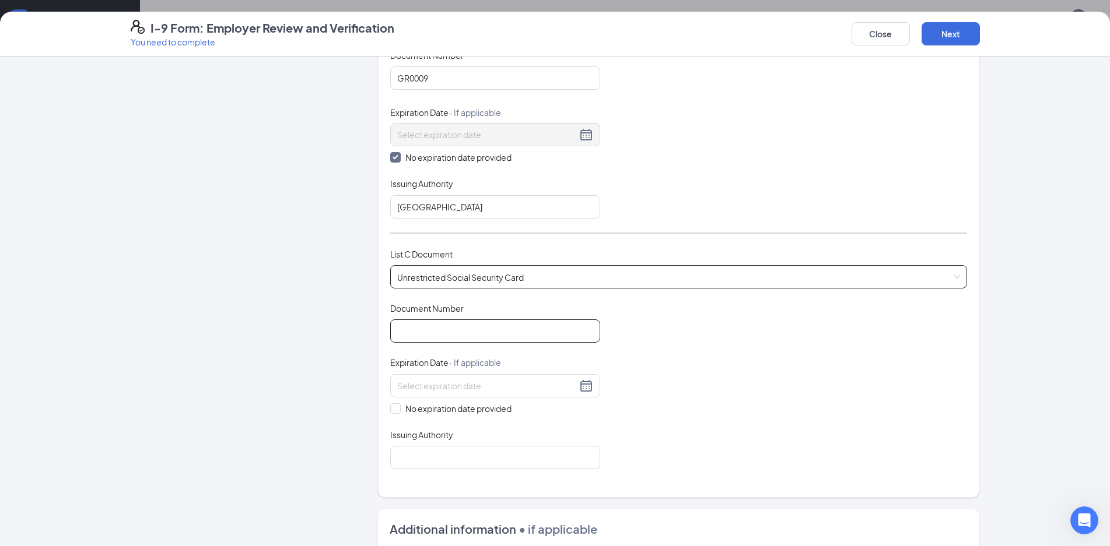
click at [499, 322] on input "Document Number" at bounding box center [495, 331] width 210 height 23
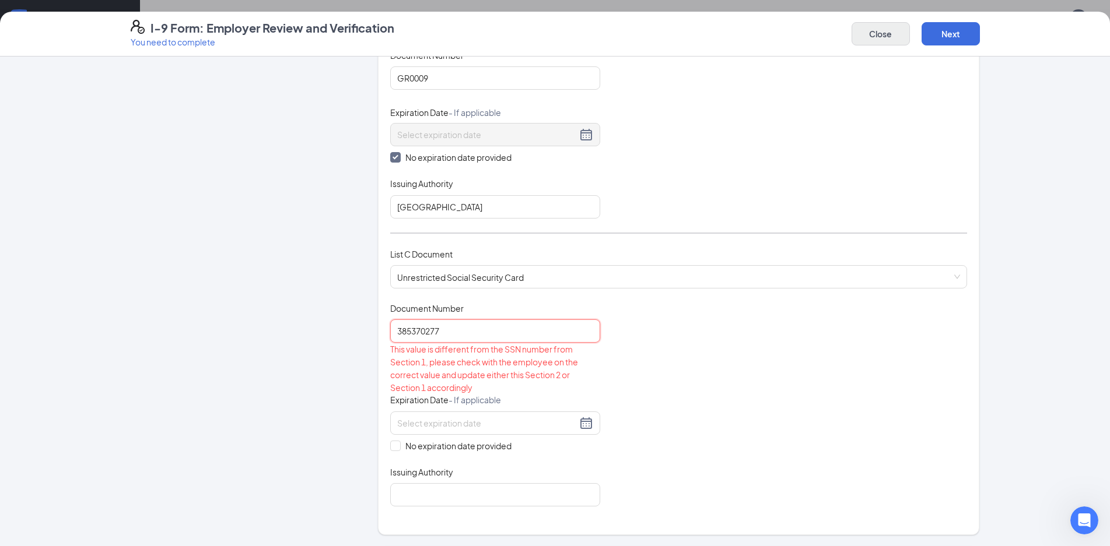
type input "385370277"
click at [858, 34] on button "Close" at bounding box center [880, 33] width 58 height 23
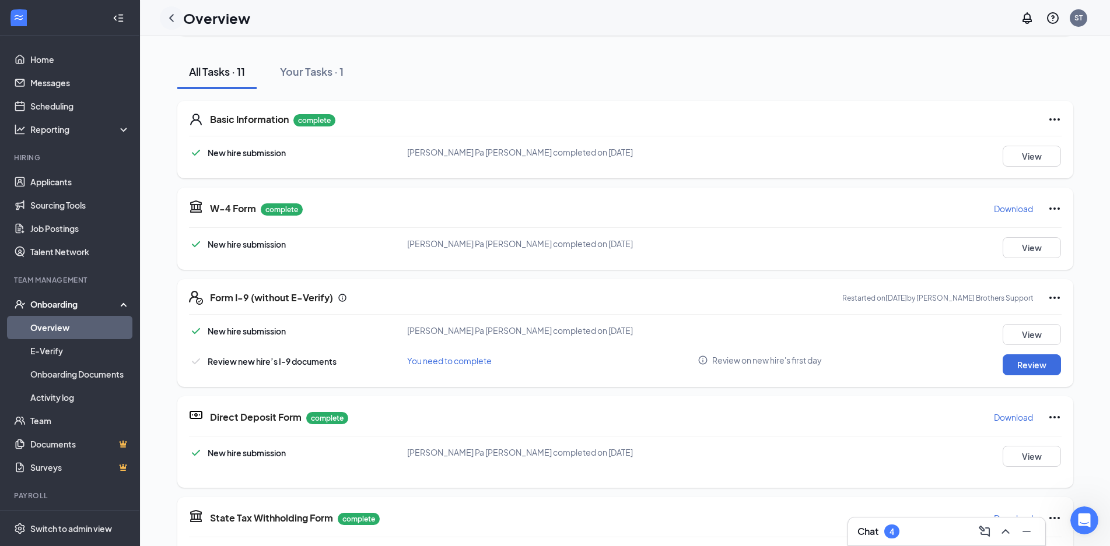
click at [169, 19] on icon "ChevronLeft" at bounding box center [171, 18] width 14 height 14
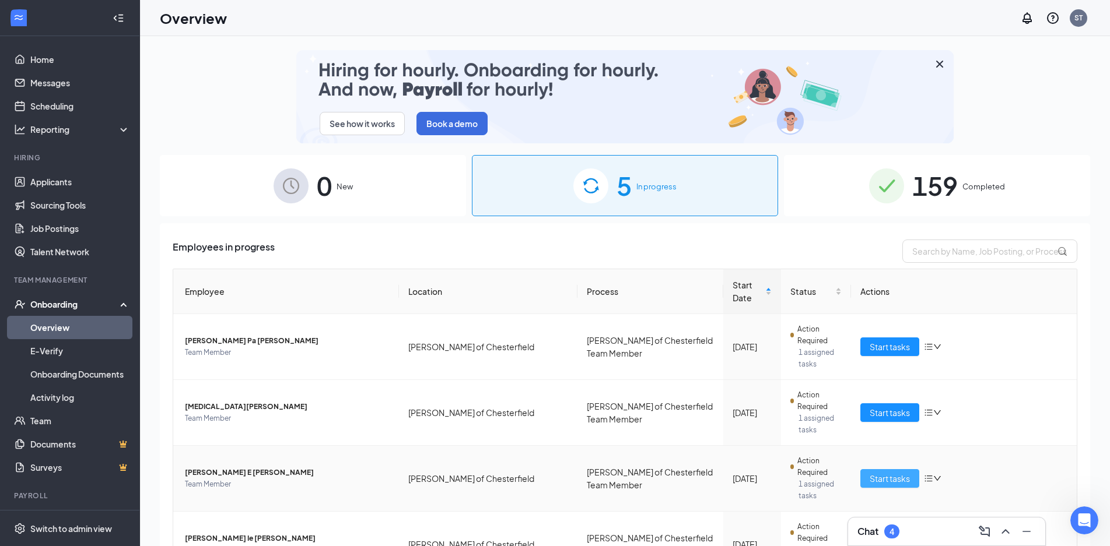
click at [881, 472] on span "Start tasks" at bounding box center [889, 478] width 40 height 13
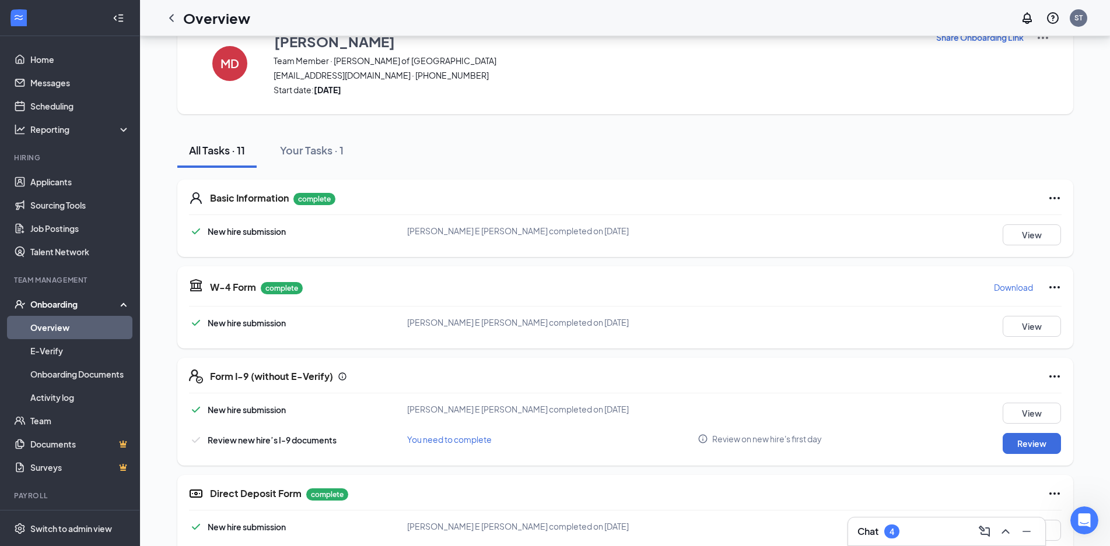
scroll to position [58, 0]
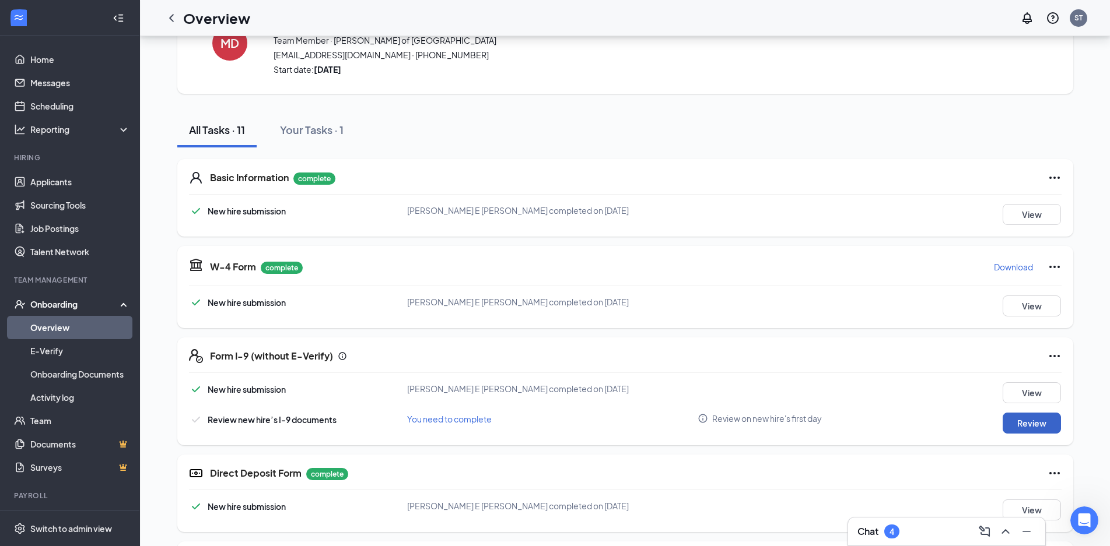
click at [1025, 430] on button "Review" at bounding box center [1031, 423] width 58 height 21
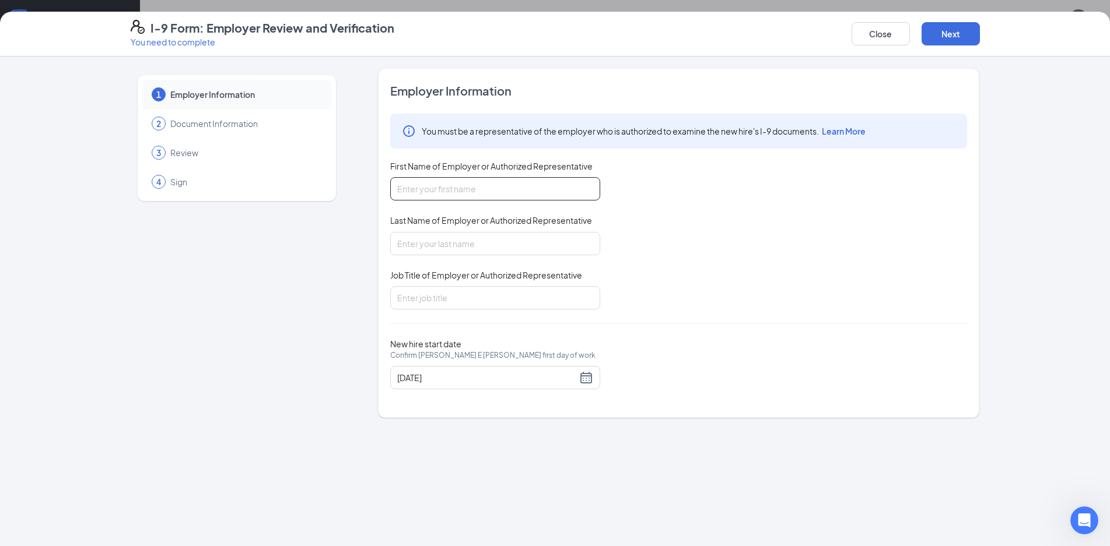
click at [539, 191] on input "First Name of Employer or Authorized Representative" at bounding box center [495, 188] width 210 height 23
type input "[PERSON_NAME]"
click at [465, 247] on input "Last Name of Employer or Authorized Representative" at bounding box center [495, 243] width 210 height 23
type input "[PERSON_NAME]"
click at [462, 295] on input "Job Title of Employer or Authorized Representative" at bounding box center [495, 297] width 210 height 23
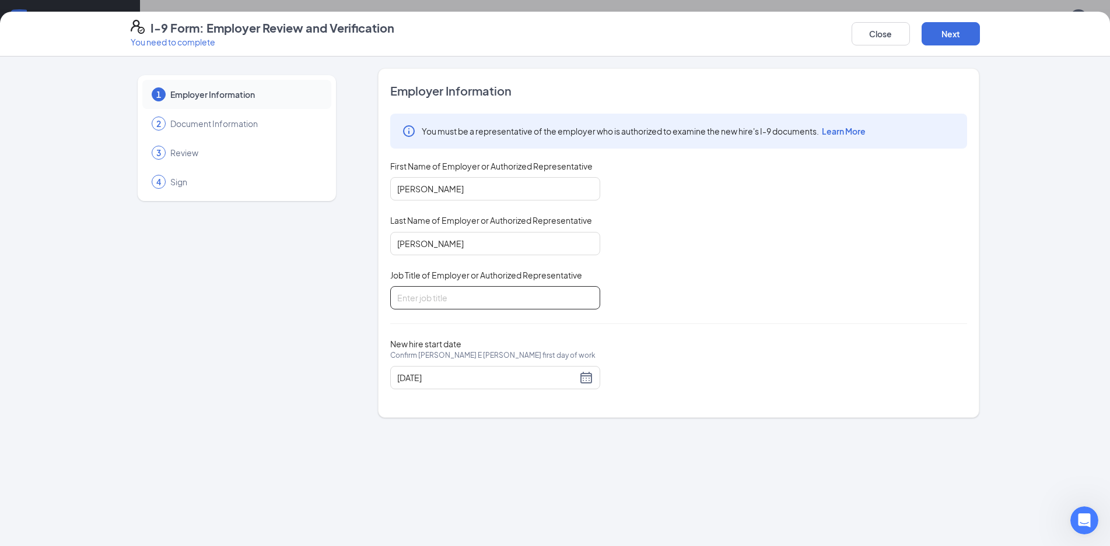
type input "General Manager"
click at [593, 376] on div "[DATE]" at bounding box center [495, 377] width 210 height 23
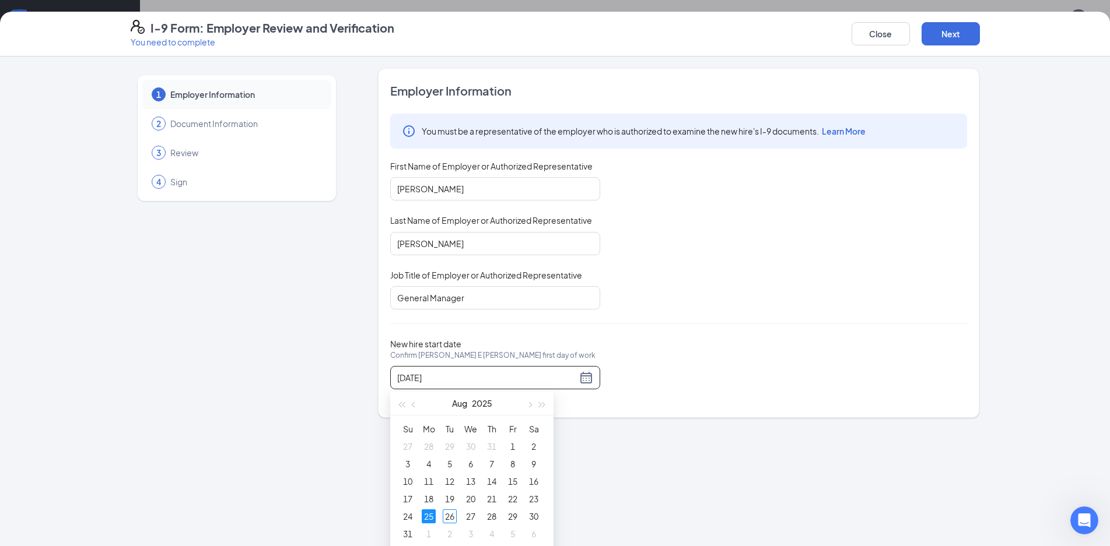
click at [599, 376] on div "[DATE]" at bounding box center [495, 377] width 210 height 23
type input "[DATE]"
click at [429, 529] on div "1" at bounding box center [429, 534] width 14 height 14
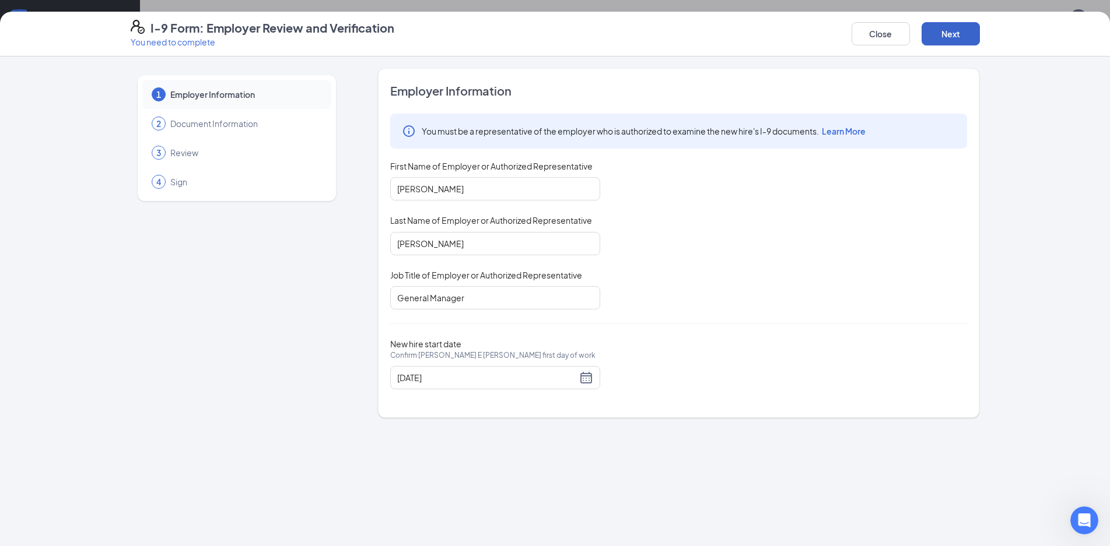
drag, startPoint x: 941, startPoint y: 42, endPoint x: 928, endPoint y: 58, distance: 20.7
click at [942, 42] on button "Next" at bounding box center [950, 33] width 58 height 23
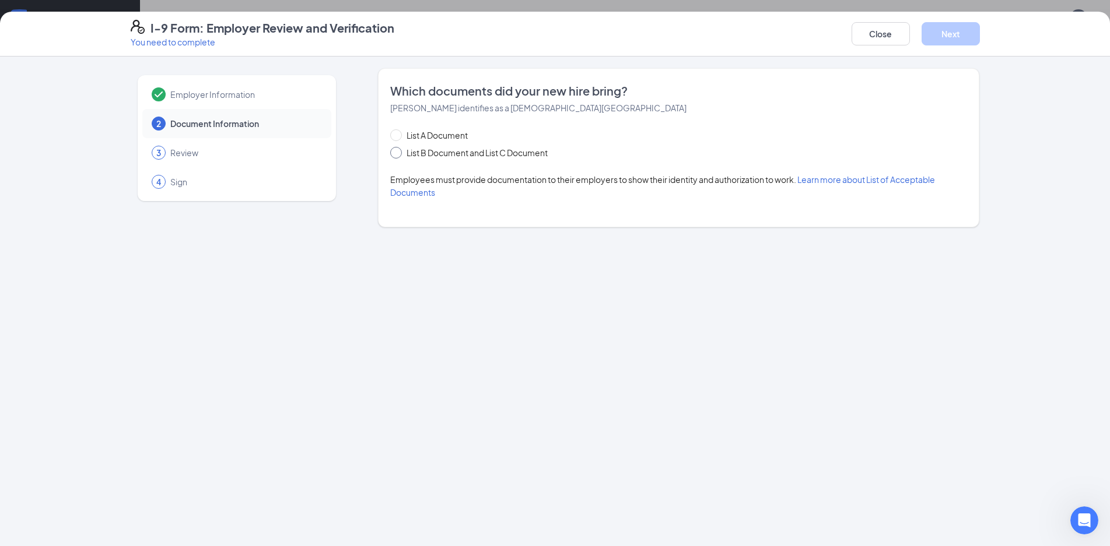
drag, startPoint x: 558, startPoint y: 145, endPoint x: 541, endPoint y: 151, distance: 18.6
click at [556, 145] on div "List A Document List B Document and List C Document" at bounding box center [480, 144] width 181 height 30
click at [520, 156] on span "List B Document and List C Document" at bounding box center [477, 152] width 150 height 13
click at [398, 155] on input "List B Document and List C Document" at bounding box center [394, 151] width 8 height 8
radio input "true"
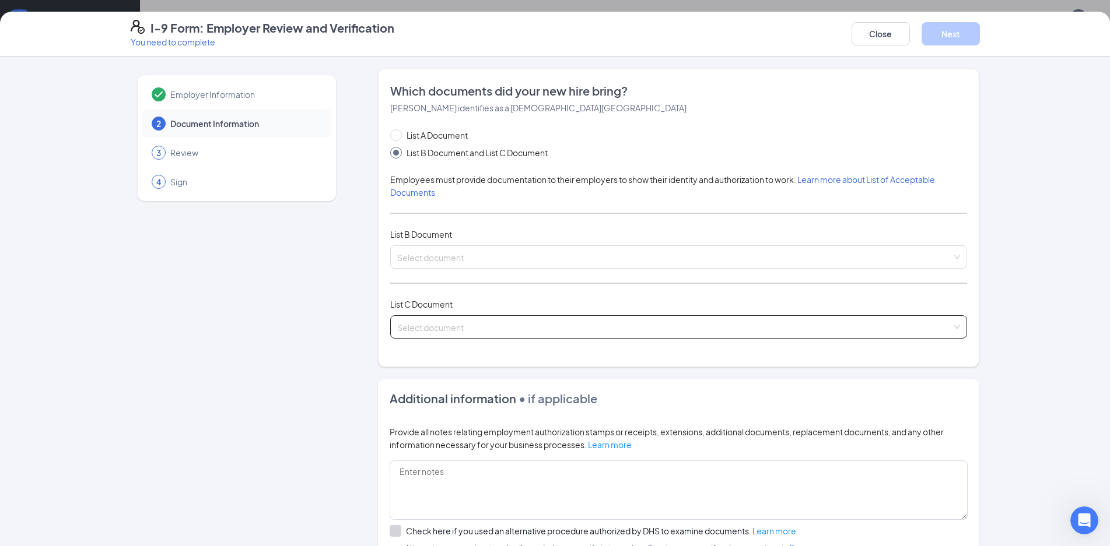
click at [464, 338] on div "List C Document Select document" at bounding box center [678, 325] width 577 height 55
click at [469, 332] on input "search" at bounding box center [674, 324] width 555 height 17
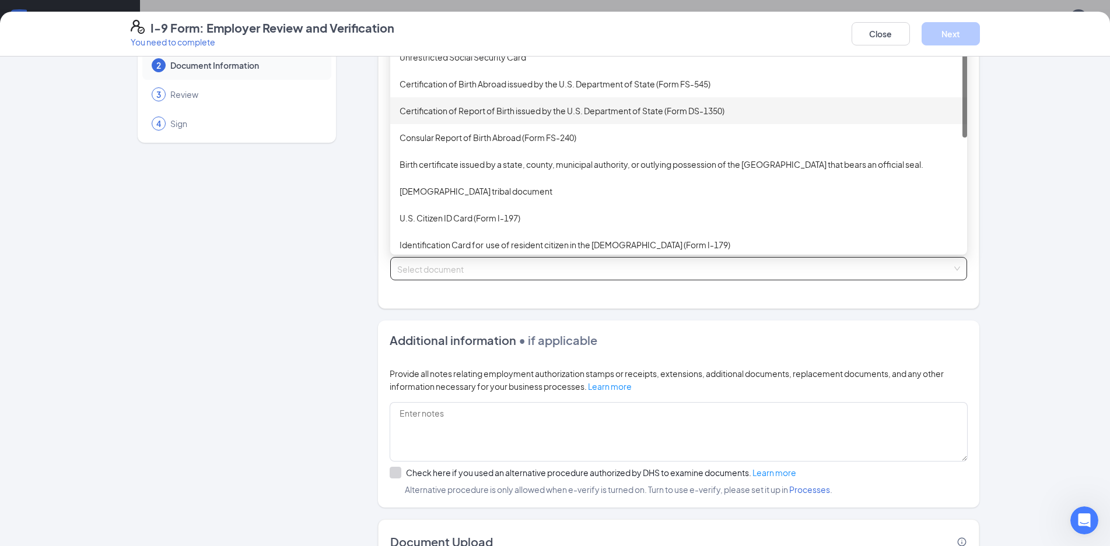
scroll to position [0, 0]
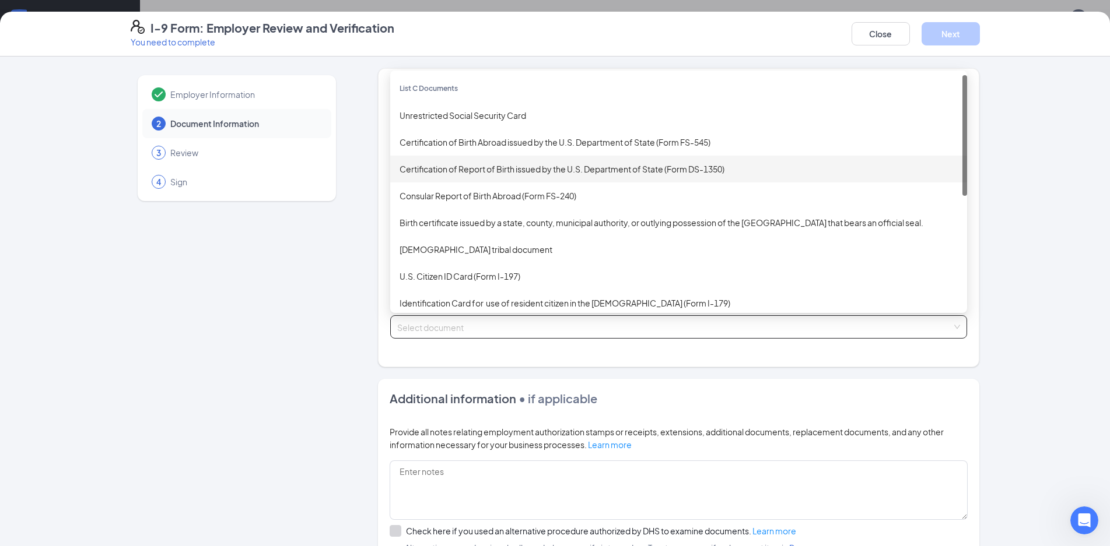
click at [475, 117] on div "Unrestricted Social Security Card" at bounding box center [678, 115] width 558 height 13
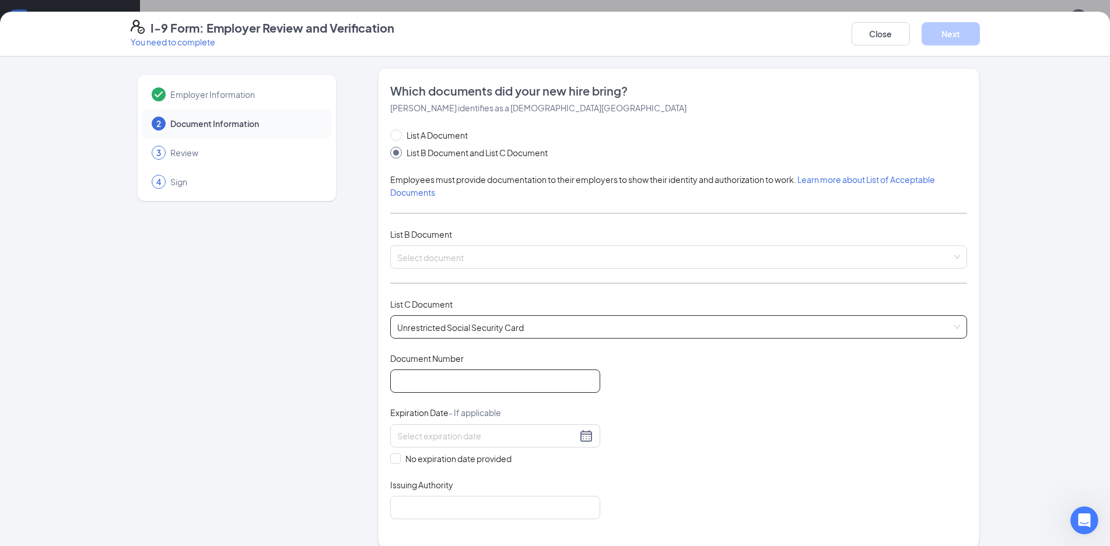
click at [469, 380] on input "Document Number" at bounding box center [495, 381] width 210 height 23
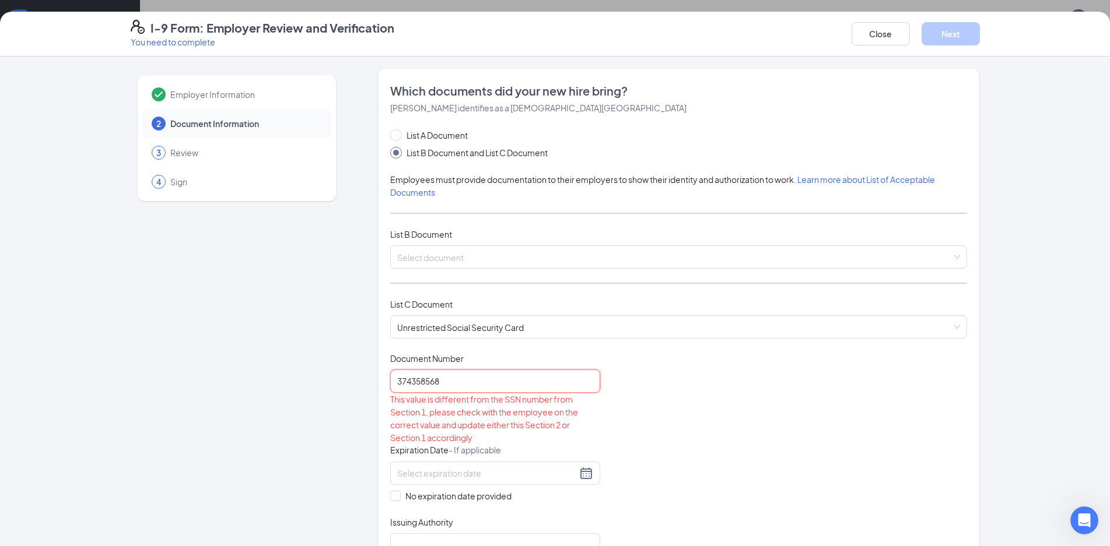
type input "374358568"
click at [652, 381] on div "Document Title Unrestricted Social Security Card Document Number 374358568 This…" at bounding box center [678, 455] width 577 height 204
click at [880, 35] on button "Close" at bounding box center [880, 33] width 58 height 23
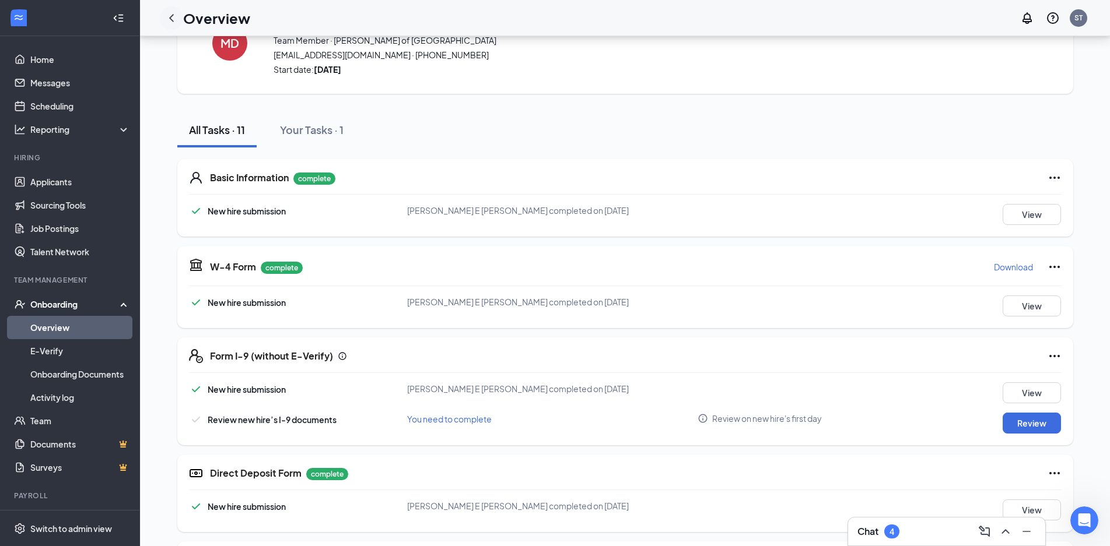
click at [171, 24] on icon "ChevronLeft" at bounding box center [171, 18] width 14 height 14
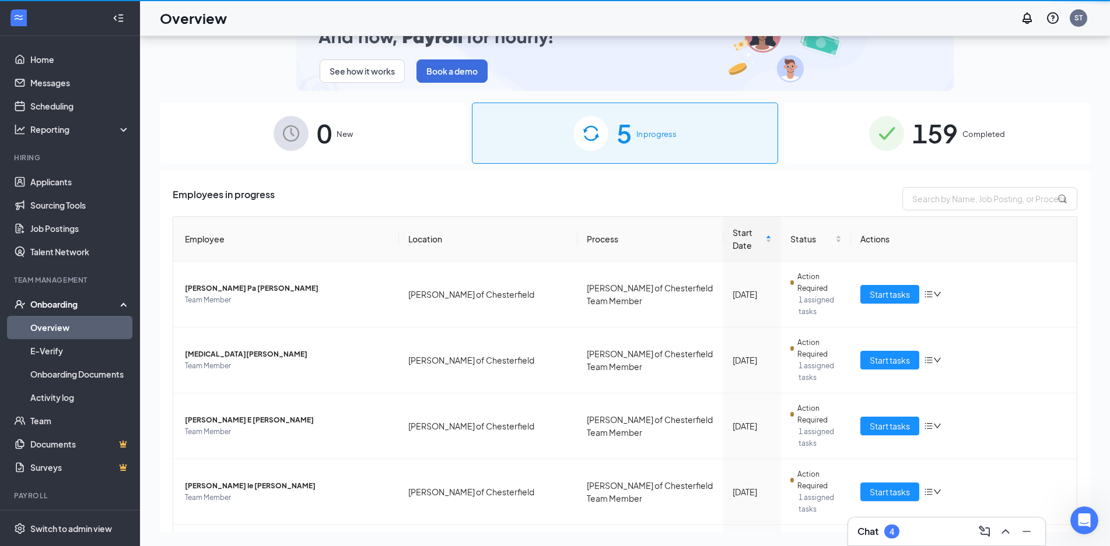
scroll to position [52, 0]
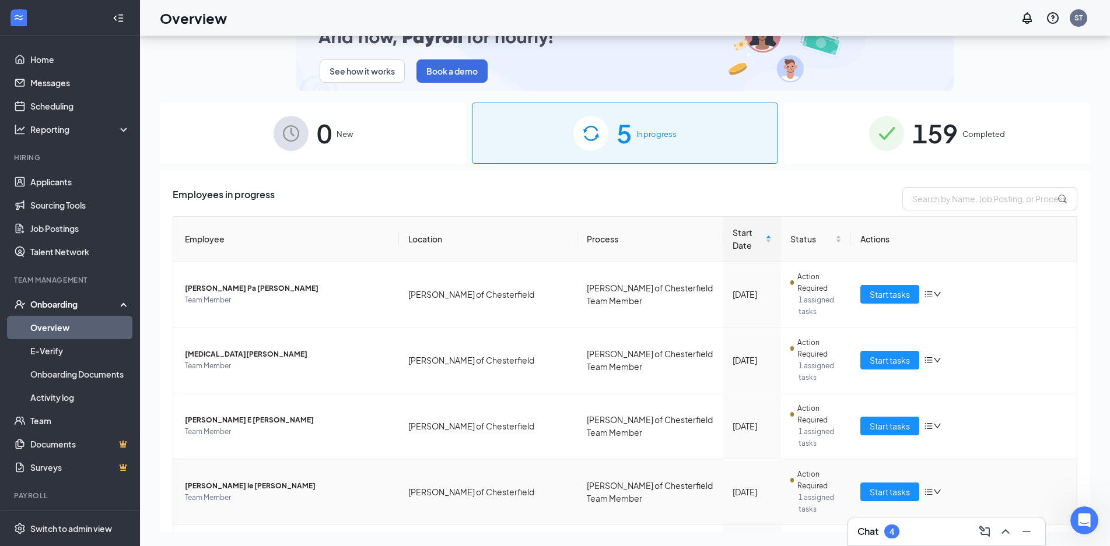
click at [933, 488] on icon "down" at bounding box center [937, 492] width 8 height 8
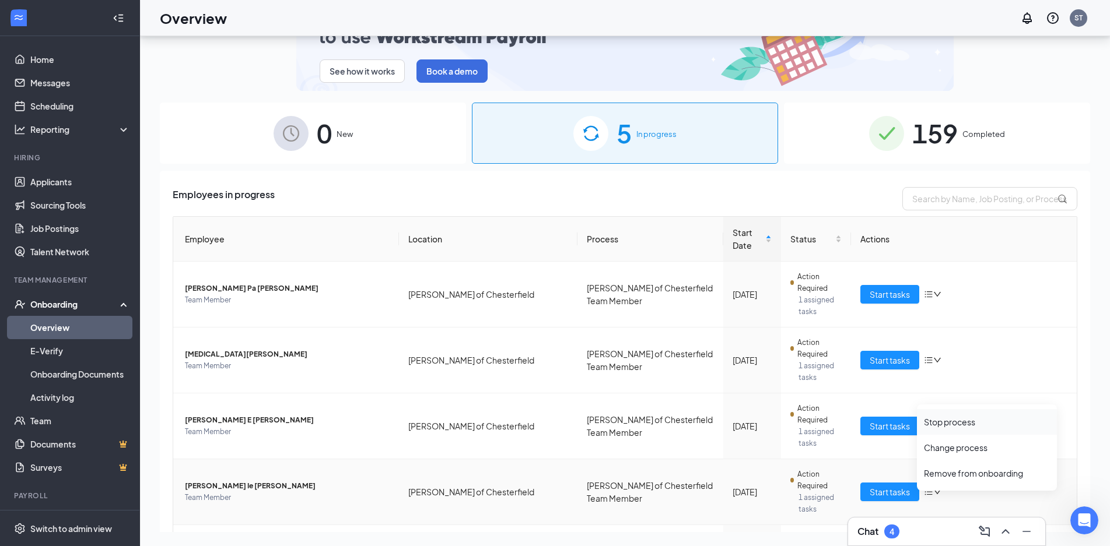
click at [942, 420] on div "Stop process" at bounding box center [987, 422] width 126 height 12
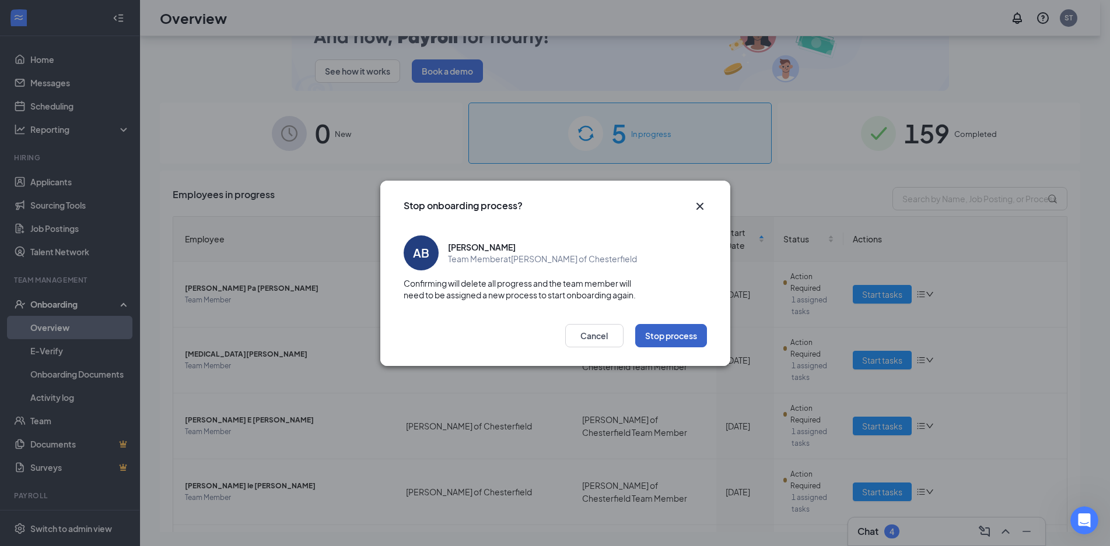
click at [639, 334] on button "Stop process" at bounding box center [671, 335] width 72 height 23
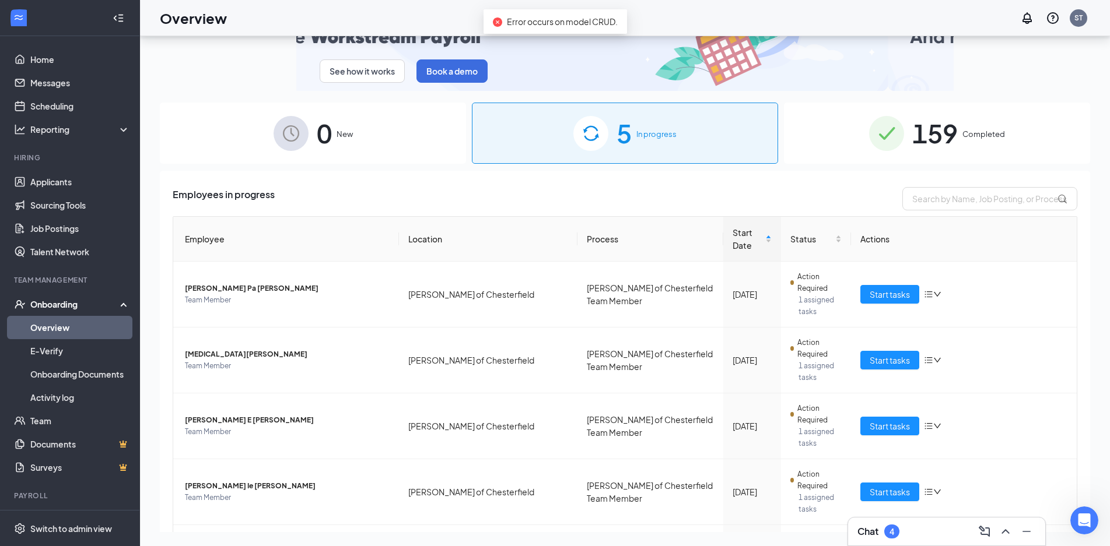
click at [385, 146] on div "0 New" at bounding box center [313, 133] width 306 height 61
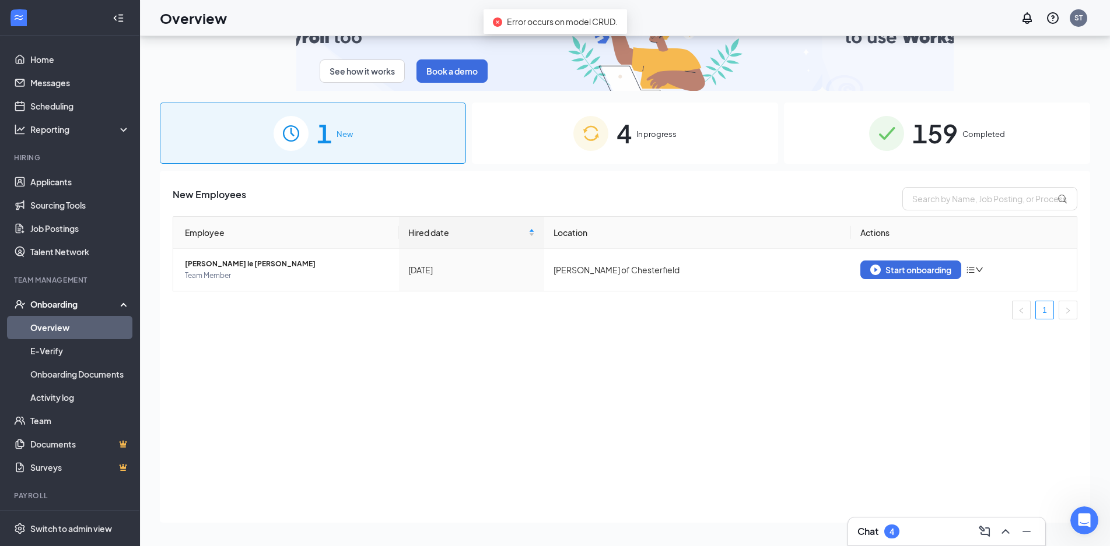
click at [571, 150] on div "4 In progress" at bounding box center [625, 133] width 306 height 61
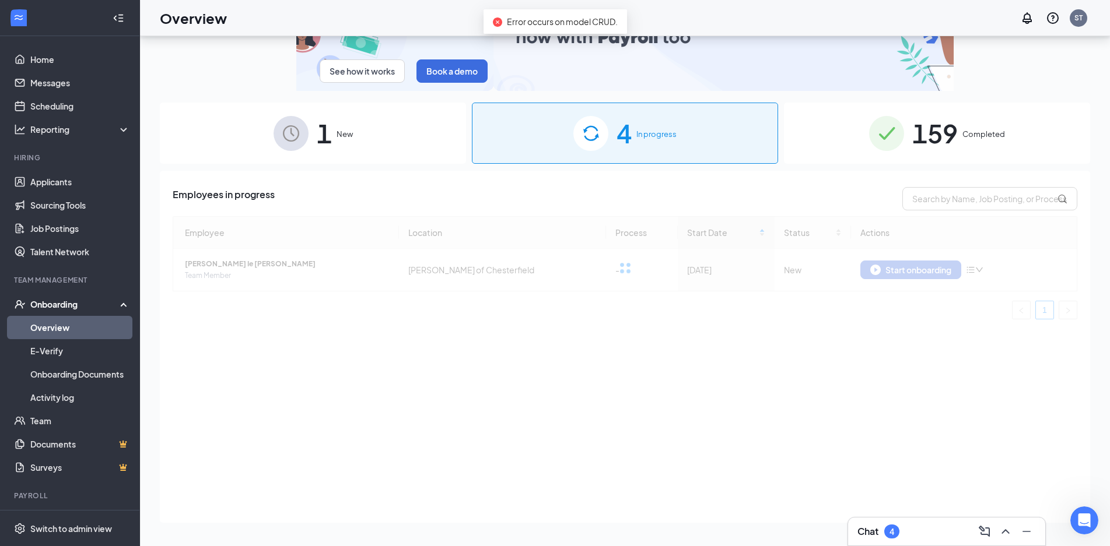
click at [435, 131] on div "1 New" at bounding box center [313, 133] width 306 height 61
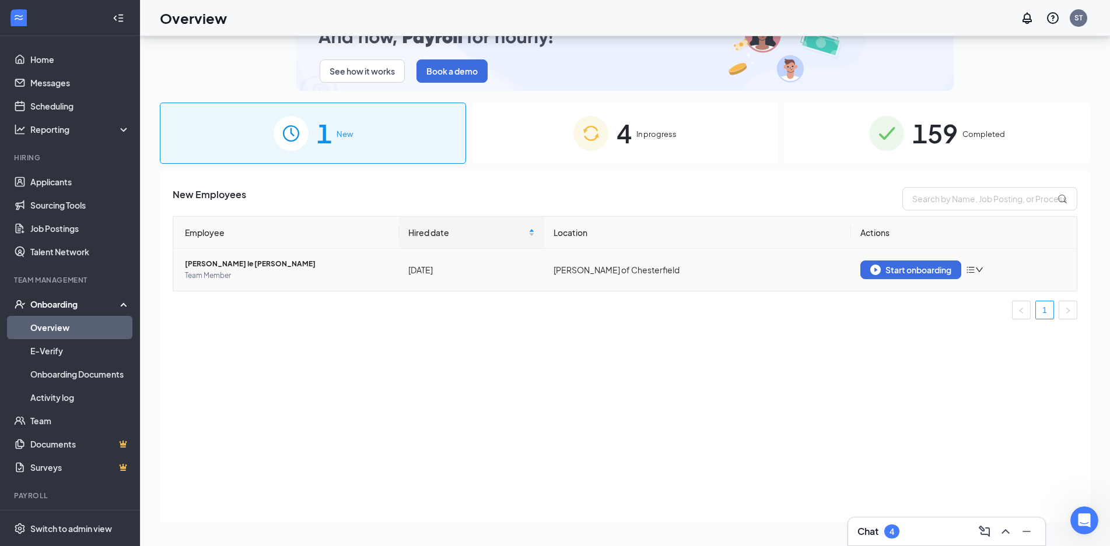
click at [981, 274] on div "Start onboarding" at bounding box center [963, 270] width 207 height 19
click at [980, 269] on icon "down" at bounding box center [979, 270] width 8 height 8
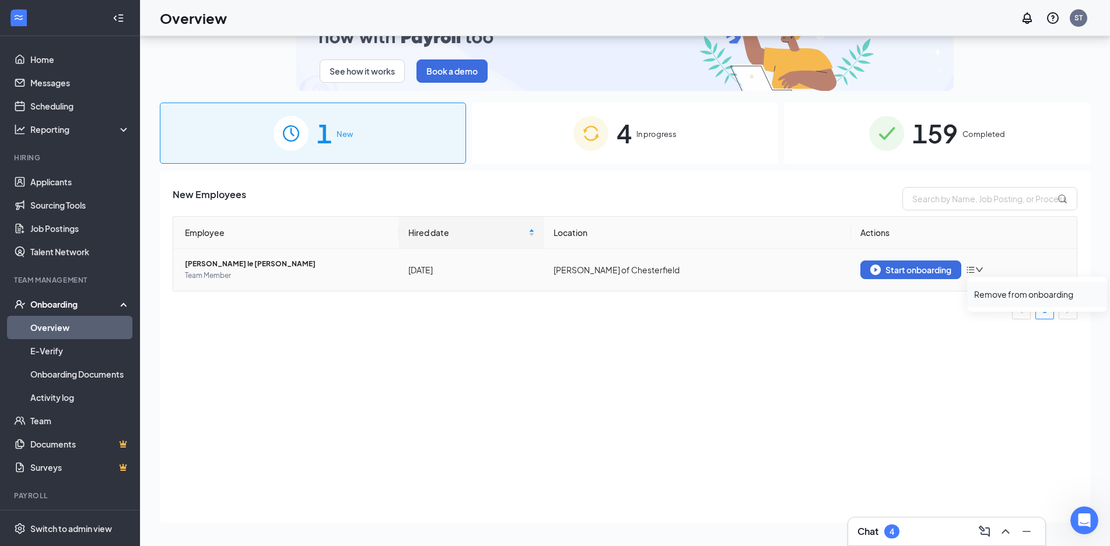
click at [993, 296] on div "Remove from onboarding" at bounding box center [1037, 295] width 126 height 12
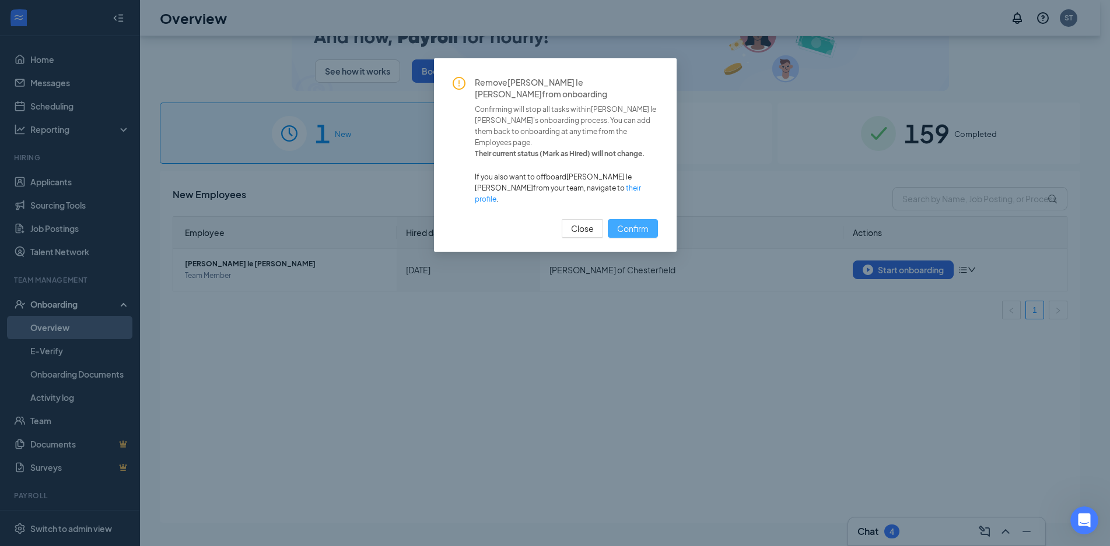
click at [631, 222] on span "Confirm" at bounding box center [632, 228] width 31 height 13
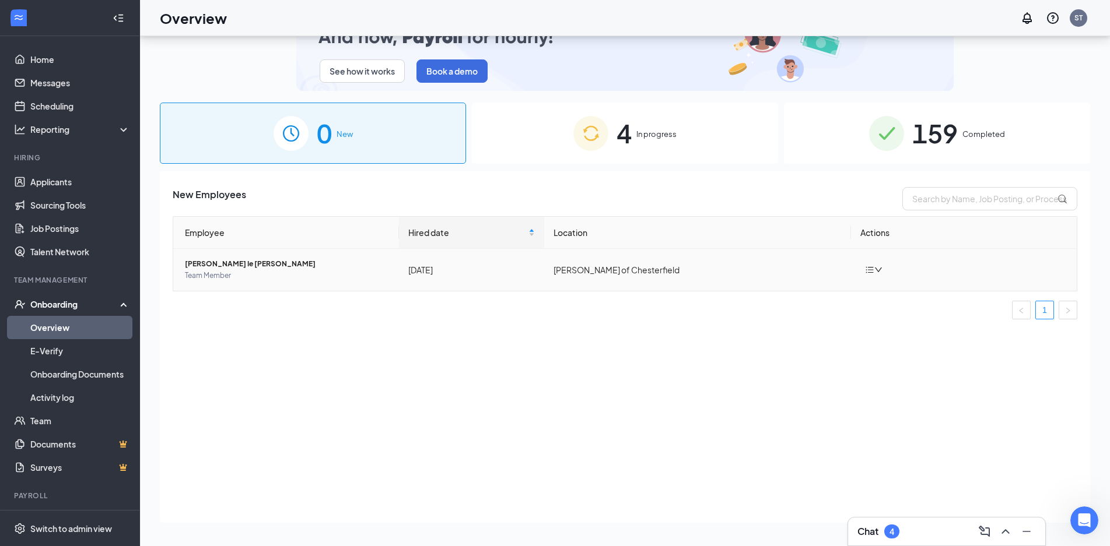
drag, startPoint x: 378, startPoint y: 296, endPoint x: 431, endPoint y: 257, distance: 65.4
click at [379, 297] on div "Employee Hired date Location Actions [PERSON_NAME] Ie [PERSON_NAME] Team Member…" at bounding box center [625, 267] width 904 height 103
click at [574, 89] on img at bounding box center [624, 44] width 657 height 93
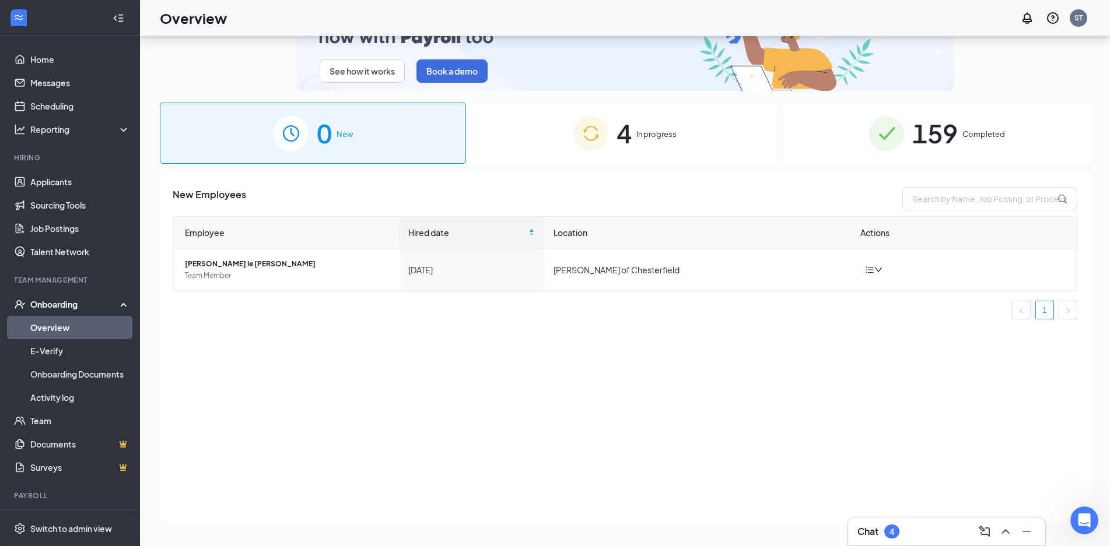
click at [556, 122] on div "4 In progress" at bounding box center [625, 133] width 306 height 61
